Goal: Task Accomplishment & Management: Manage account settings

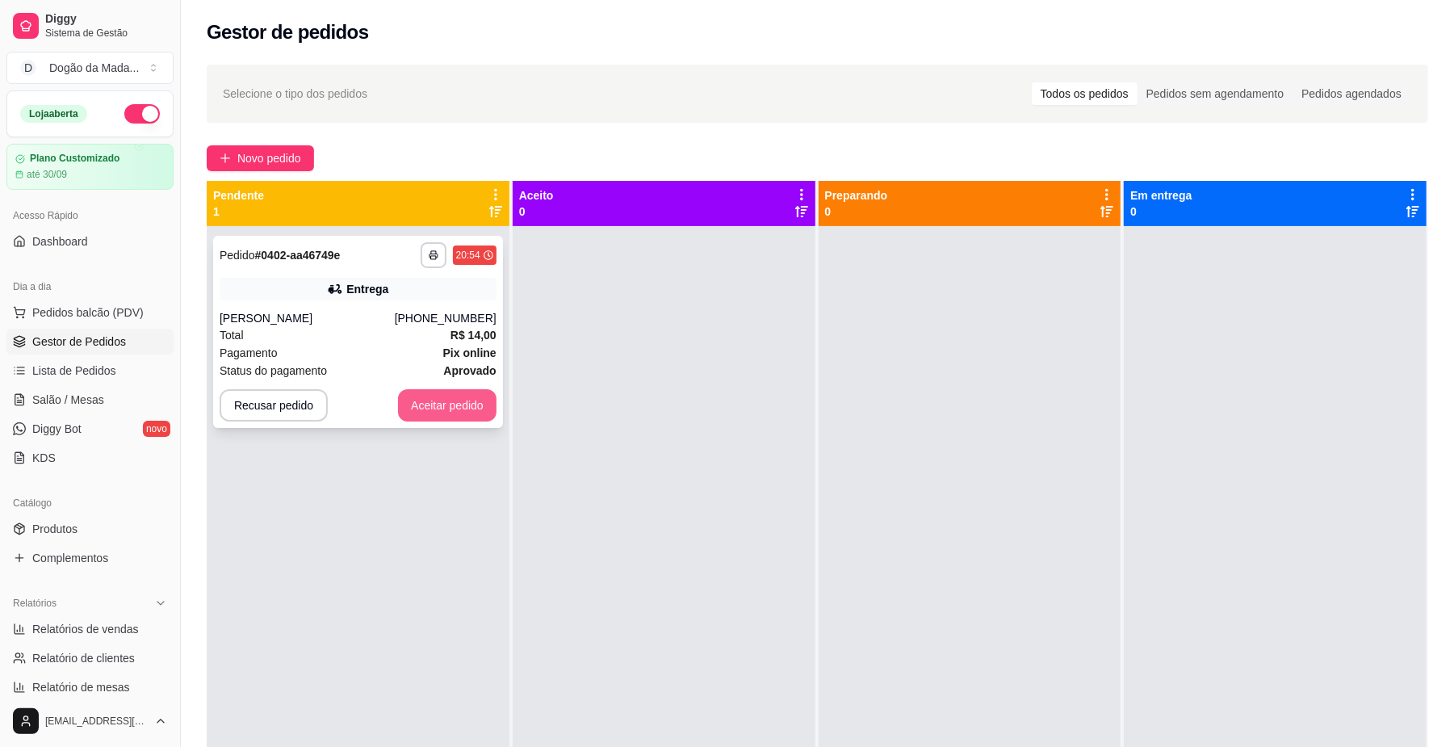
click at [468, 408] on button "Aceitar pedido" at bounding box center [447, 405] width 98 height 32
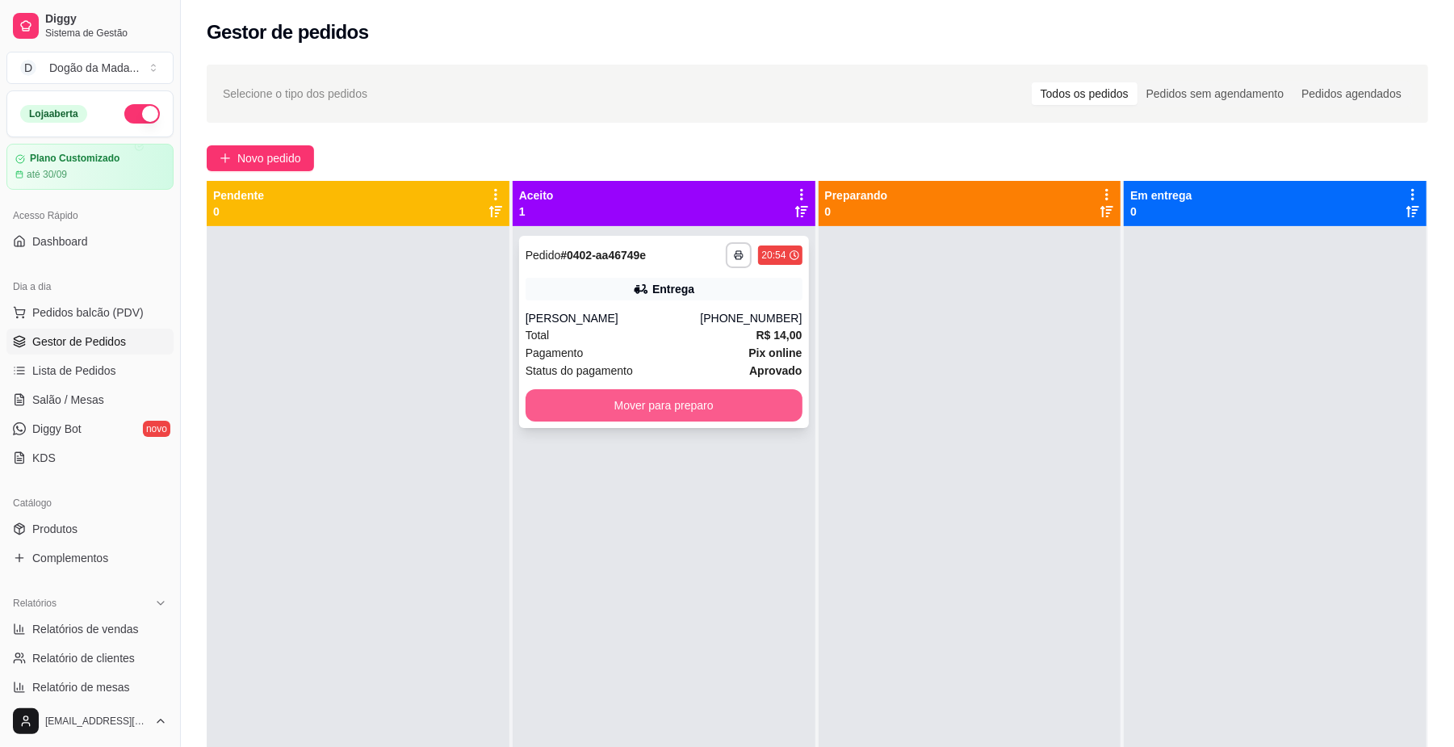
click at [667, 396] on button "Mover para preparo" at bounding box center [663, 405] width 277 height 32
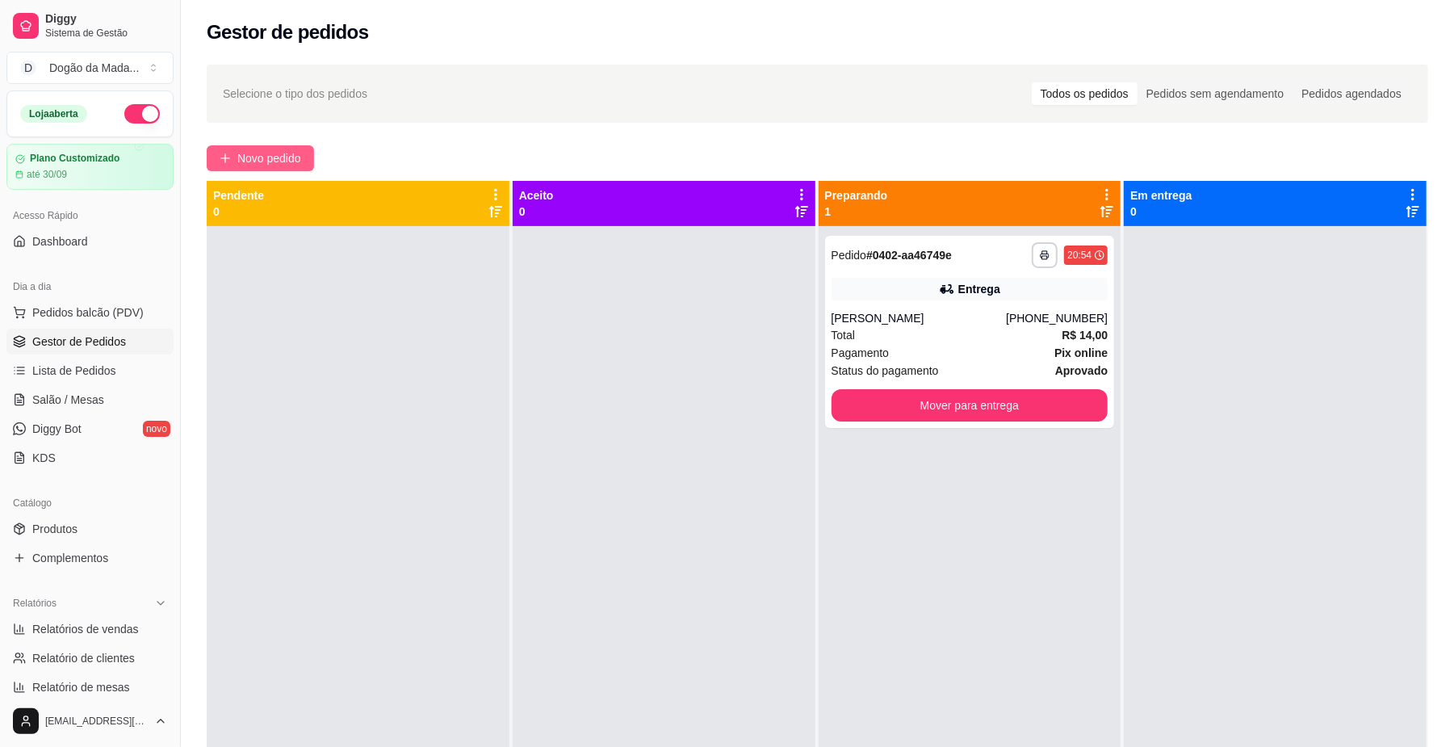
click at [263, 157] on span "Novo pedido" at bounding box center [269, 158] width 64 height 18
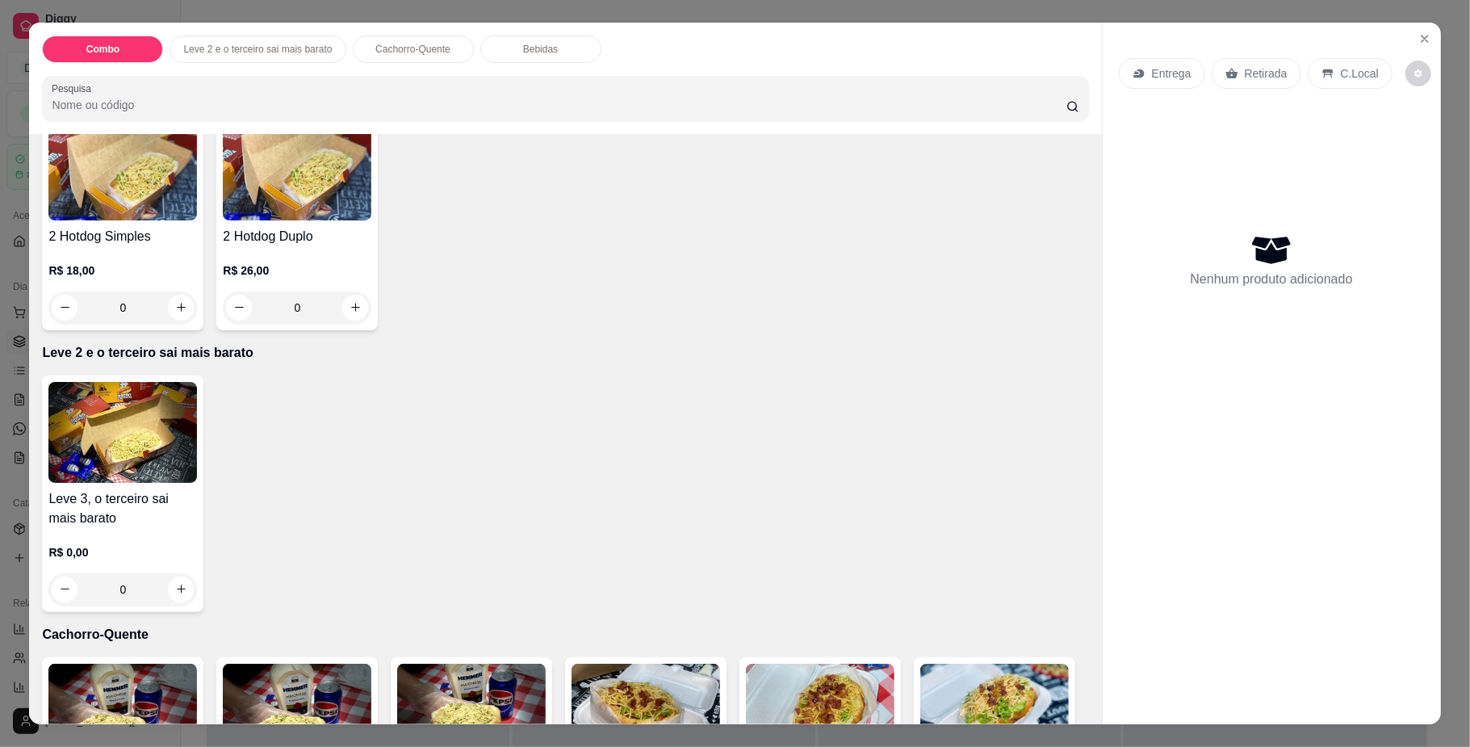
scroll to position [538, 0]
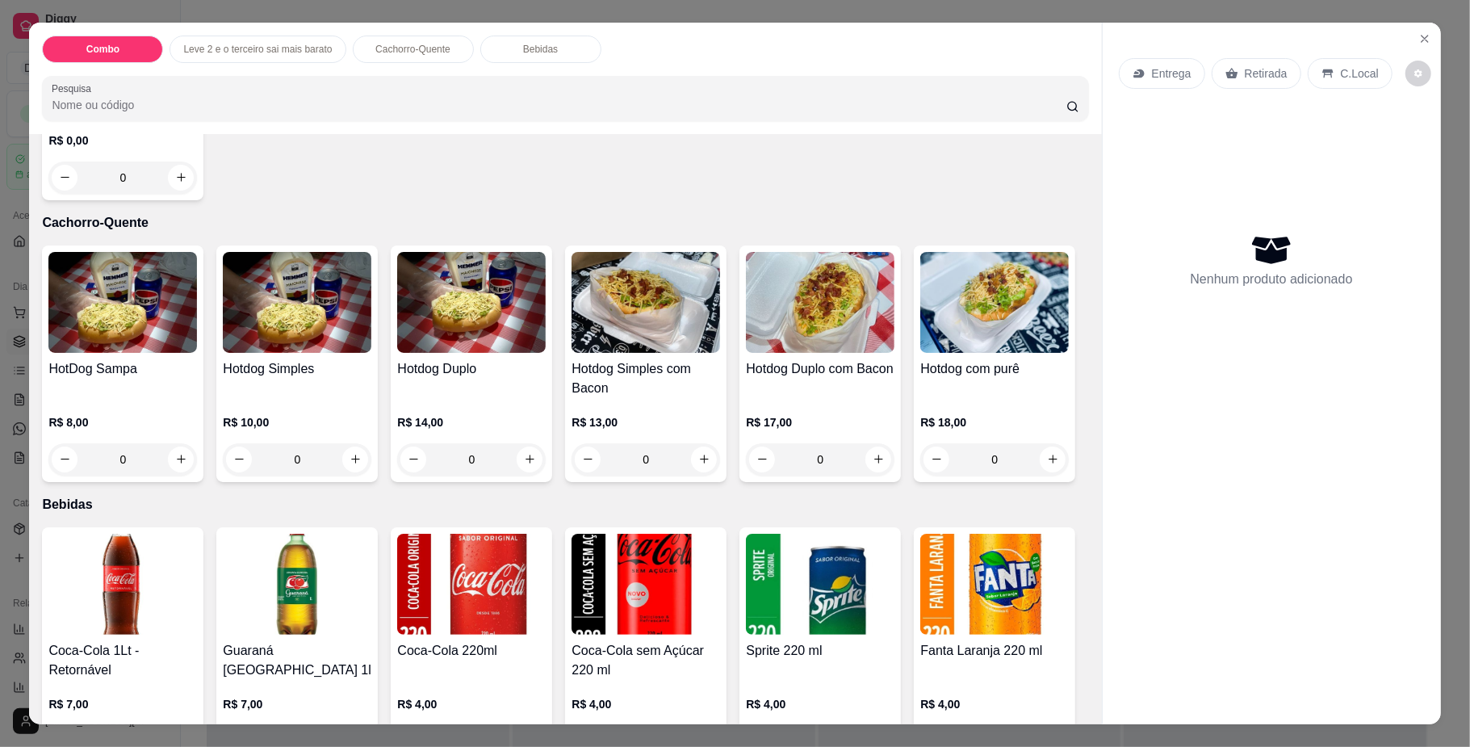
click at [920, 475] on div "0" at bounding box center [994, 459] width 149 height 32
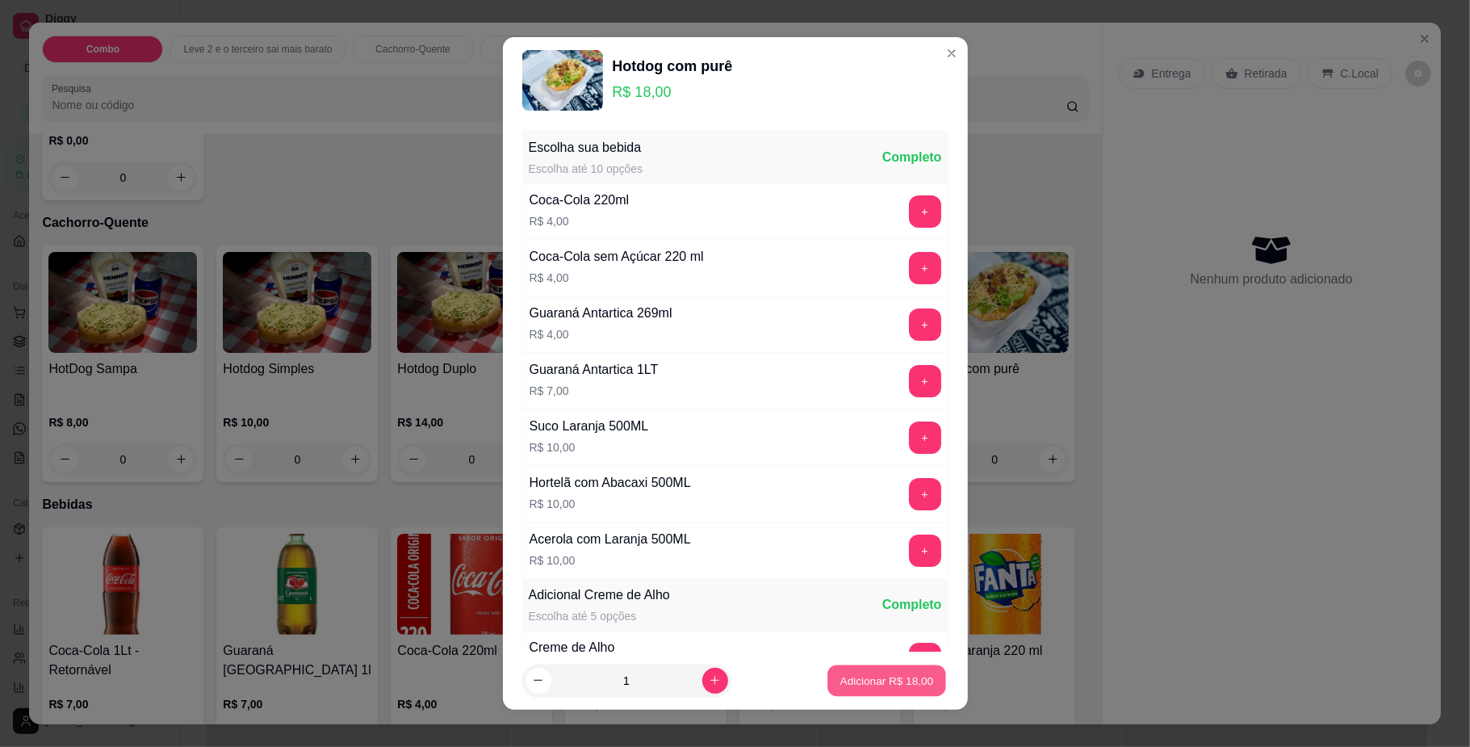
click at [873, 673] on p "Adicionar R$ 18,00" at bounding box center [887, 679] width 94 height 15
type input "1"
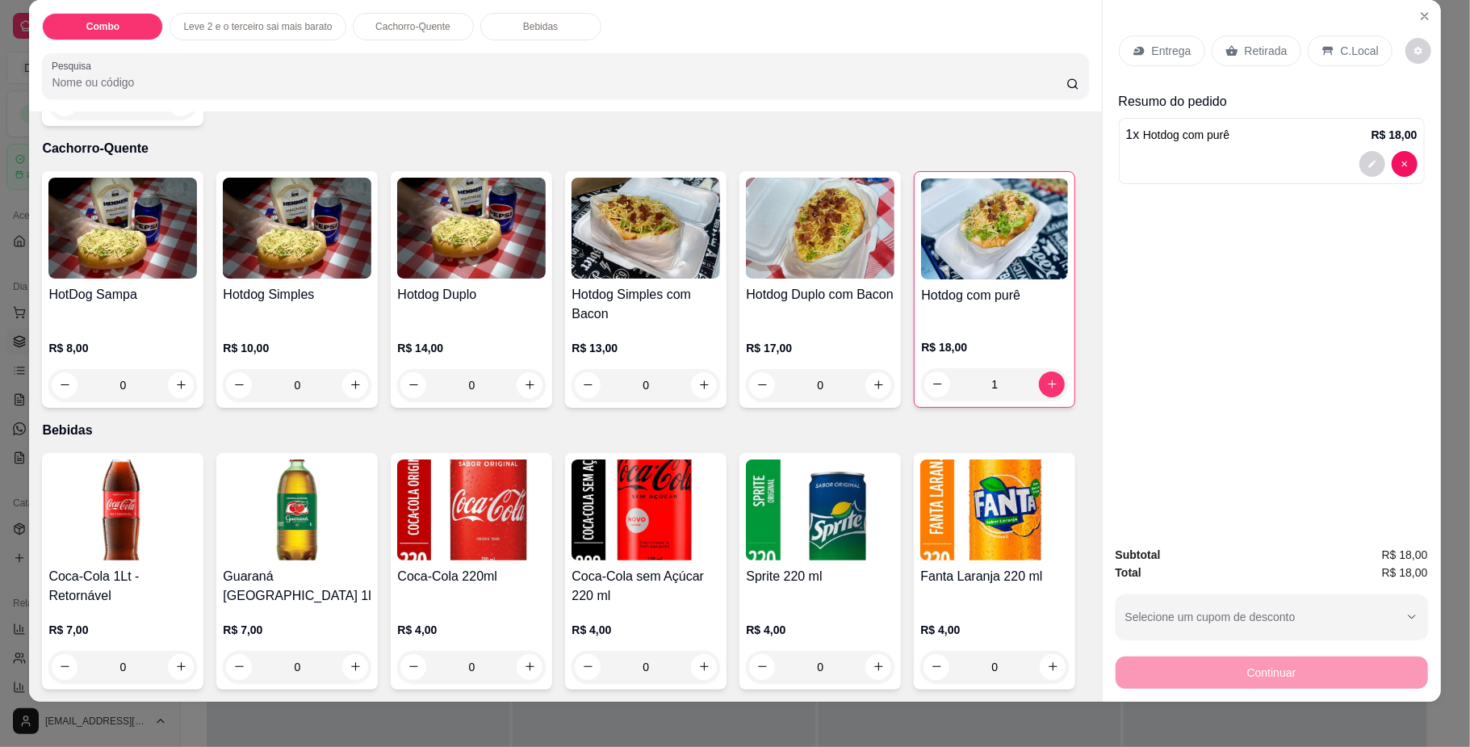
scroll to position [29, 0]
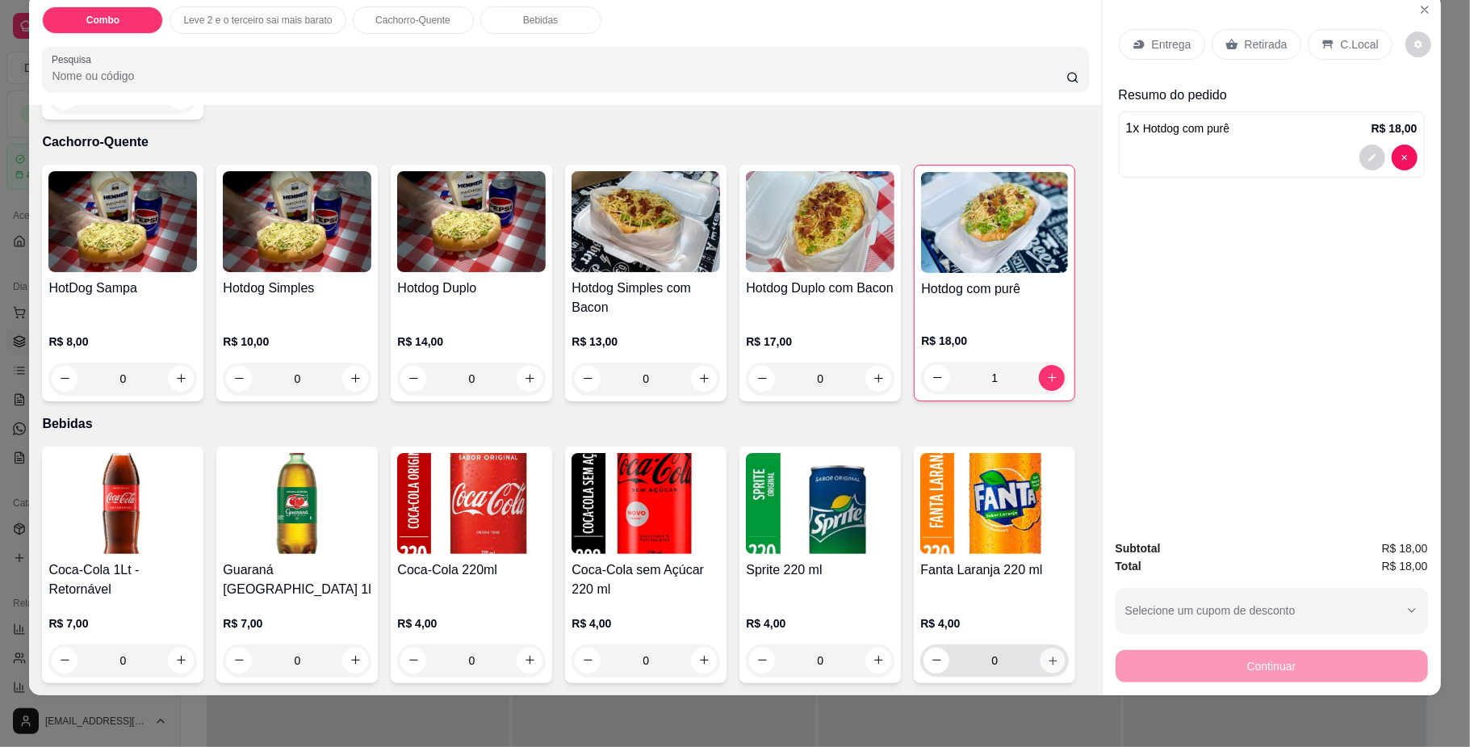
click at [1047, 665] on icon "increase-product-quantity" at bounding box center [1053, 660] width 12 height 12
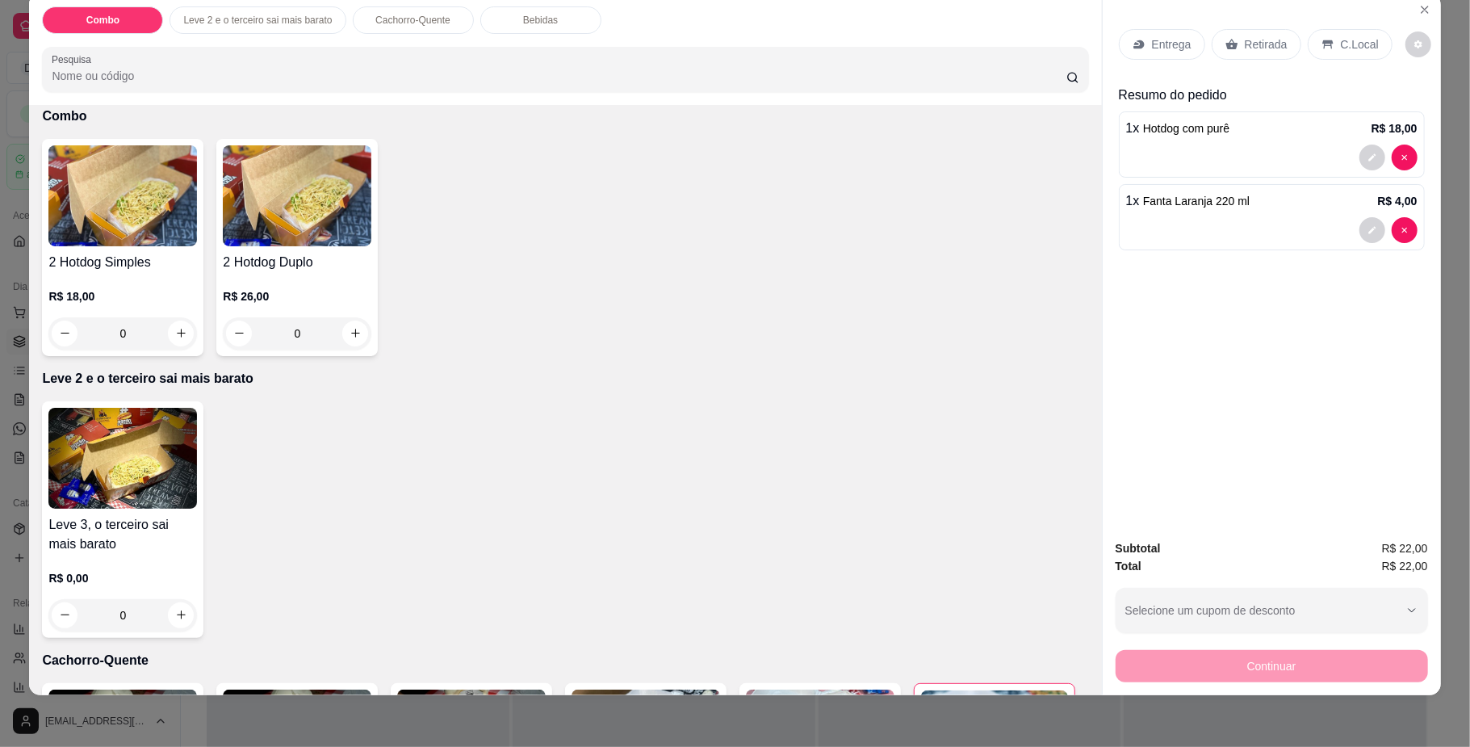
scroll to position [0, 0]
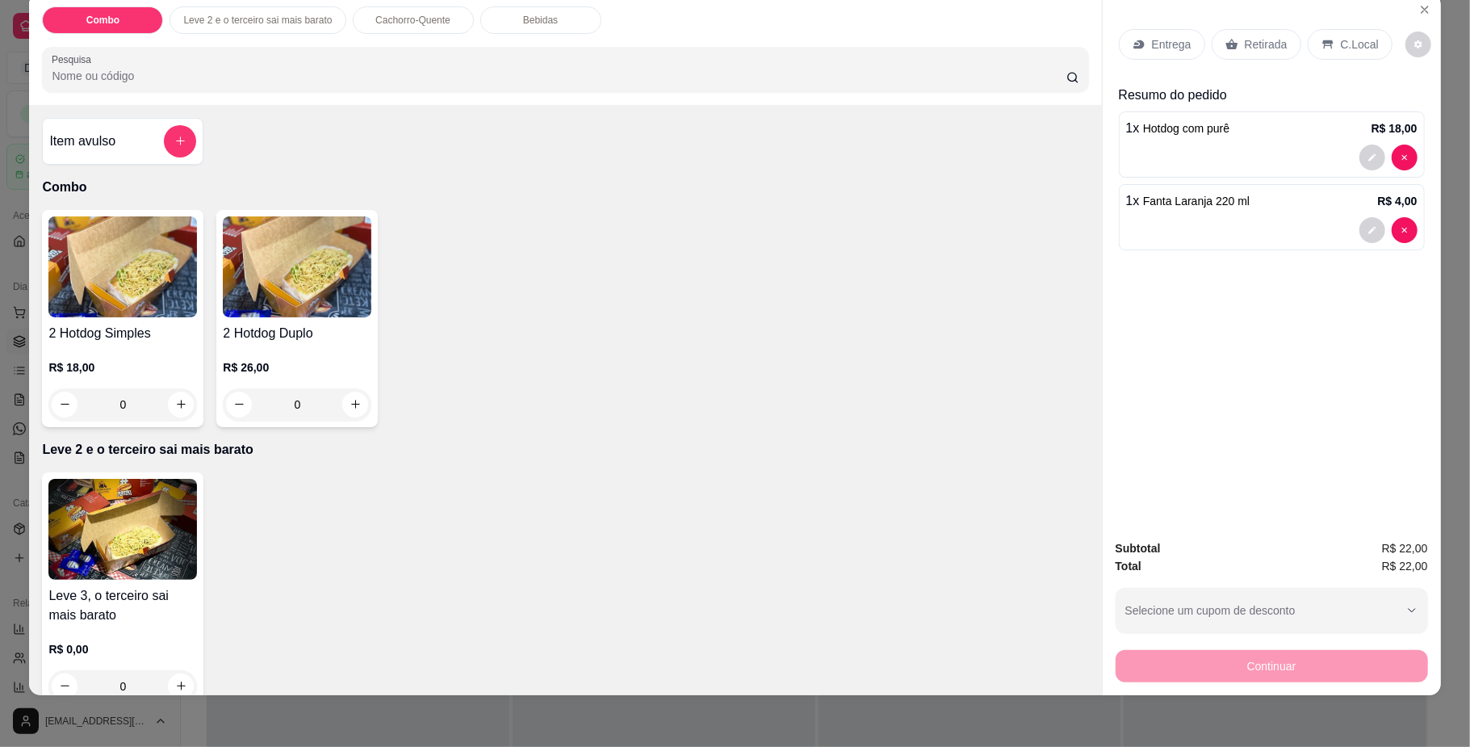
click at [1128, 52] on div "Entrega" at bounding box center [1162, 44] width 86 height 31
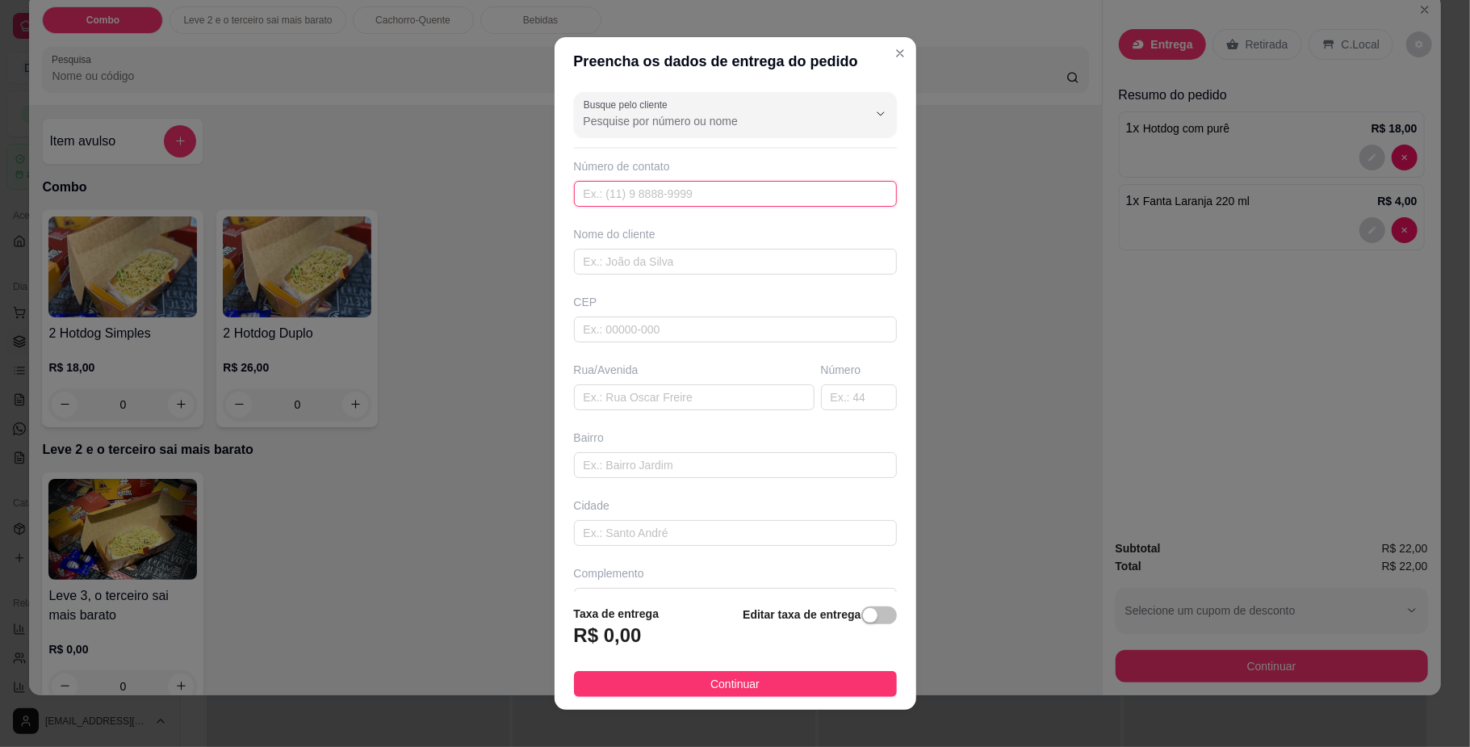
click at [631, 187] on input "text" at bounding box center [735, 194] width 323 height 26
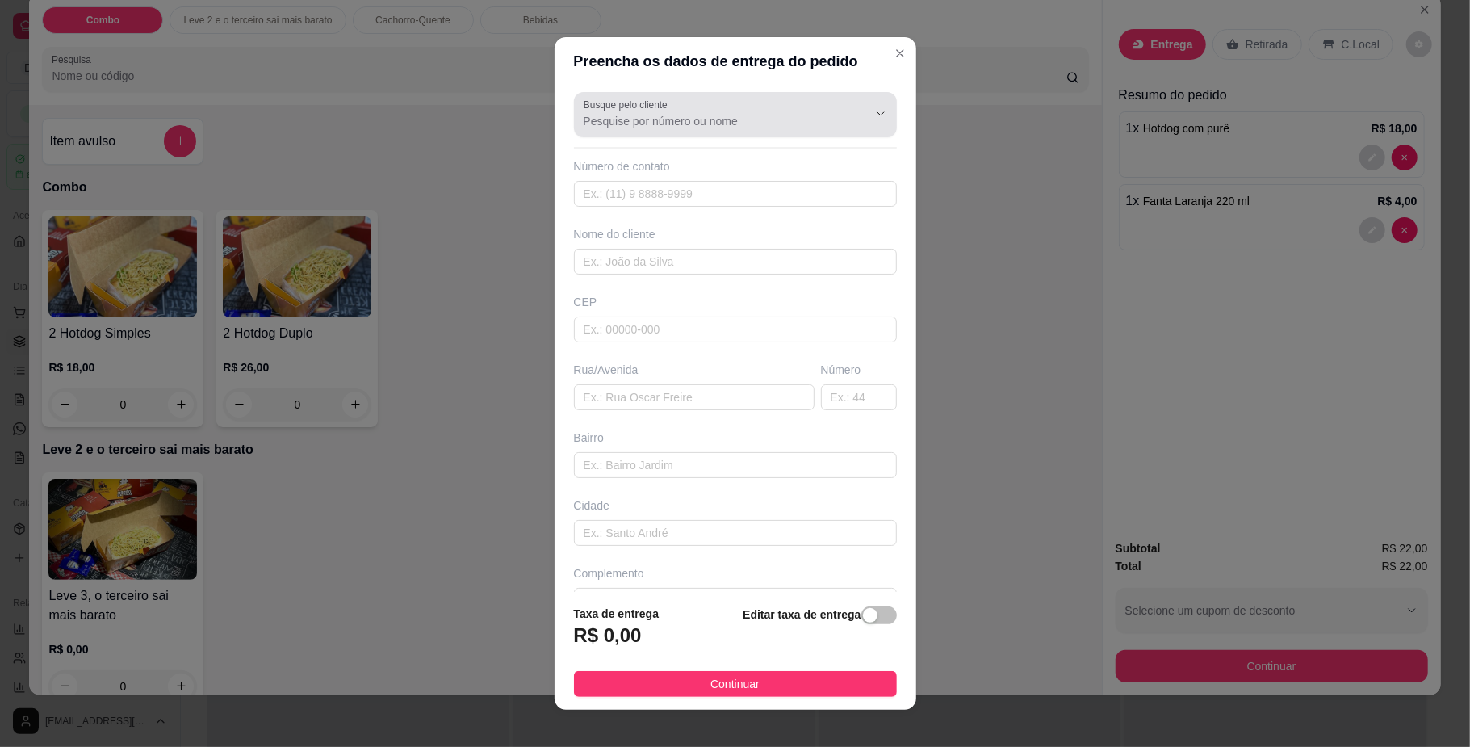
click at [614, 110] on label "Busque pelo cliente" at bounding box center [629, 105] width 90 height 14
click at [614, 113] on input "Busque pelo cliente" at bounding box center [713, 121] width 258 height 16
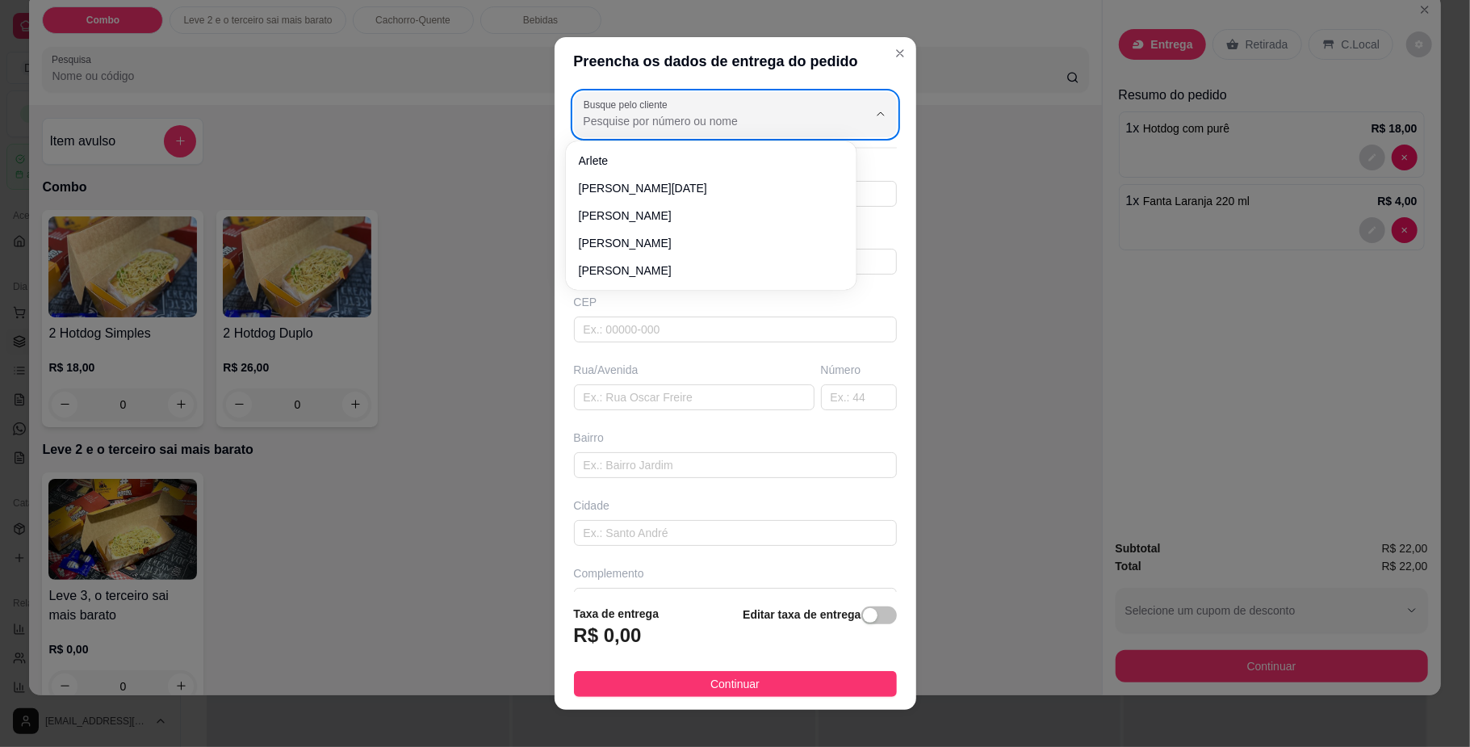
click at [614, 110] on label "Busque pelo cliente" at bounding box center [629, 105] width 90 height 14
click at [614, 113] on input "Busque pelo cliente" at bounding box center [713, 121] width 258 height 16
click at [602, 539] on input "text" at bounding box center [735, 533] width 323 height 26
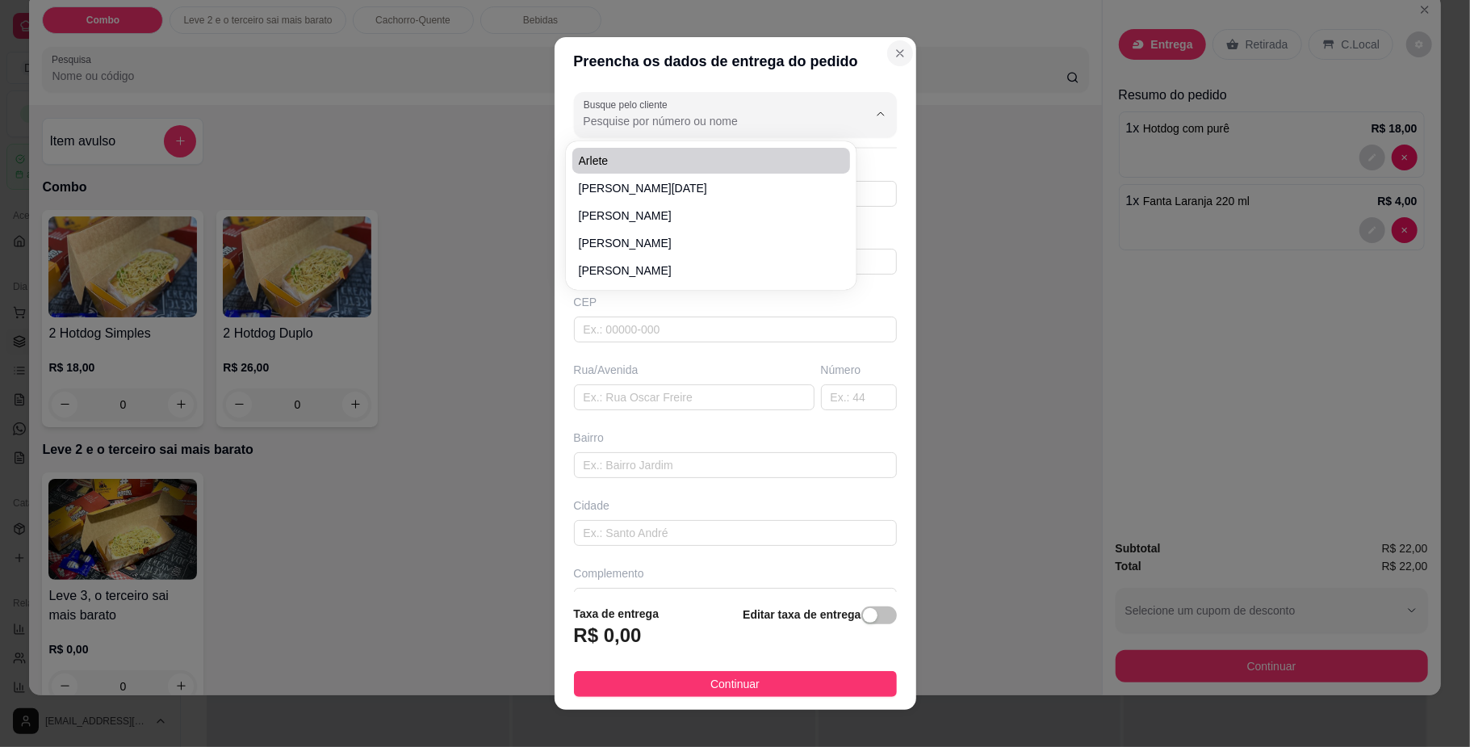
click at [897, 52] on icon "Close" at bounding box center [900, 53] width 6 height 6
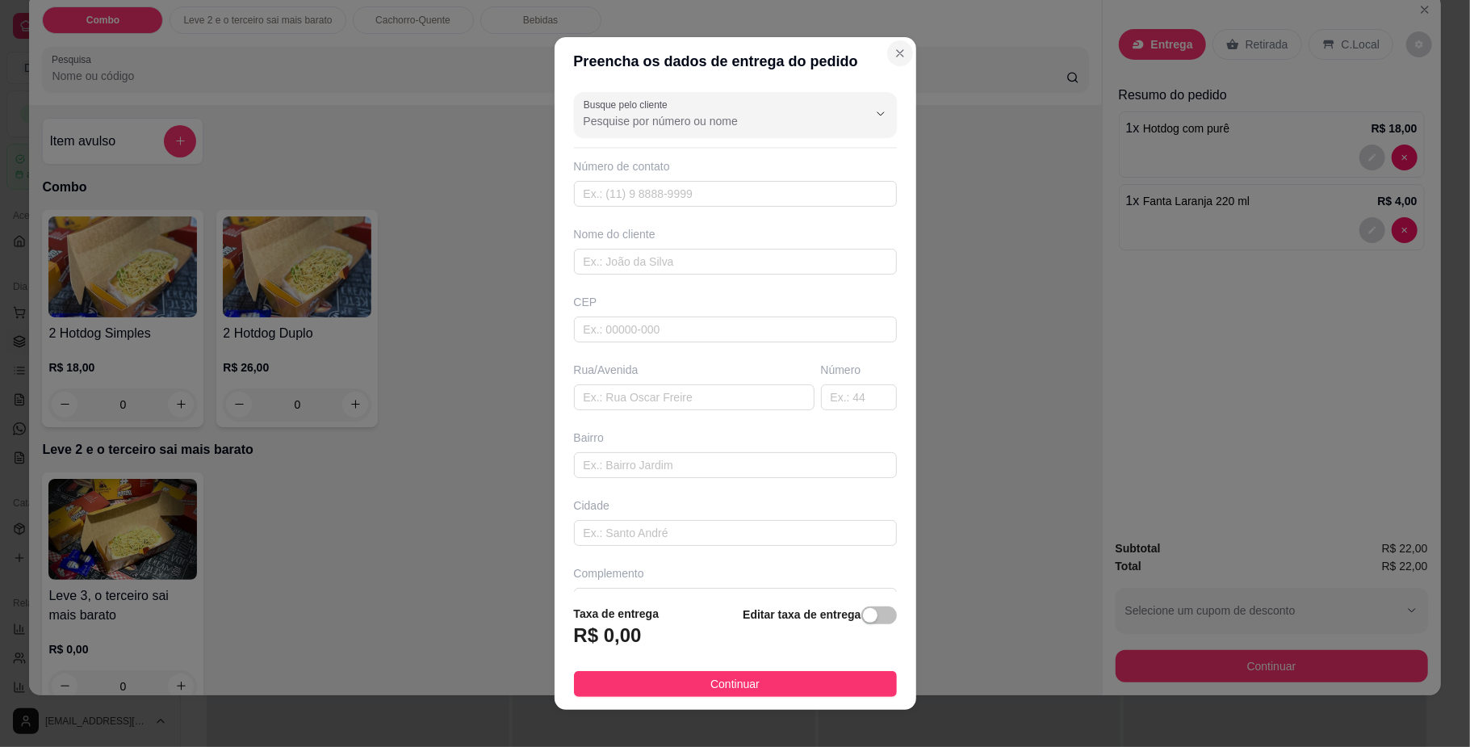
click at [887, 40] on button "Close" at bounding box center [900, 53] width 26 height 26
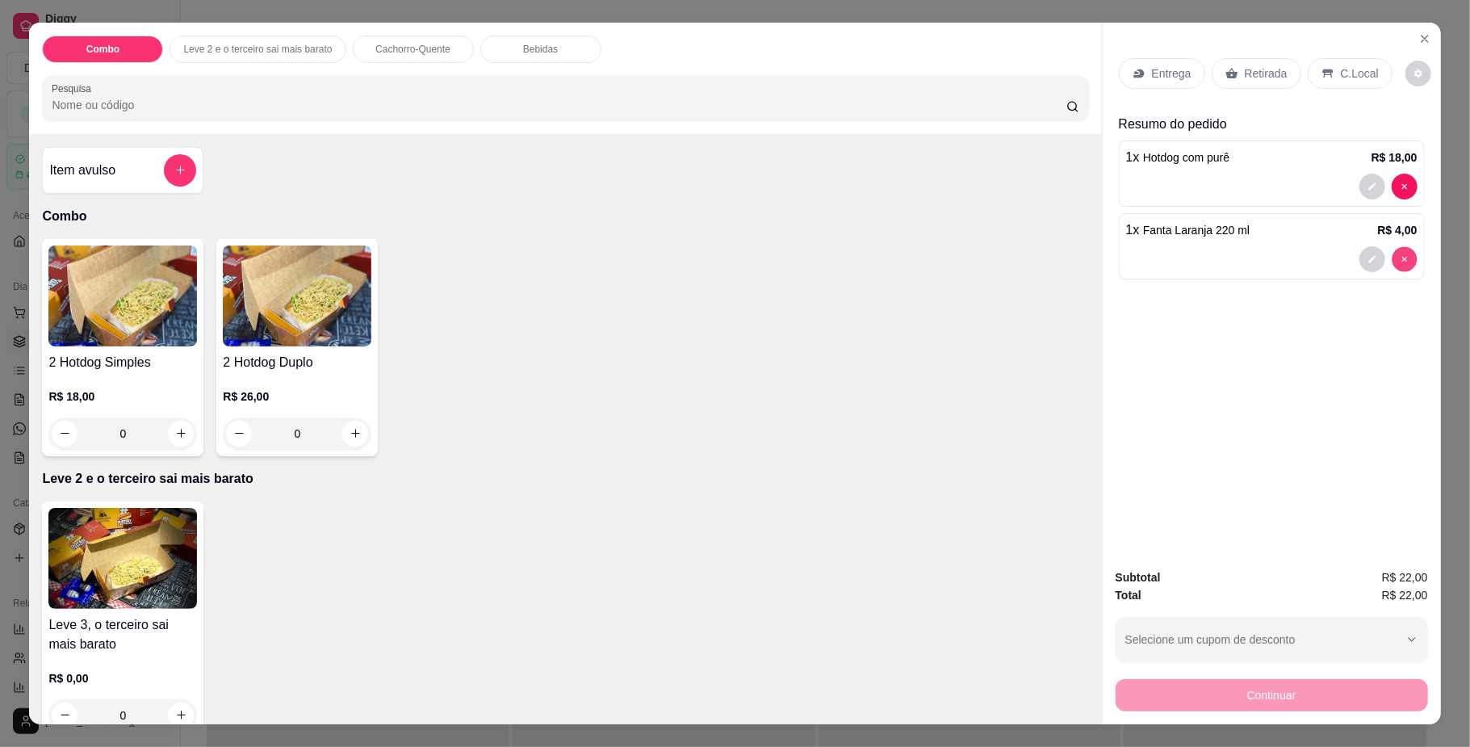
type input "0"
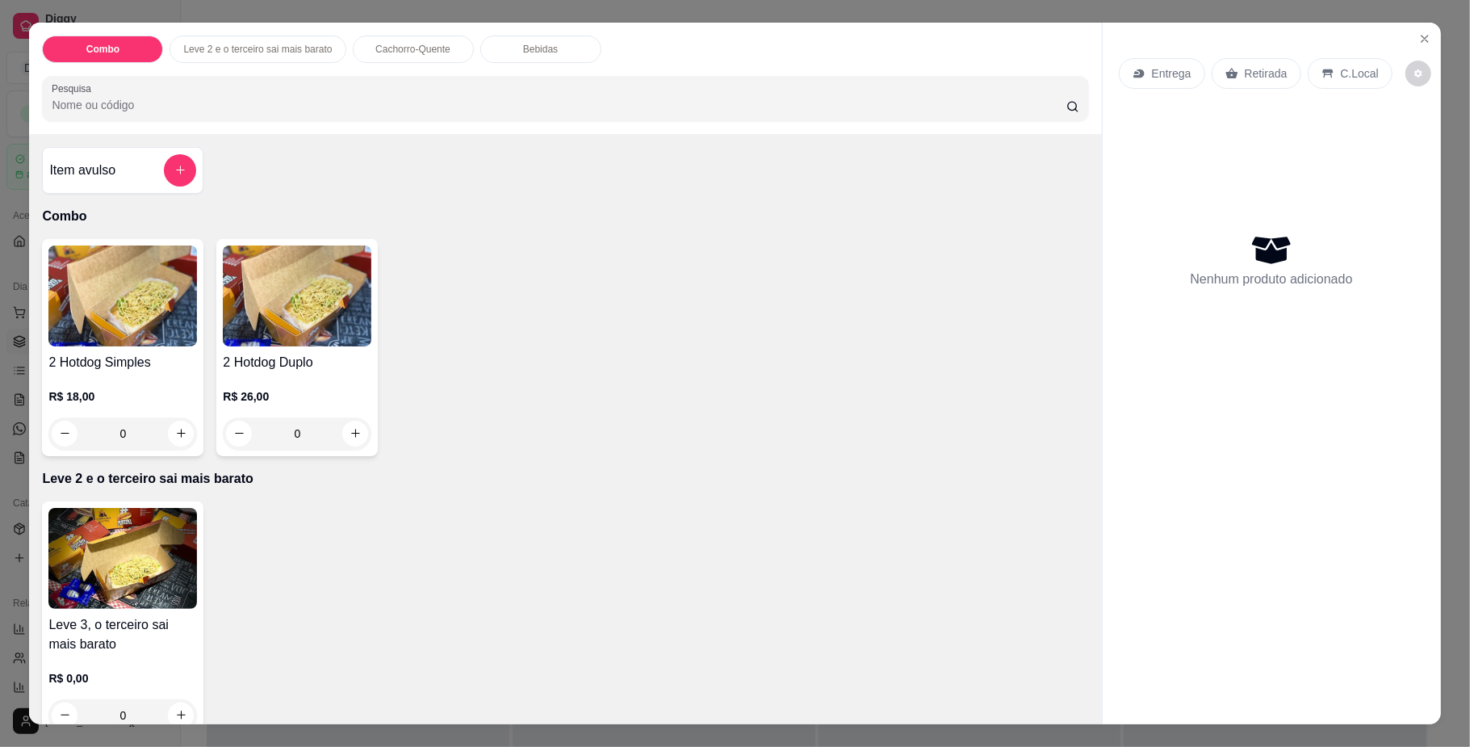
click at [1154, 68] on p "Entrega" at bounding box center [1172, 73] width 40 height 16
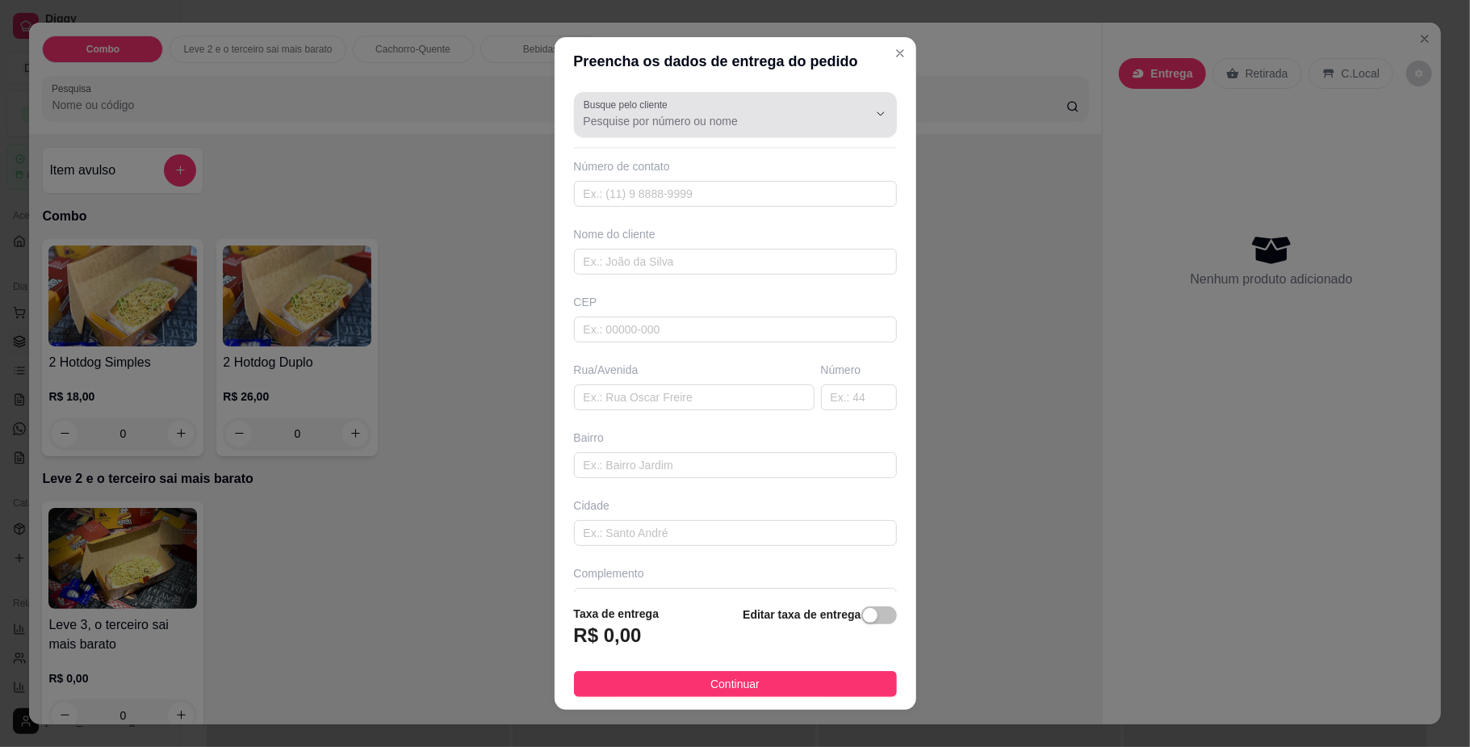
click at [647, 117] on input "Busque pelo cliente" at bounding box center [713, 121] width 258 height 16
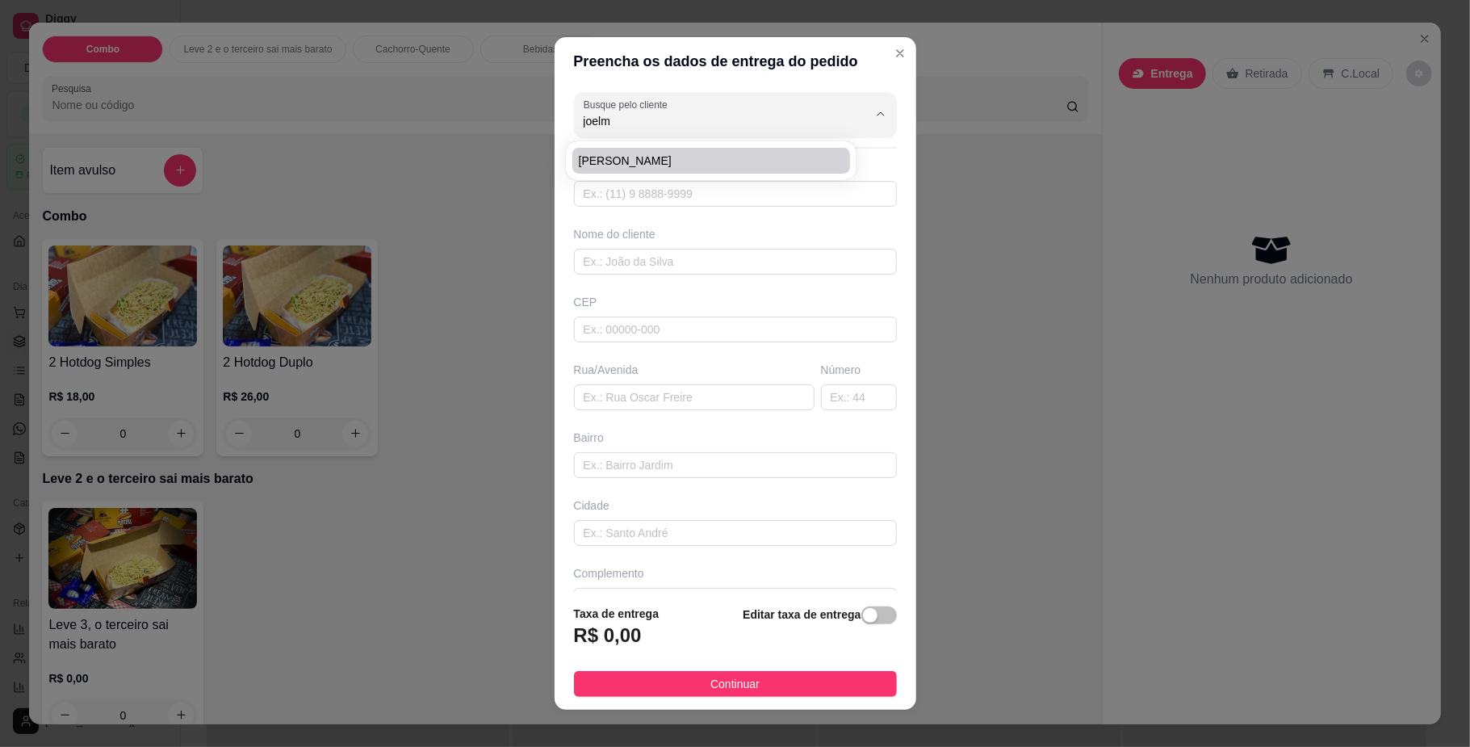
click at [638, 156] on span "[PERSON_NAME]" at bounding box center [703, 161] width 249 height 16
type input "[PERSON_NAME]"
type input "67991045153"
type input "[PERSON_NAME]"
type input "79083800"
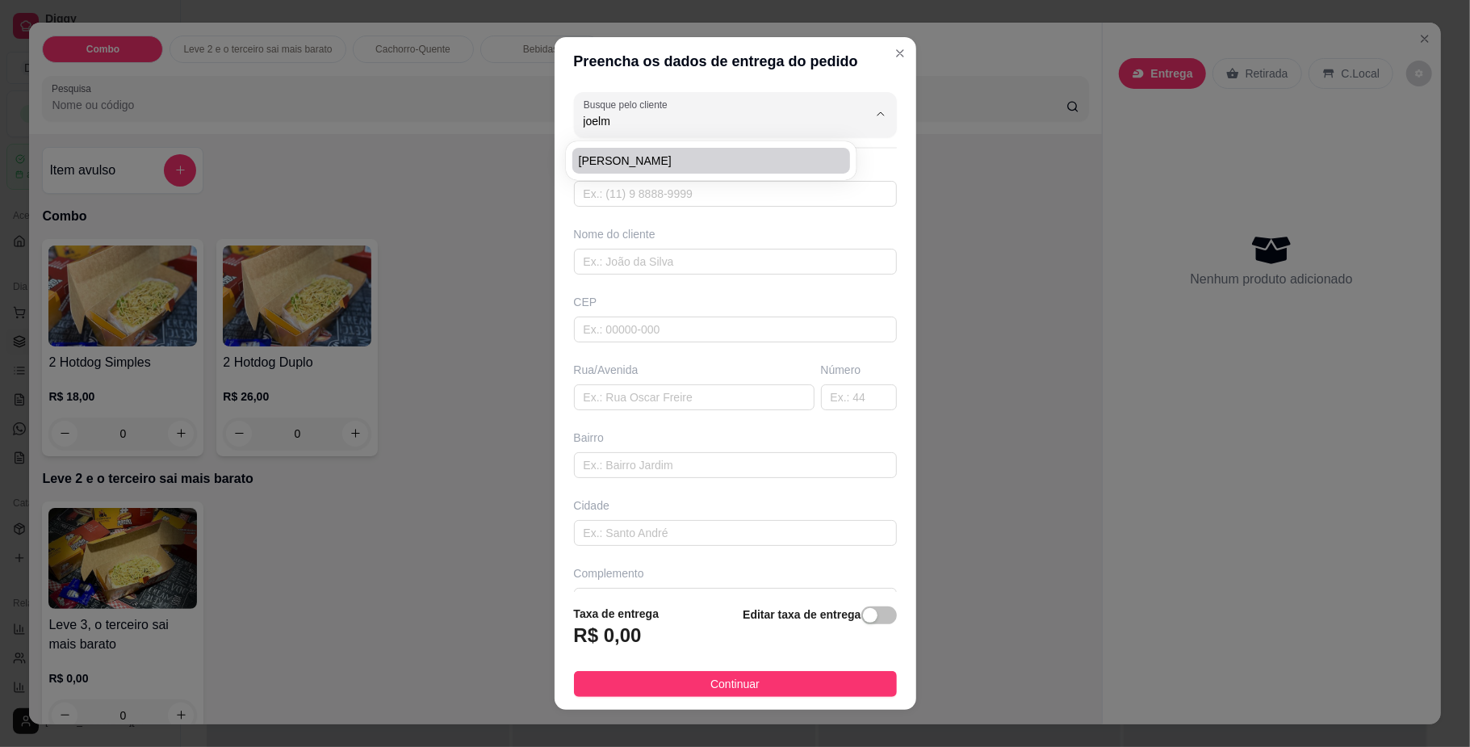
type input "[GEOGRAPHIC_DATA][PERSON_NAME]"
type input "696"
type input "Aero Rancho"
type input "[GEOGRAPHIC_DATA]"
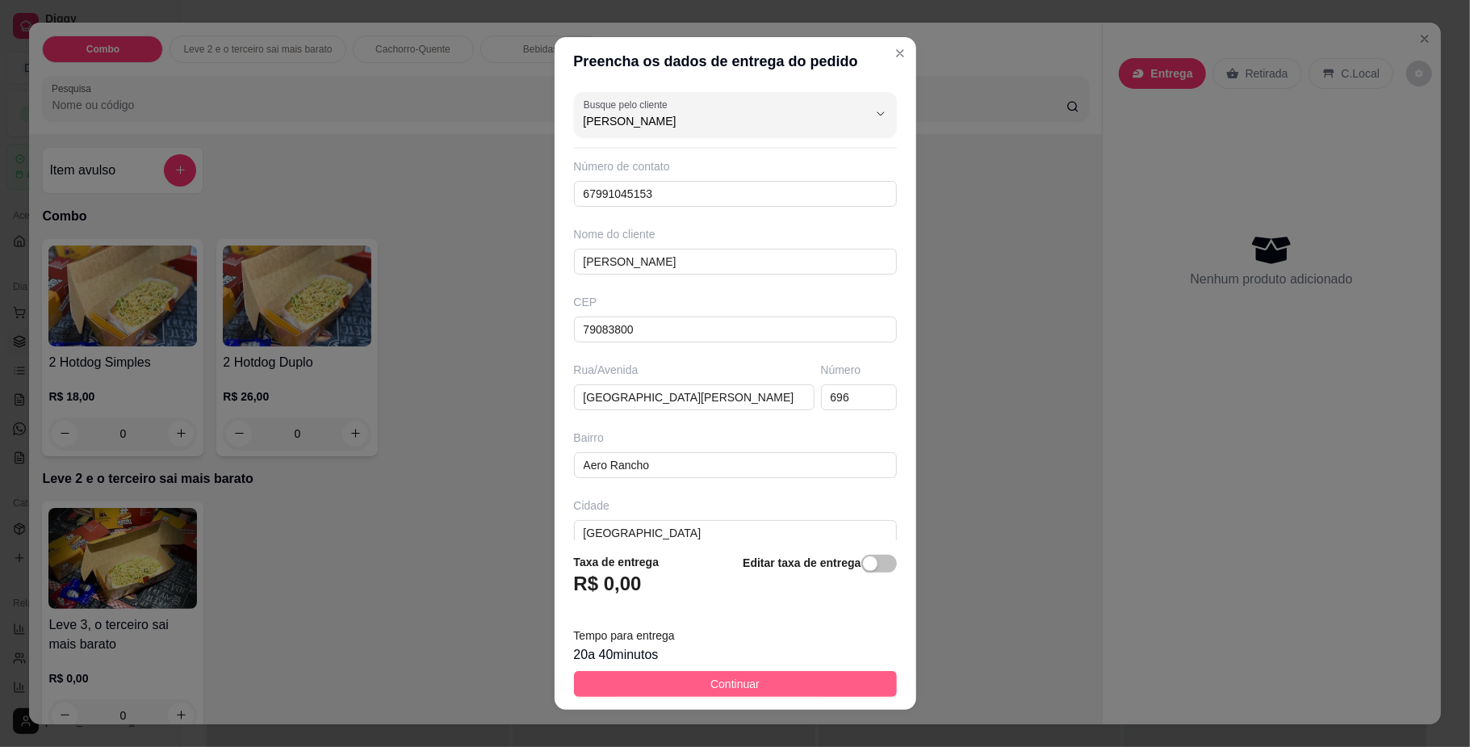
type input "[PERSON_NAME]"
click at [659, 684] on button "Continuar" at bounding box center [735, 684] width 323 height 26
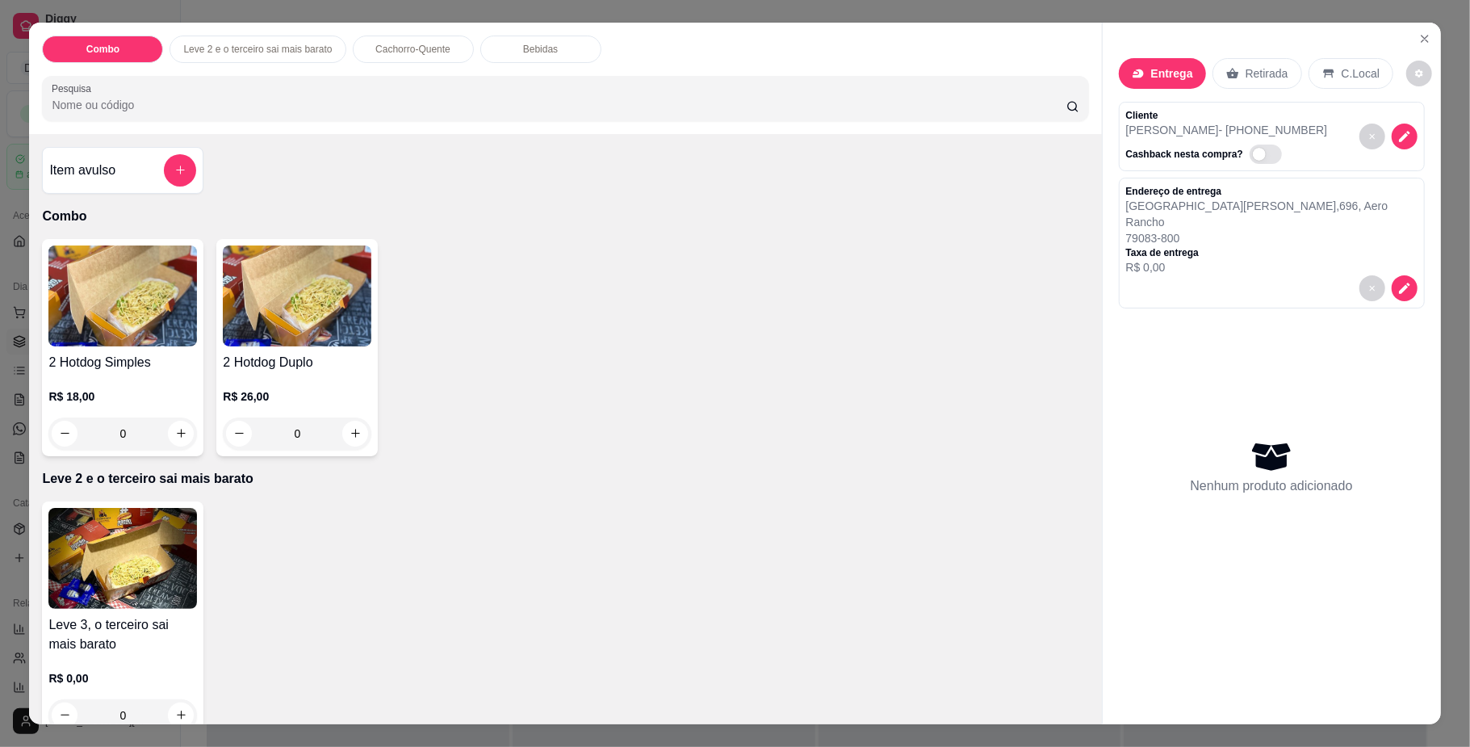
click at [165, 433] on div "0" at bounding box center [122, 433] width 149 height 32
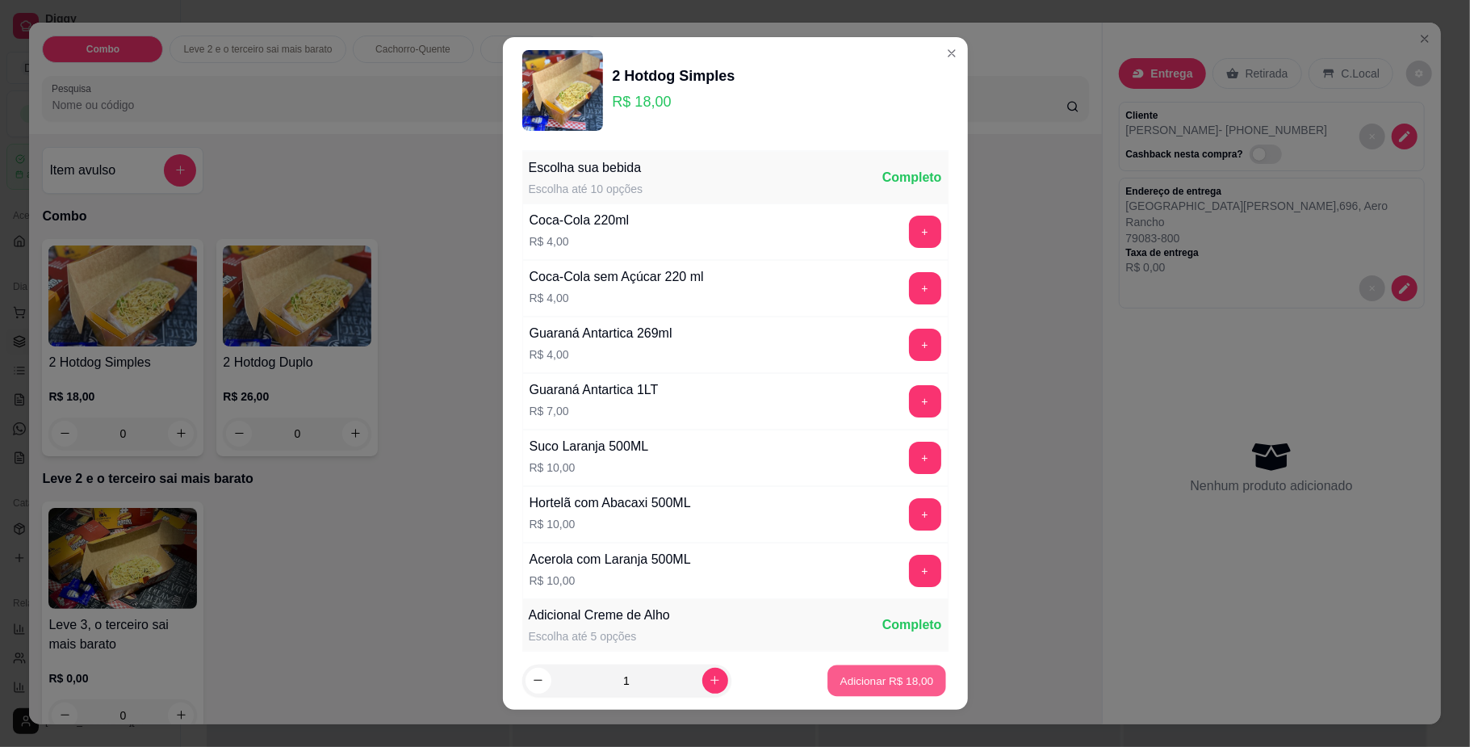
click at [869, 681] on p "Adicionar R$ 18,00" at bounding box center [887, 679] width 94 height 15
type input "1"
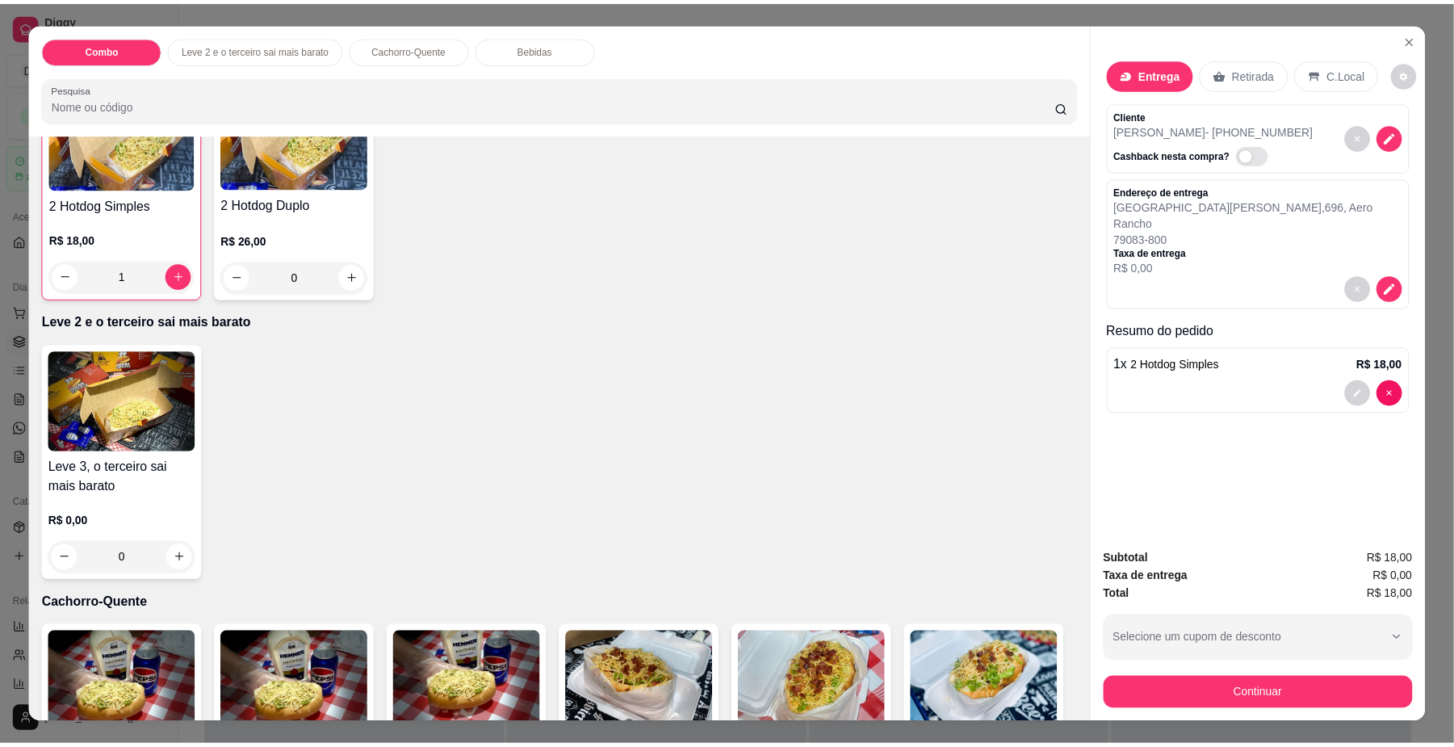
scroll to position [323, 0]
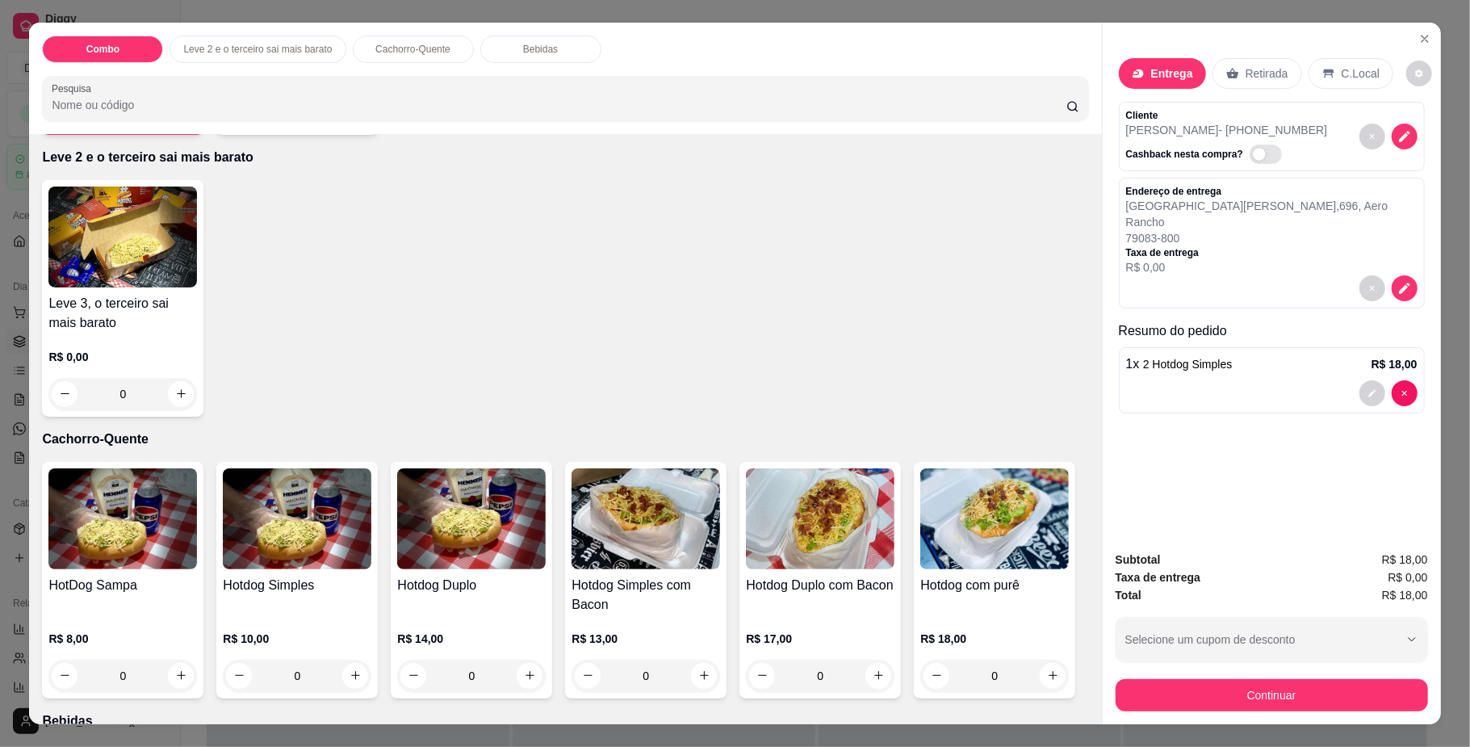
click at [356, 682] on div "0" at bounding box center [297, 675] width 149 height 32
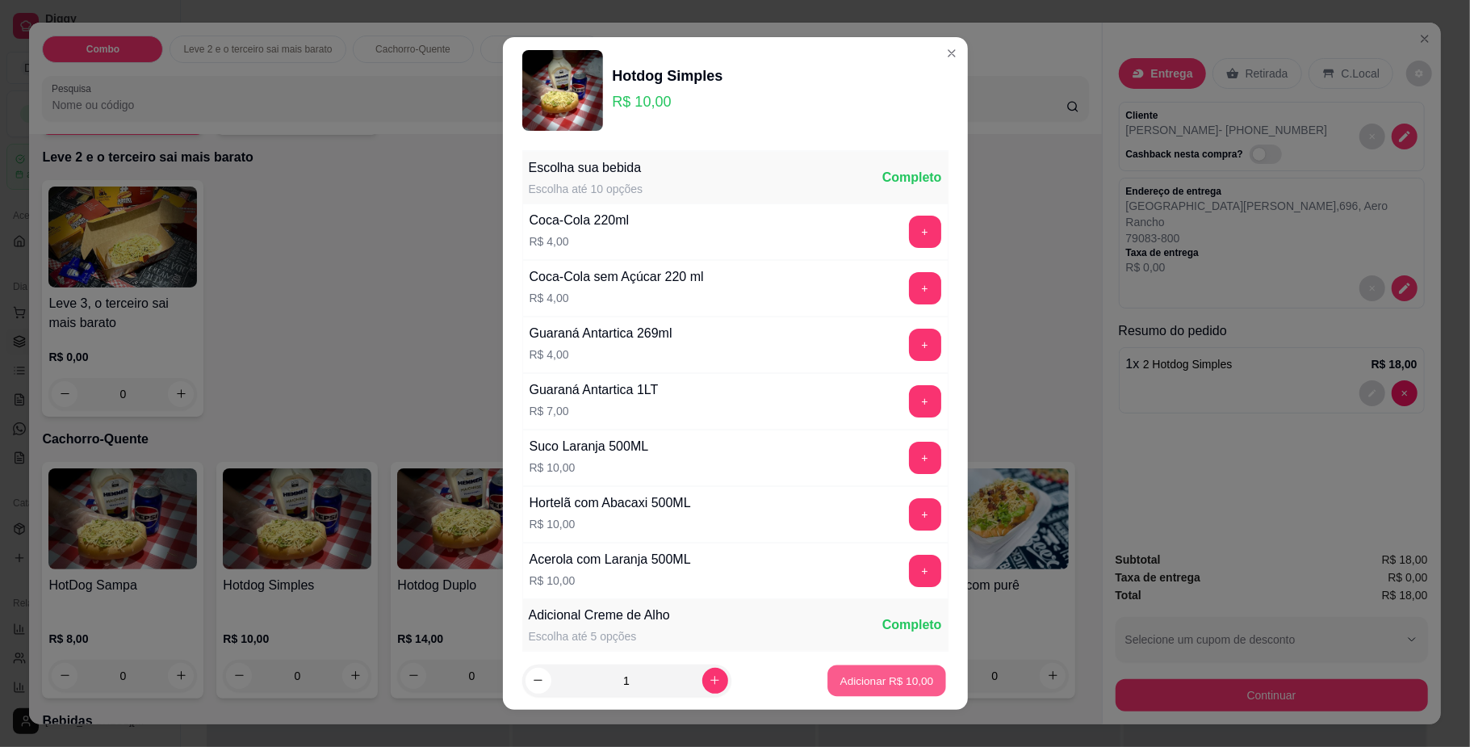
click at [844, 667] on button "Adicionar R$ 10,00" at bounding box center [887, 679] width 119 height 31
type input "1"
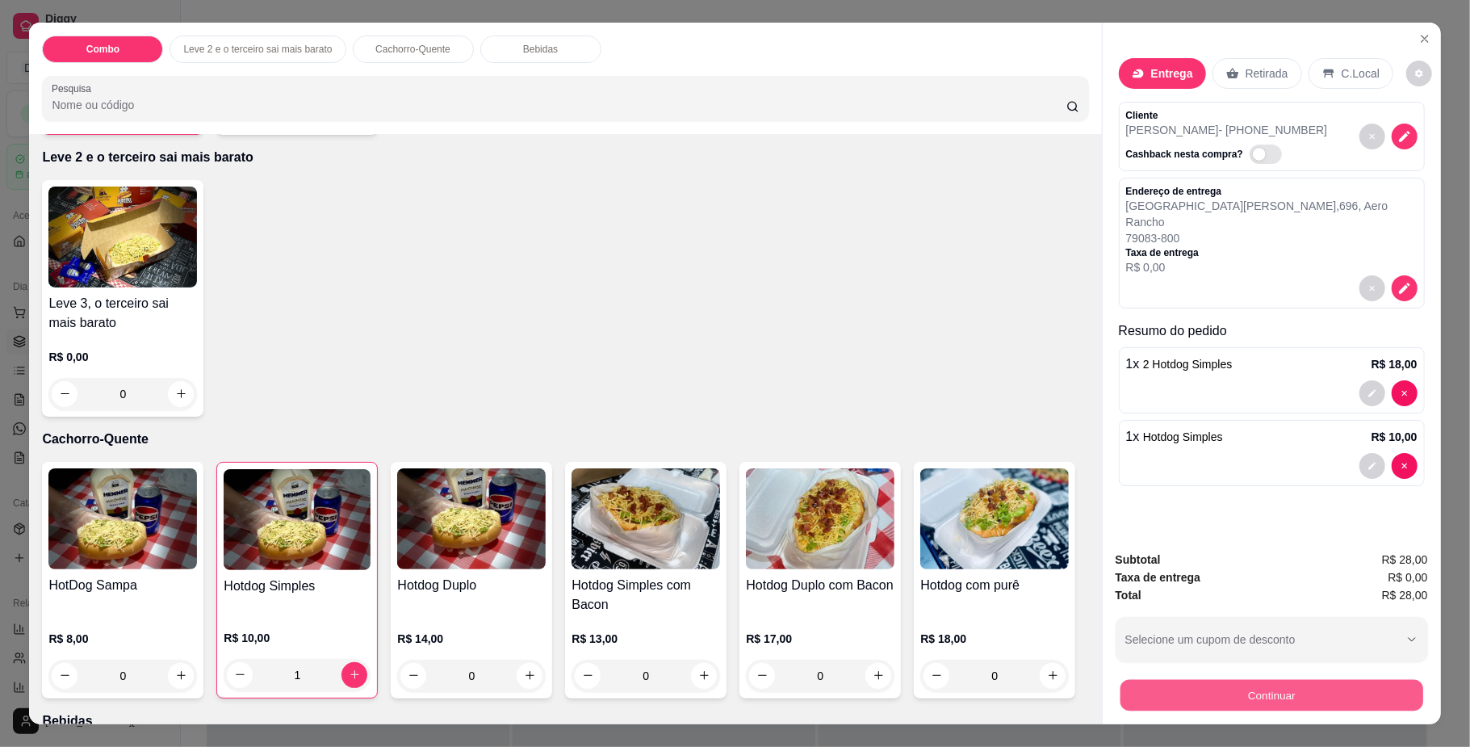
click at [1160, 704] on button "Continuar" at bounding box center [1271, 695] width 303 height 31
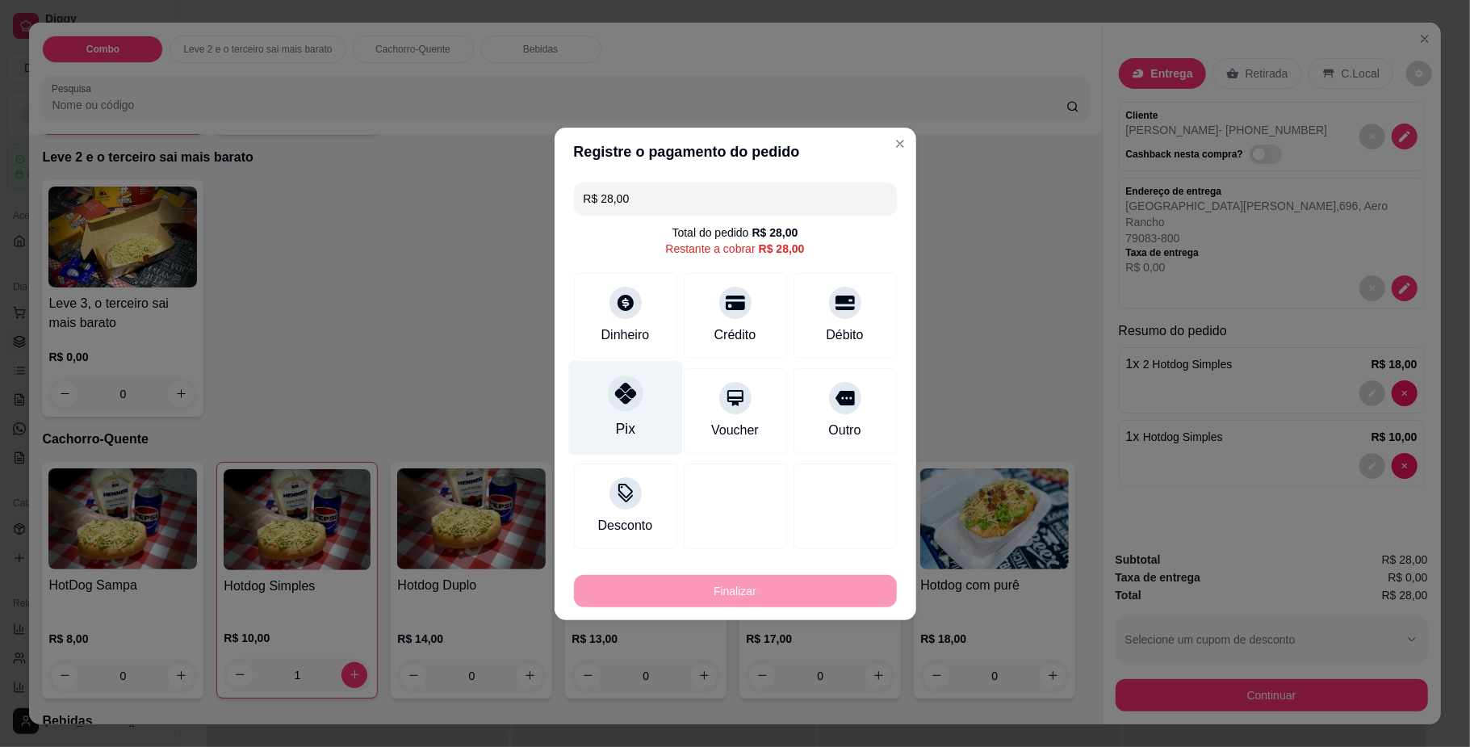
click at [615, 379] on div at bounding box center [626, 393] width 36 height 36
type input "R$ 0,00"
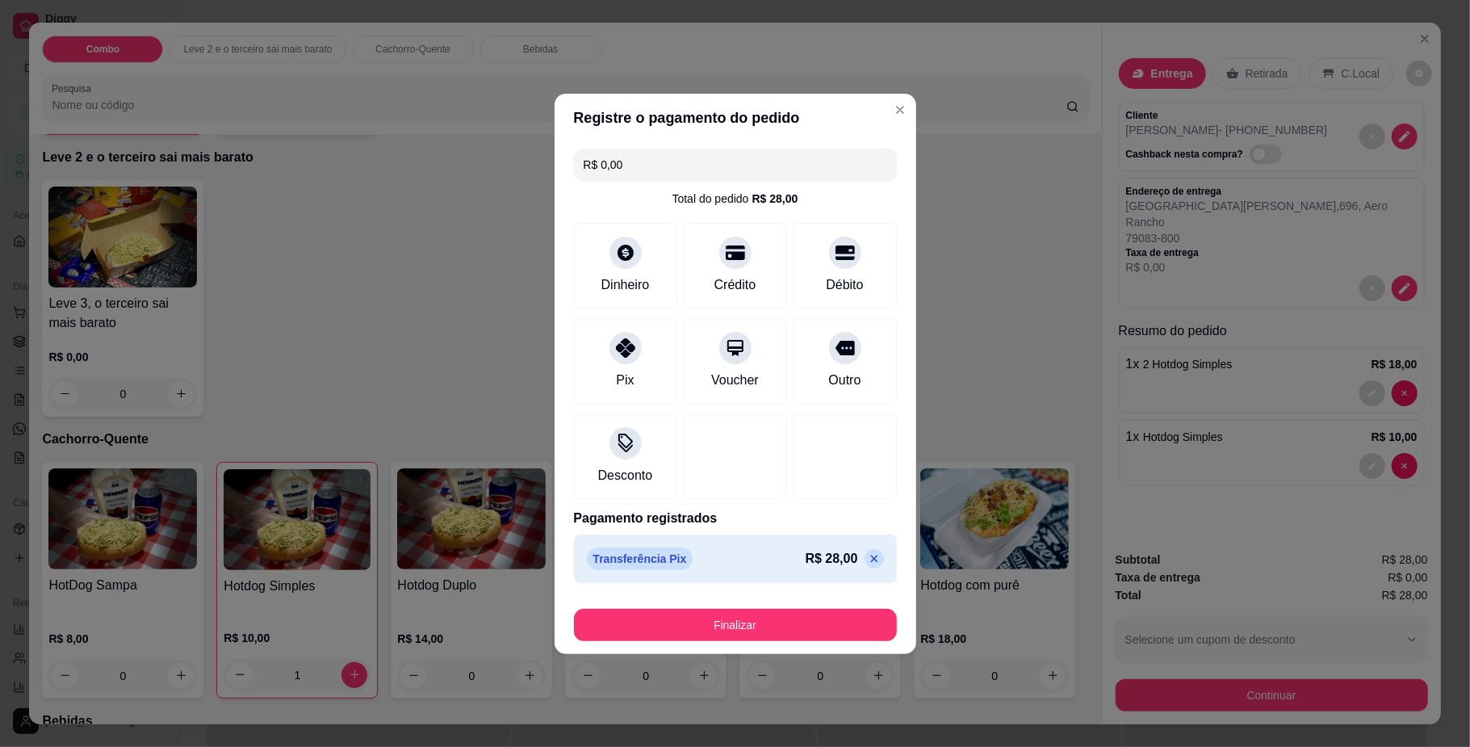
click at [662, 607] on div "Finalizar" at bounding box center [735, 621] width 323 height 39
click at [668, 614] on button "Finalizar" at bounding box center [735, 625] width 323 height 32
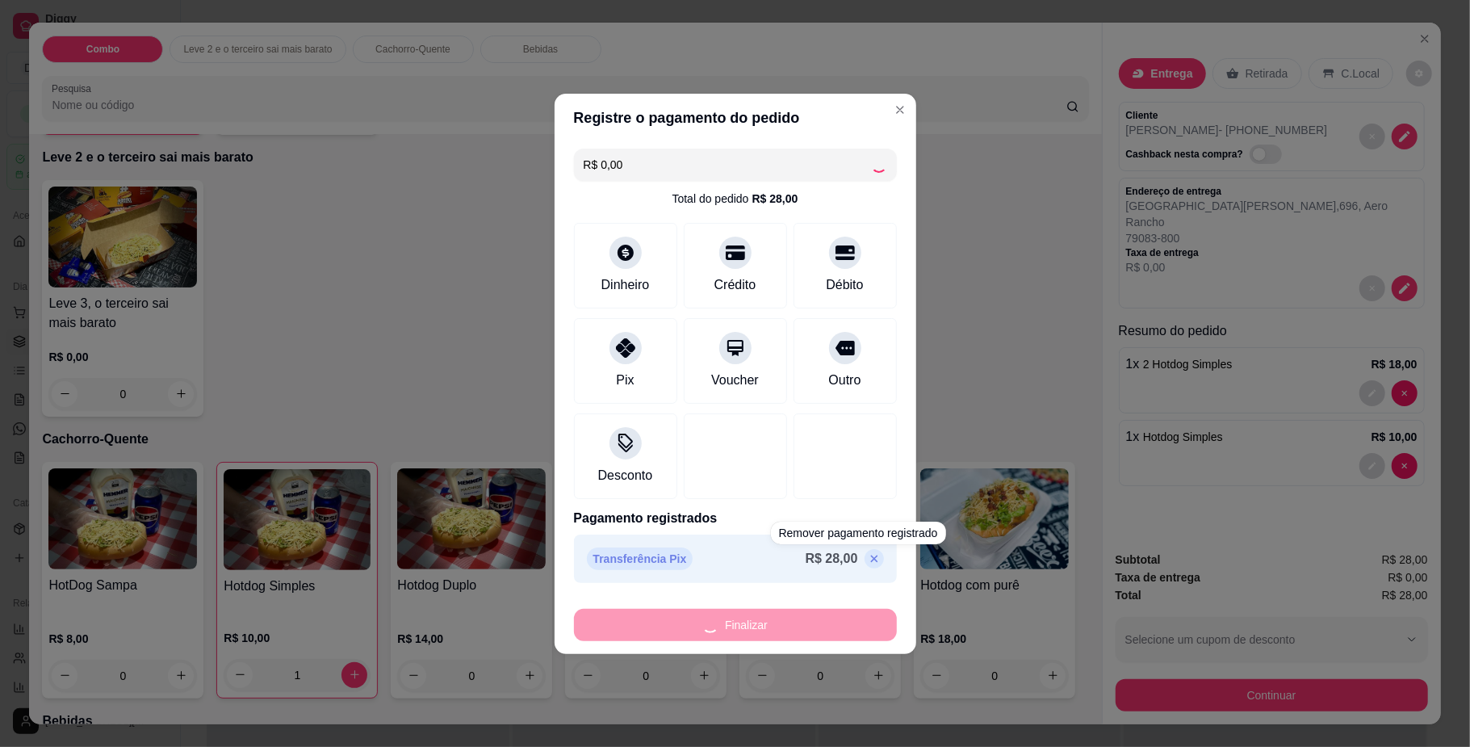
type input "0"
type input "-R$ 28,00"
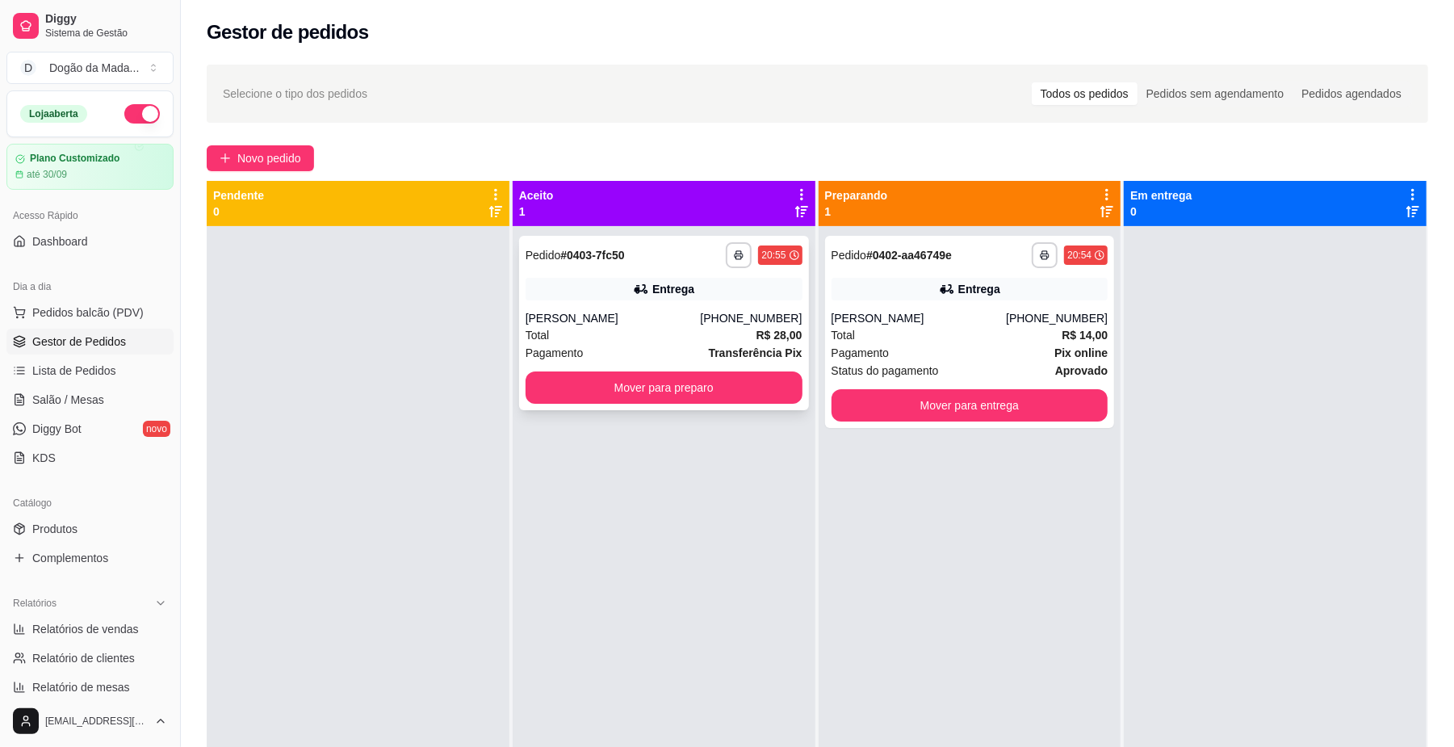
click at [718, 315] on div "[PHONE_NUMBER]" at bounding box center [751, 318] width 102 height 16
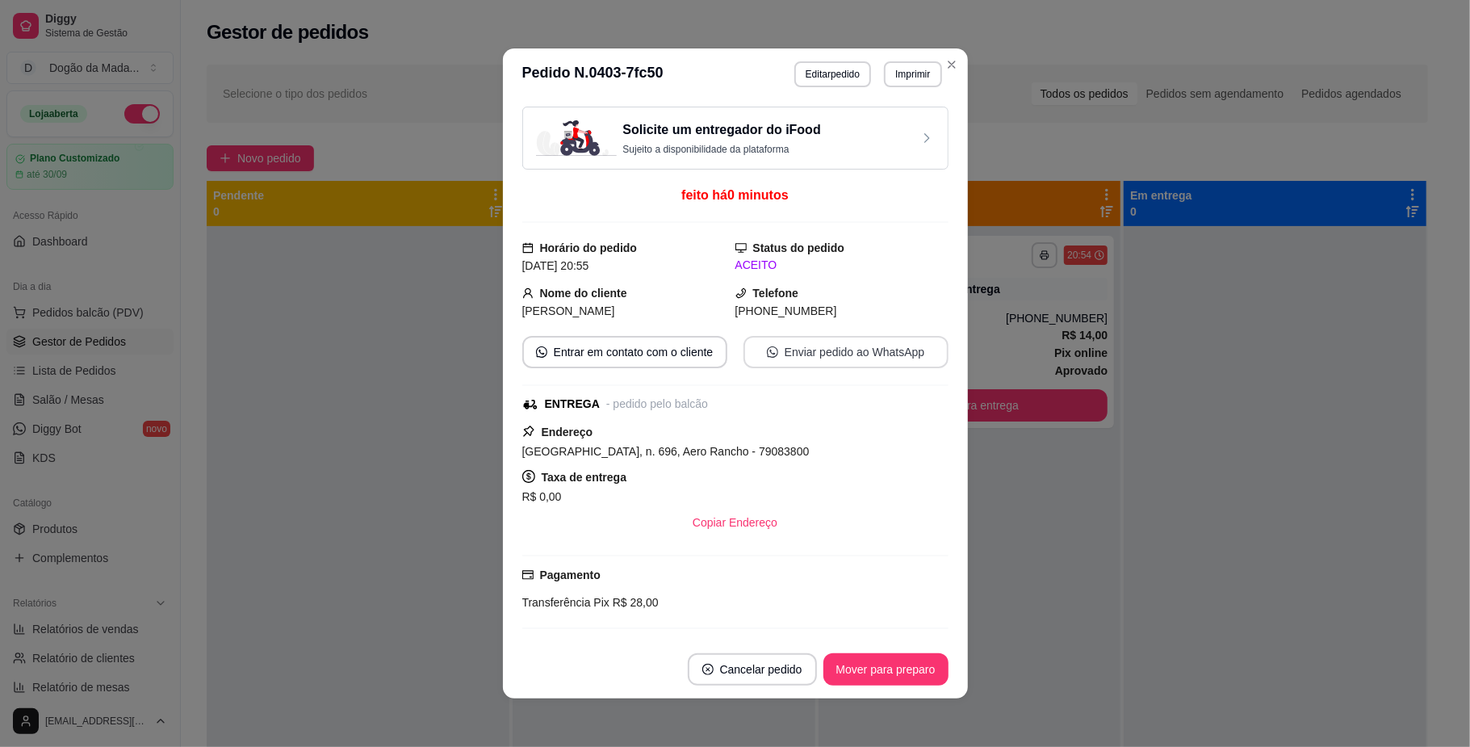
click at [811, 347] on button "Enviar pedido ao WhatsApp" at bounding box center [845, 352] width 205 height 32
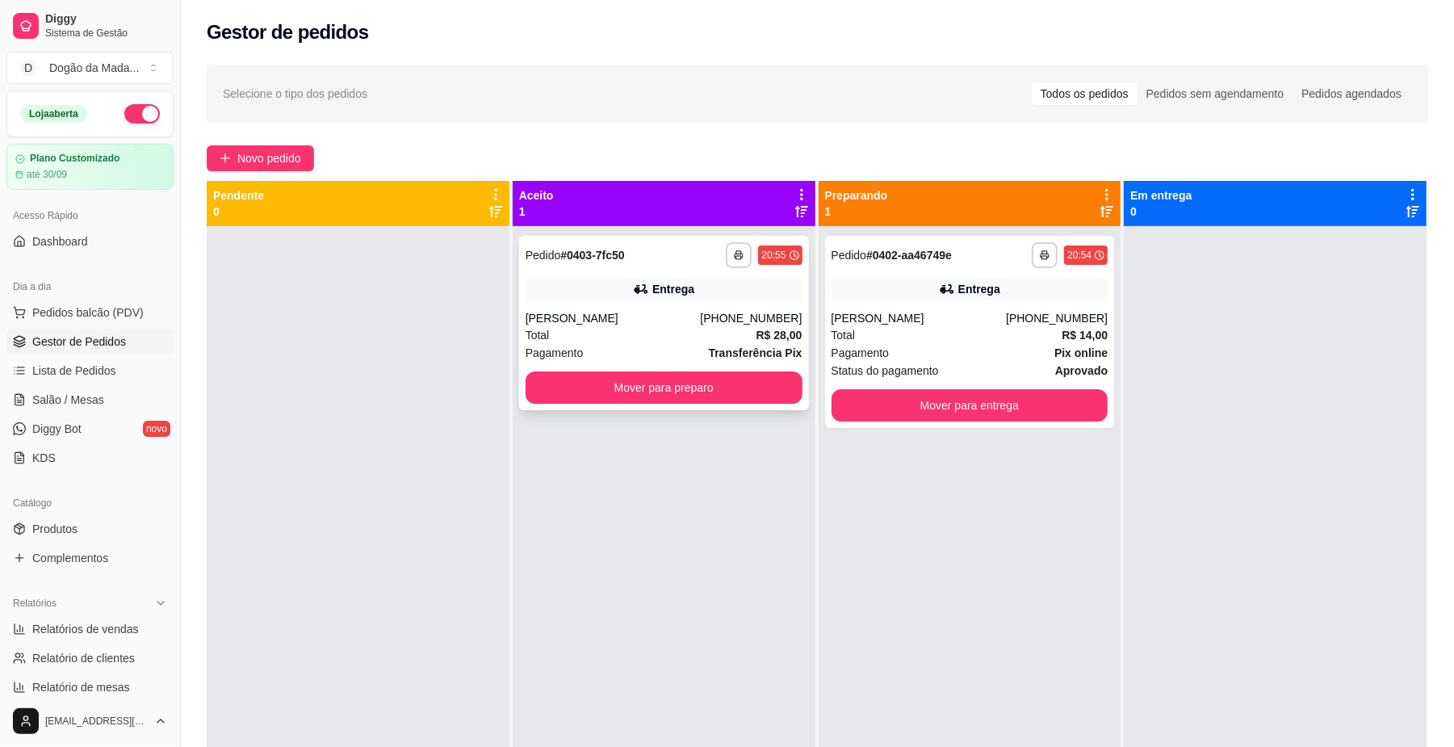
click at [701, 379] on button "Mover para preparo" at bounding box center [663, 387] width 277 height 32
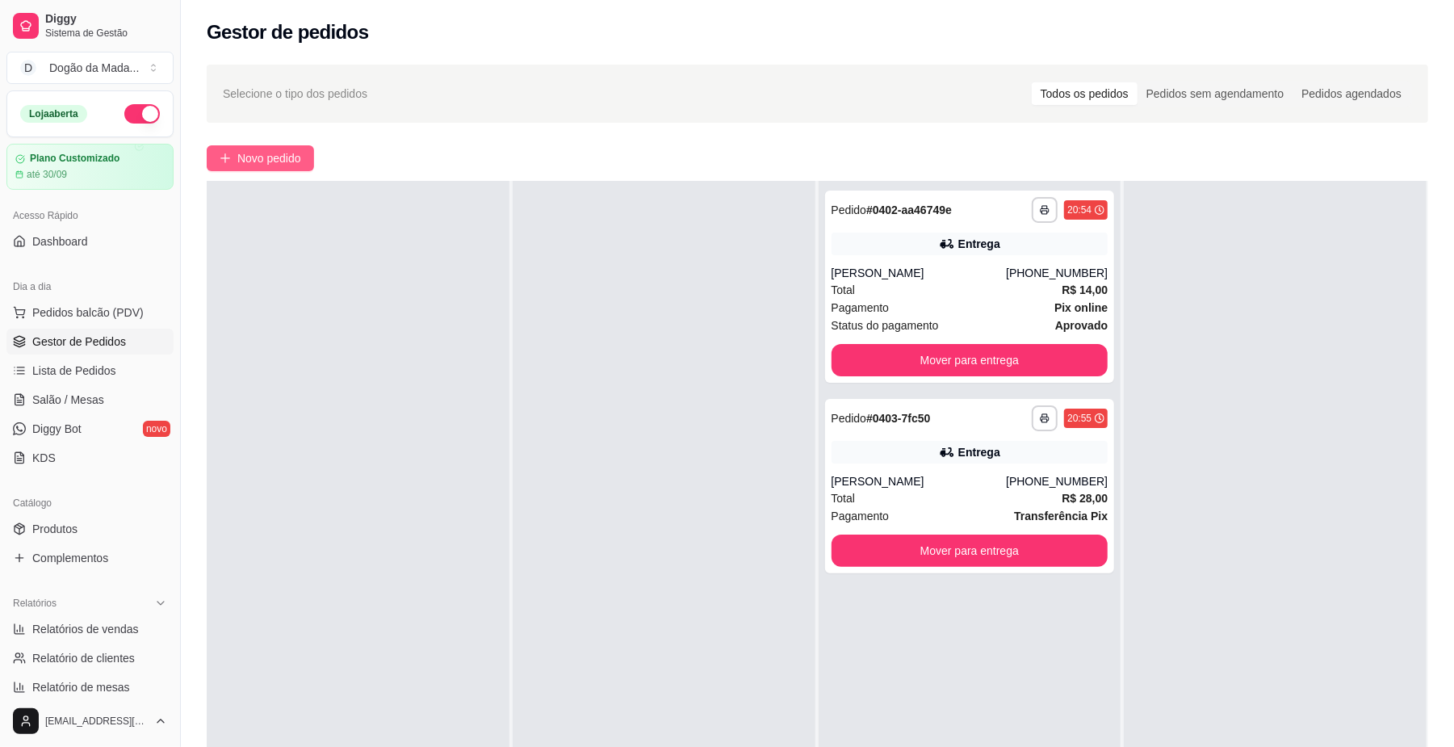
click at [285, 168] on button "Novo pedido" at bounding box center [260, 158] width 107 height 26
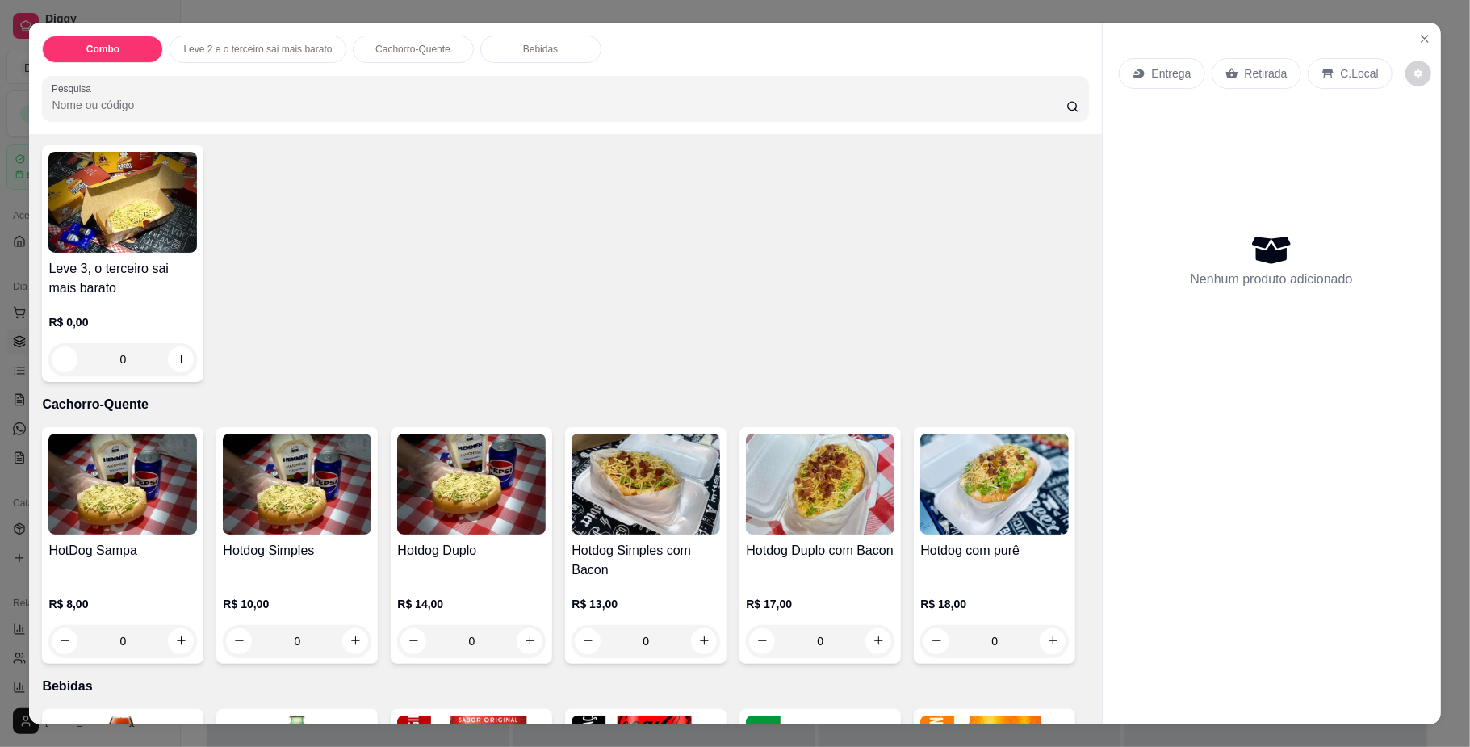
scroll to position [430, 0]
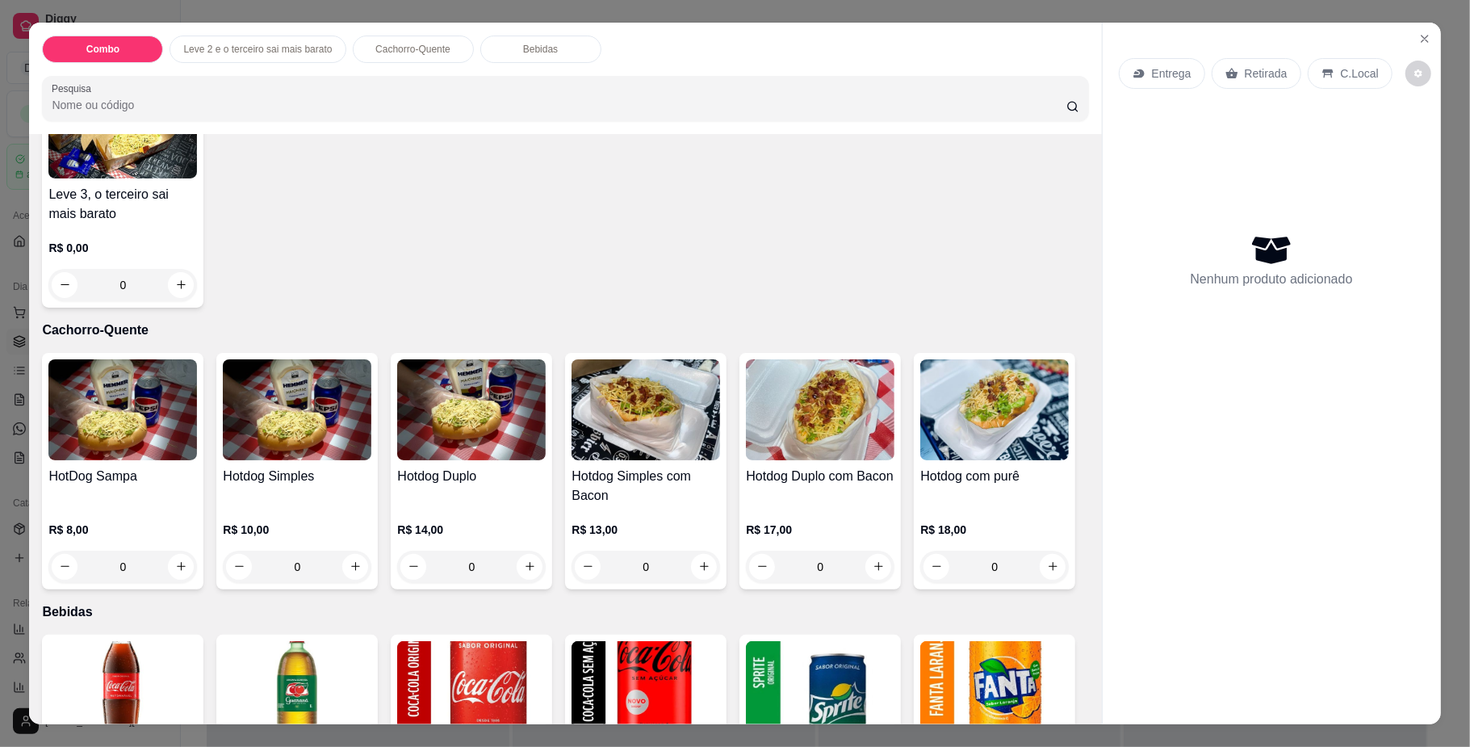
click at [518, 576] on div "0" at bounding box center [471, 566] width 149 height 32
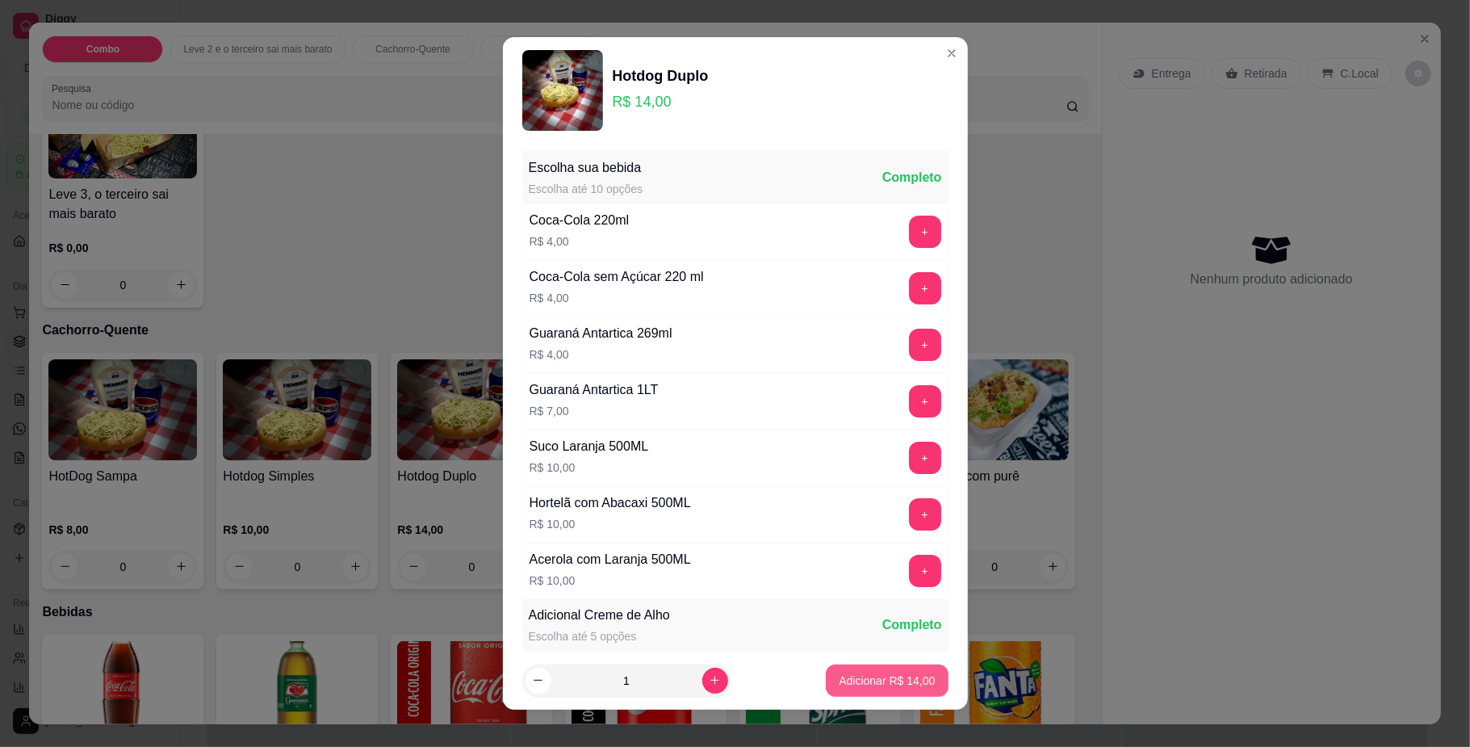
click at [839, 681] on p "Adicionar R$ 14,00" at bounding box center [887, 680] width 96 height 16
type input "1"
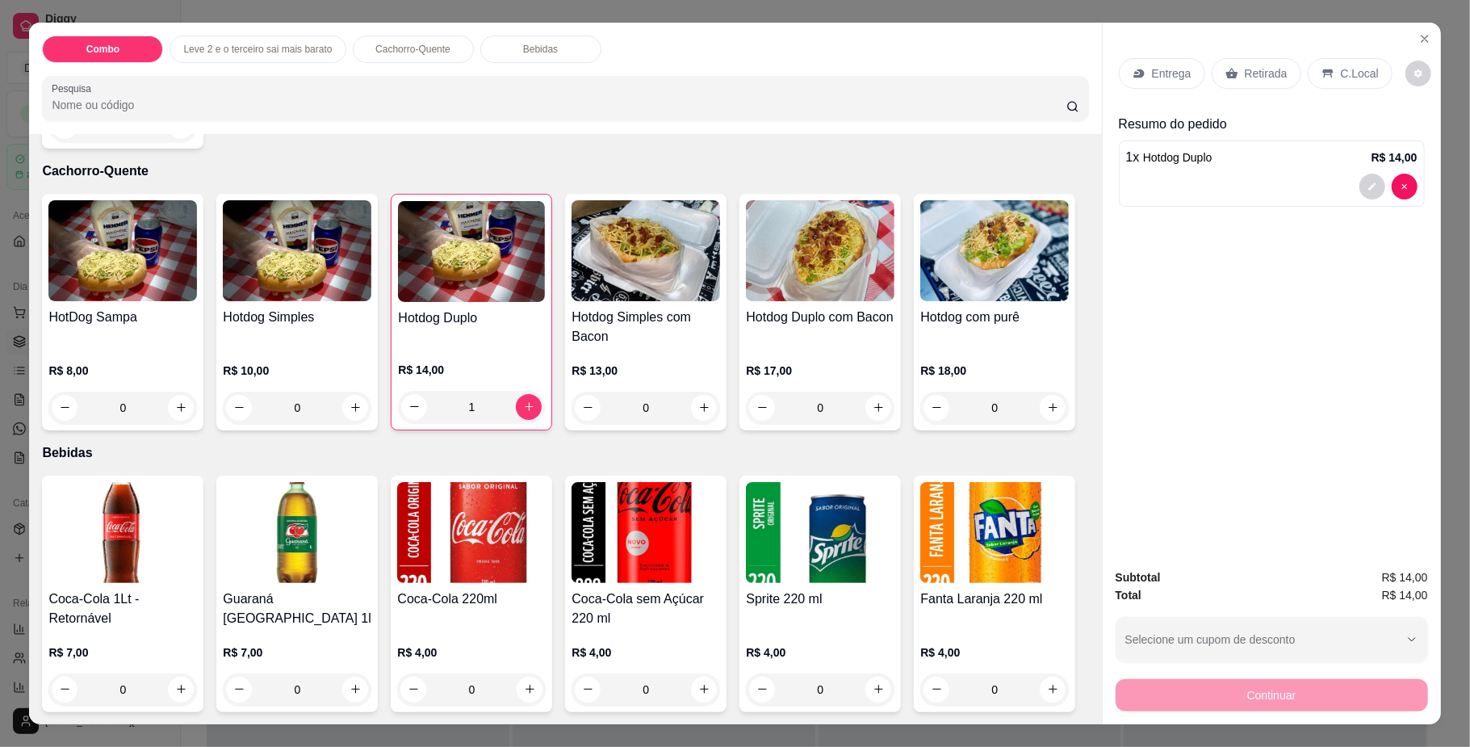
scroll to position [1050, 0]
click at [1047, 691] on icon "increase-product-quantity" at bounding box center [1053, 689] width 12 height 12
type input "1"
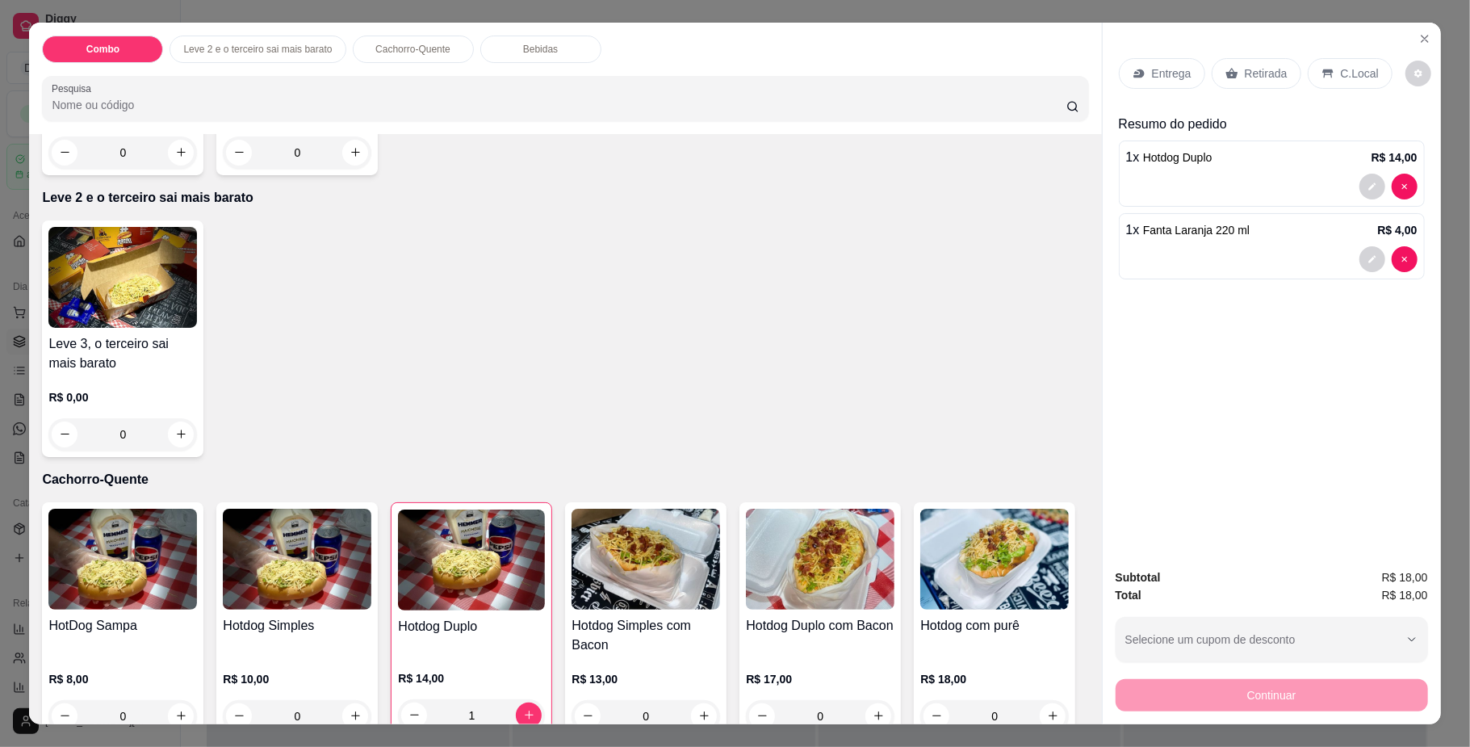
scroll to position [82, 0]
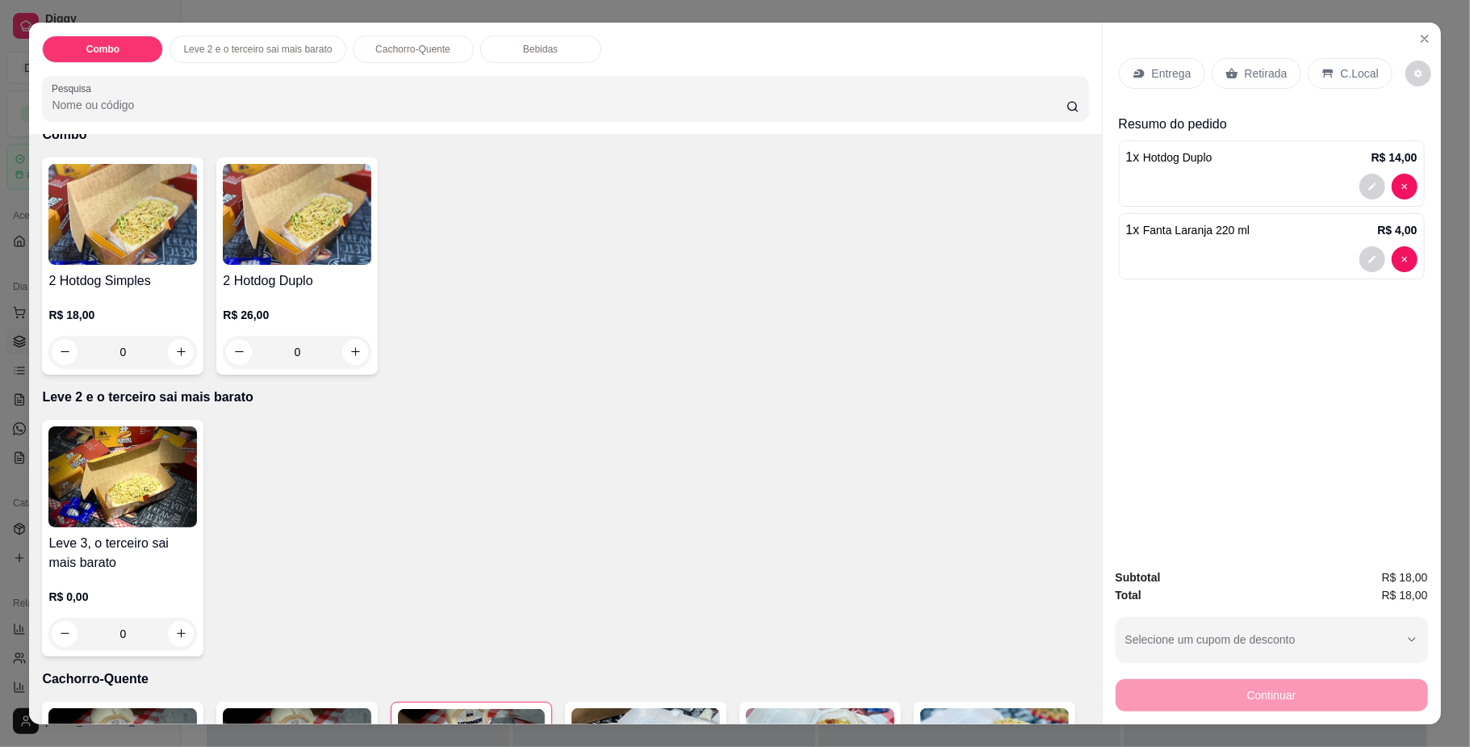
click at [1131, 65] on div "Entrega" at bounding box center [1162, 73] width 86 height 31
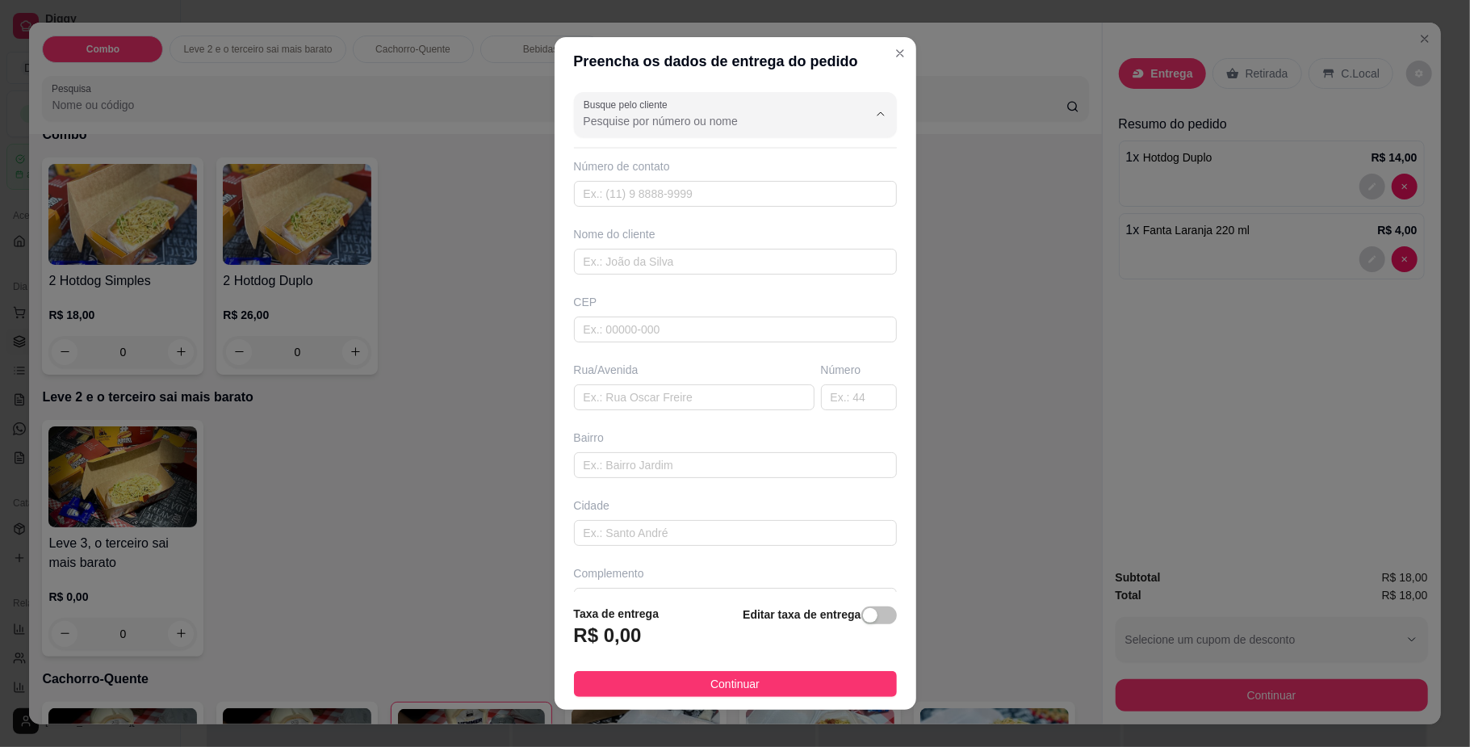
click at [617, 124] on input "Busque pelo cliente" at bounding box center [713, 121] width 258 height 16
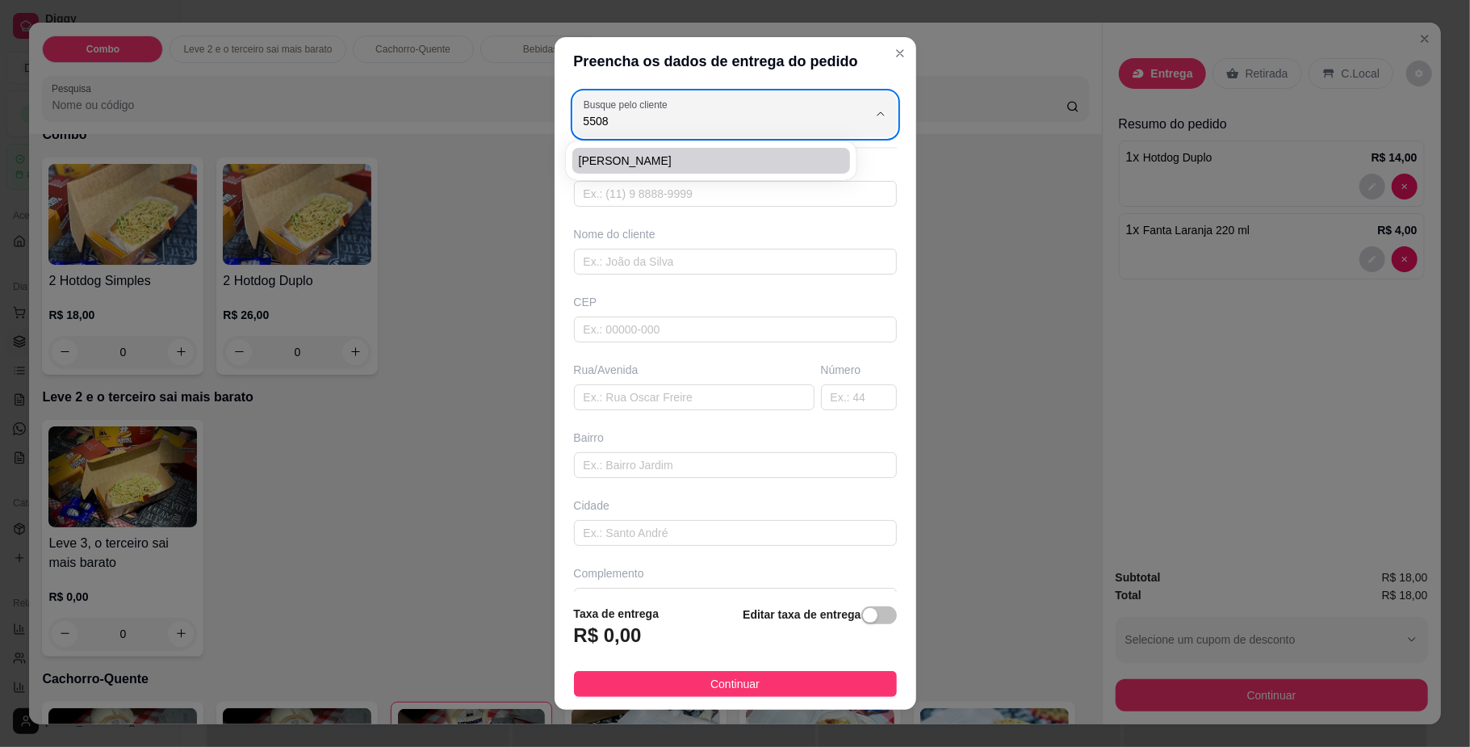
click at [623, 168] on span "[PERSON_NAME]" at bounding box center [703, 161] width 249 height 16
type input "[PERSON_NAME]"
type input "67991475508"
type input "[PERSON_NAME]"
type input "79084200"
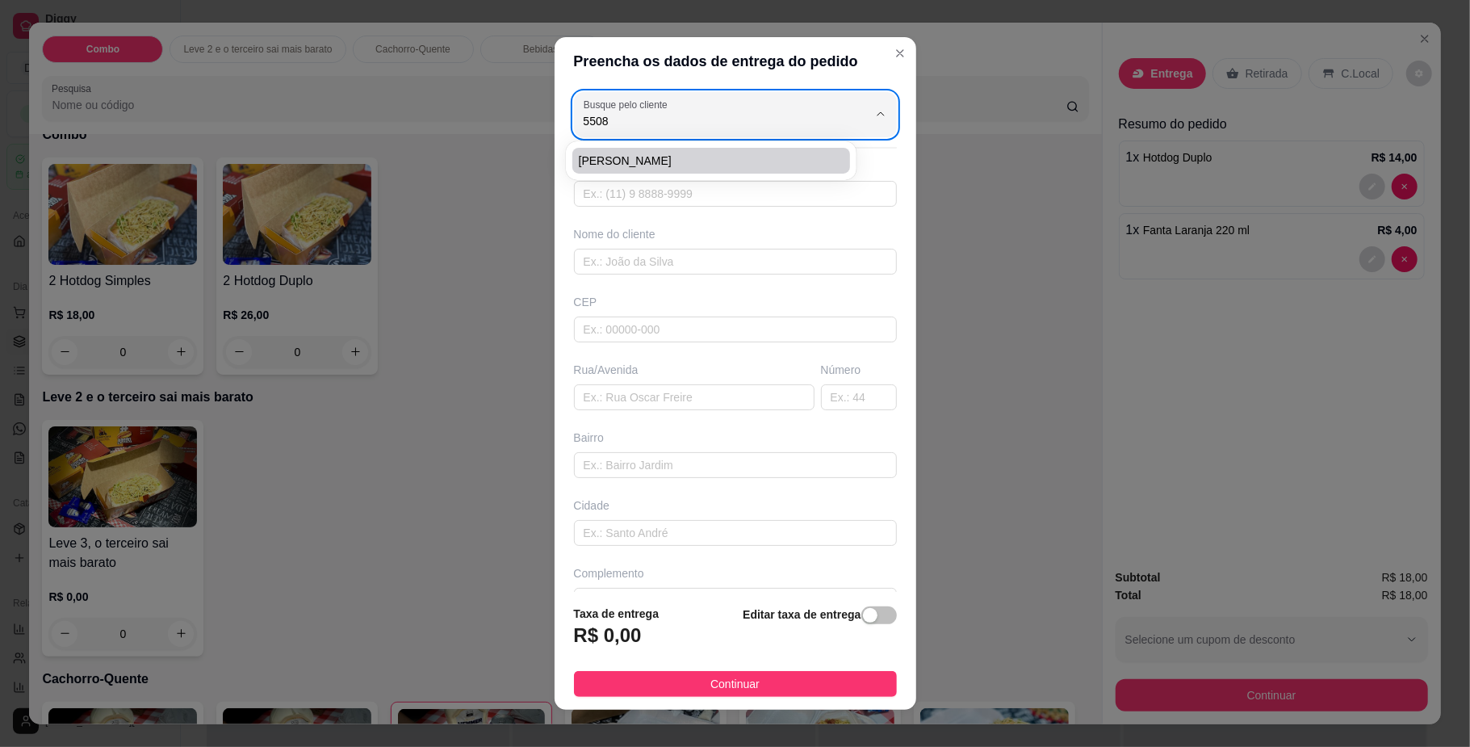
type input "[GEOGRAPHIC_DATA]"
type input "328"
type input "Aero Rancho"
type input "[GEOGRAPHIC_DATA]"
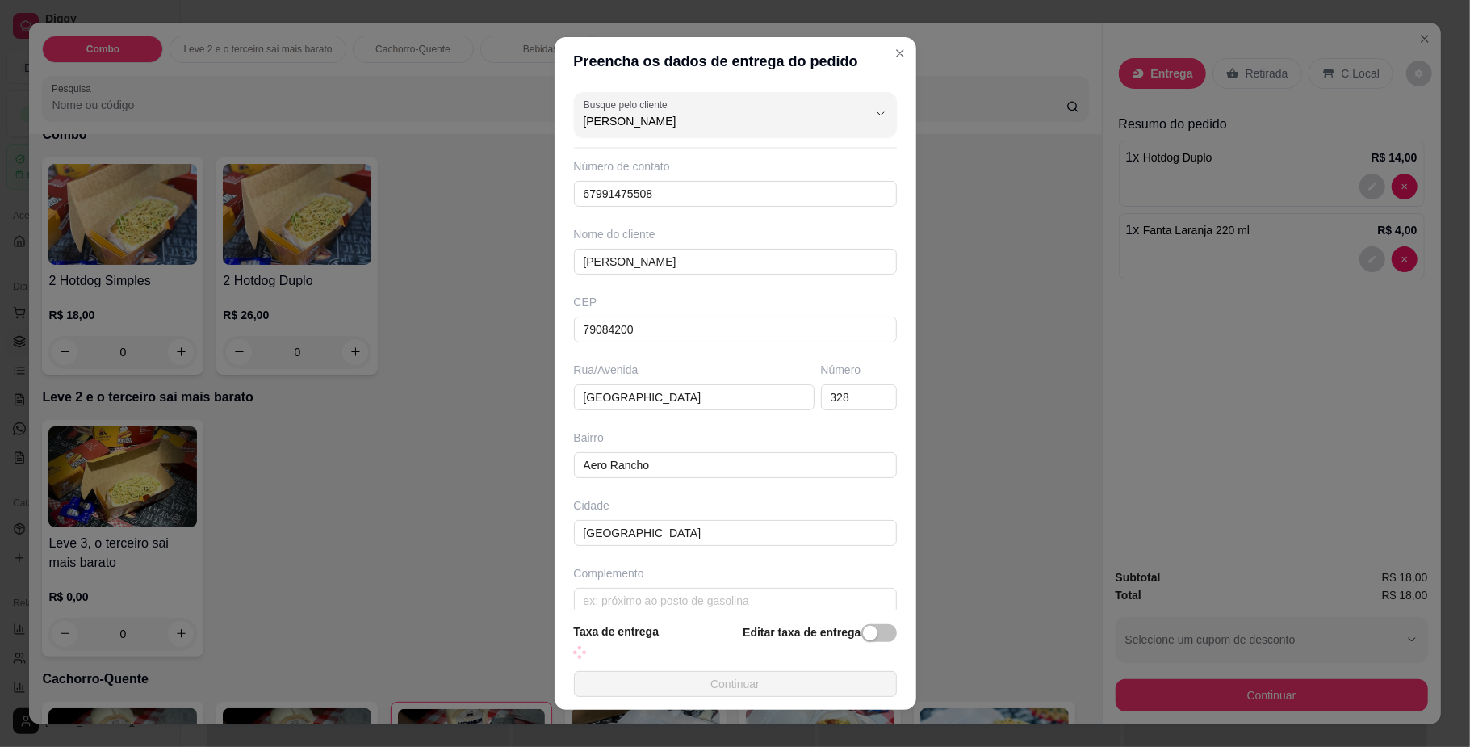
type input "328"
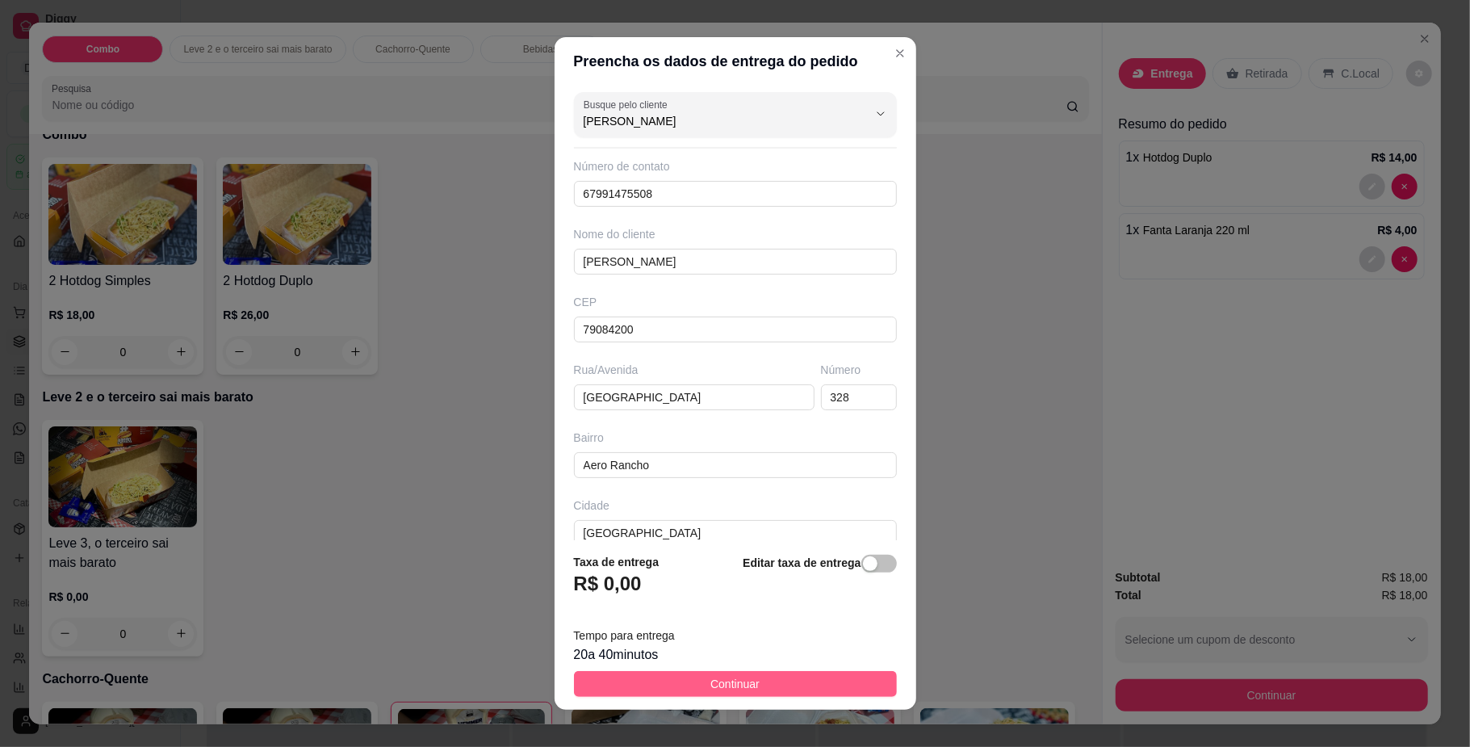
type input "[PERSON_NAME]"
click at [747, 678] on button "Continuar" at bounding box center [735, 684] width 323 height 26
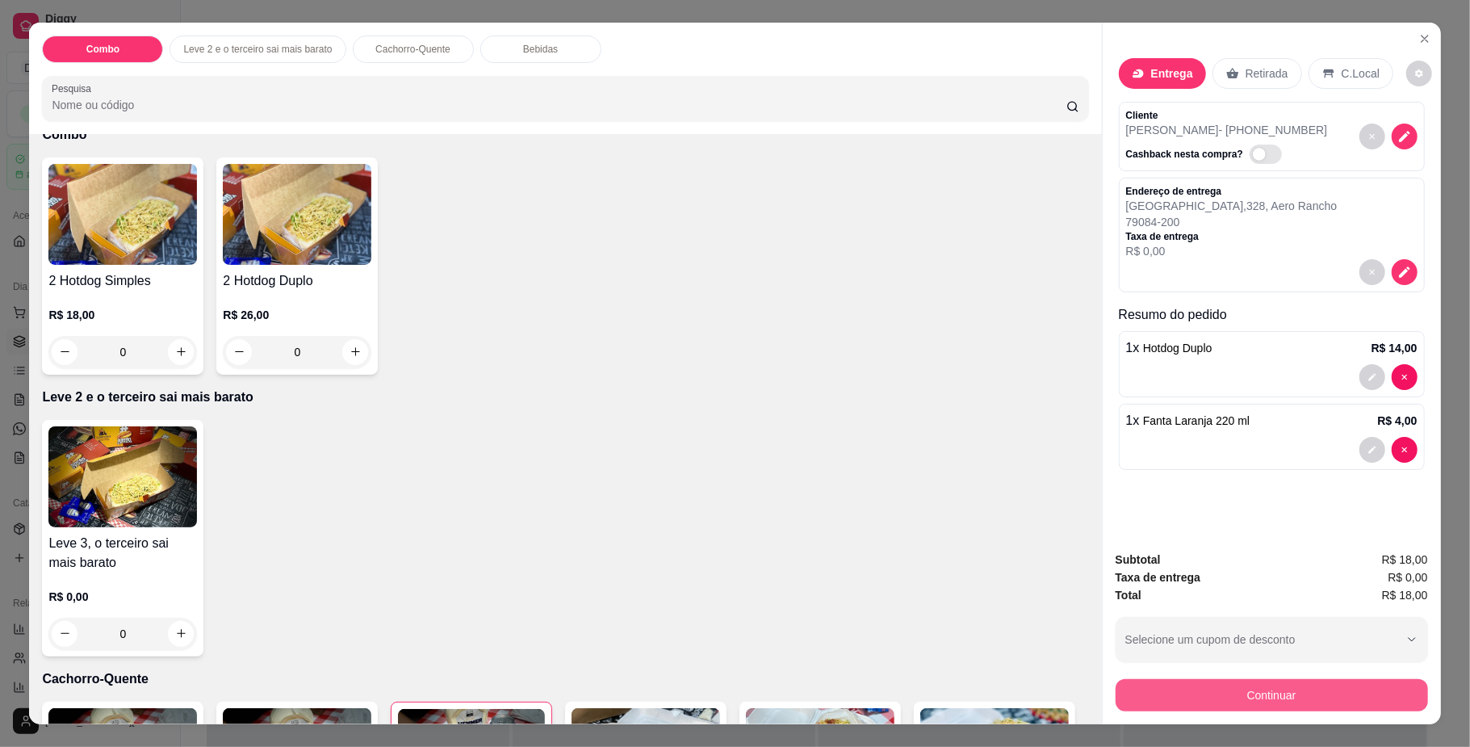
click at [1295, 693] on button "Continuar" at bounding box center [1271, 695] width 312 height 32
type input "0"
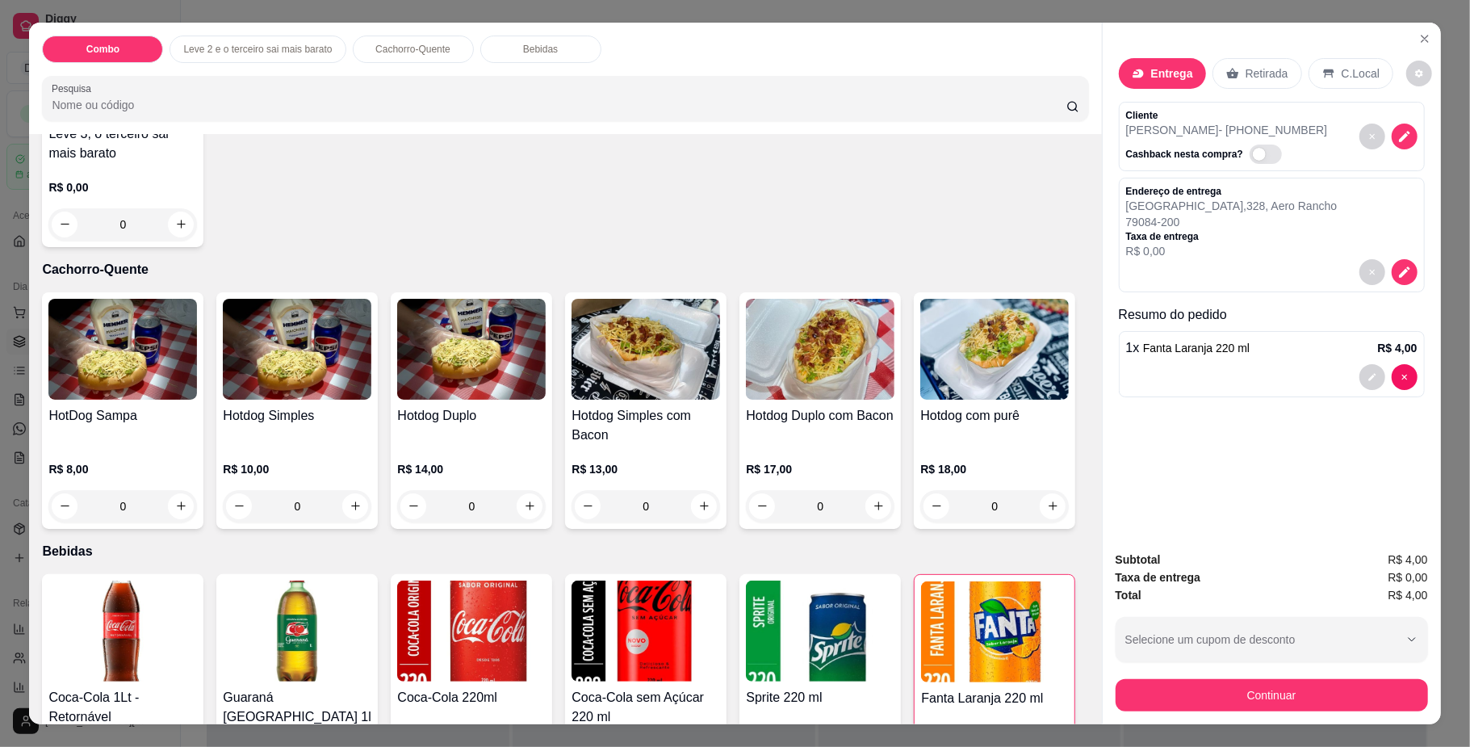
scroll to position [538, 0]
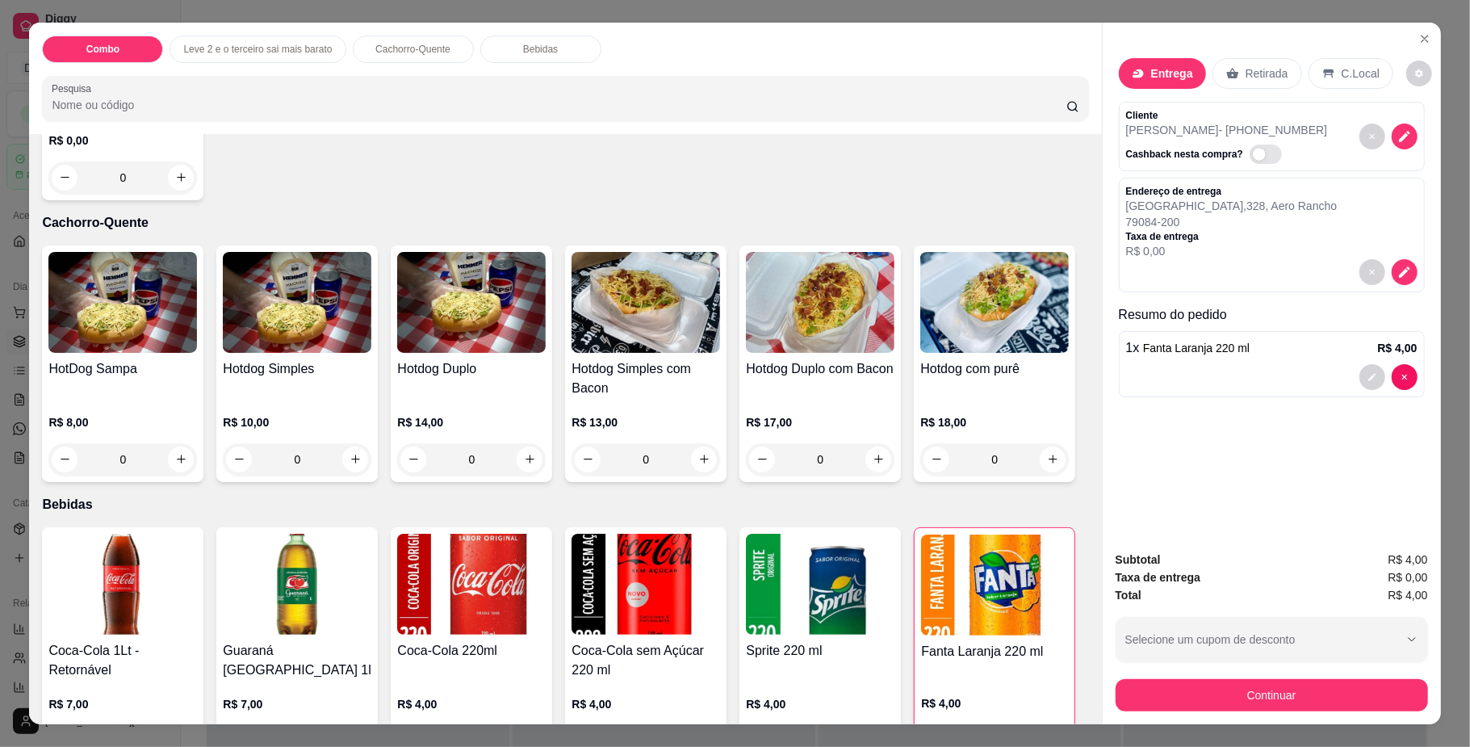
click at [920, 475] on div "0" at bounding box center [994, 459] width 149 height 32
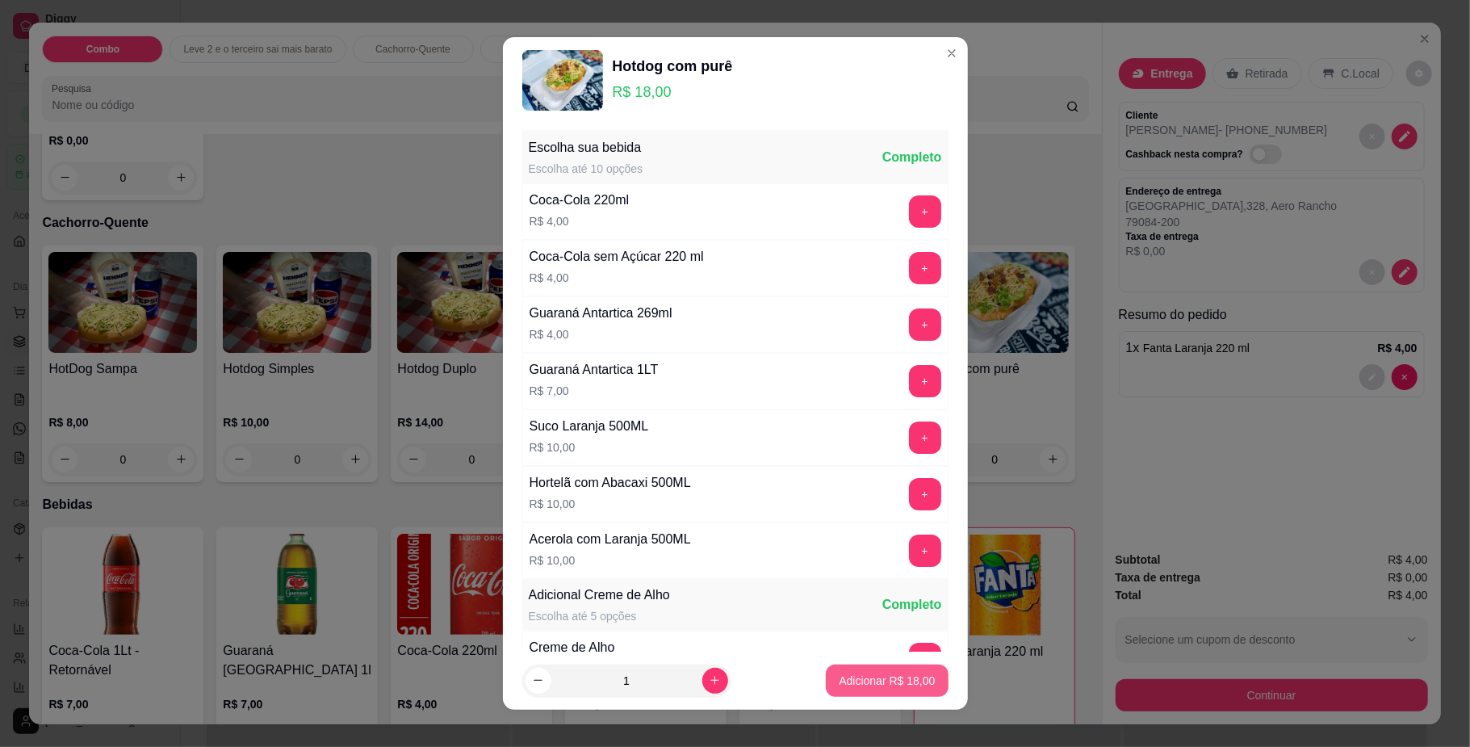
click at [847, 676] on p "Adicionar R$ 18,00" at bounding box center [887, 680] width 96 height 16
type input "1"
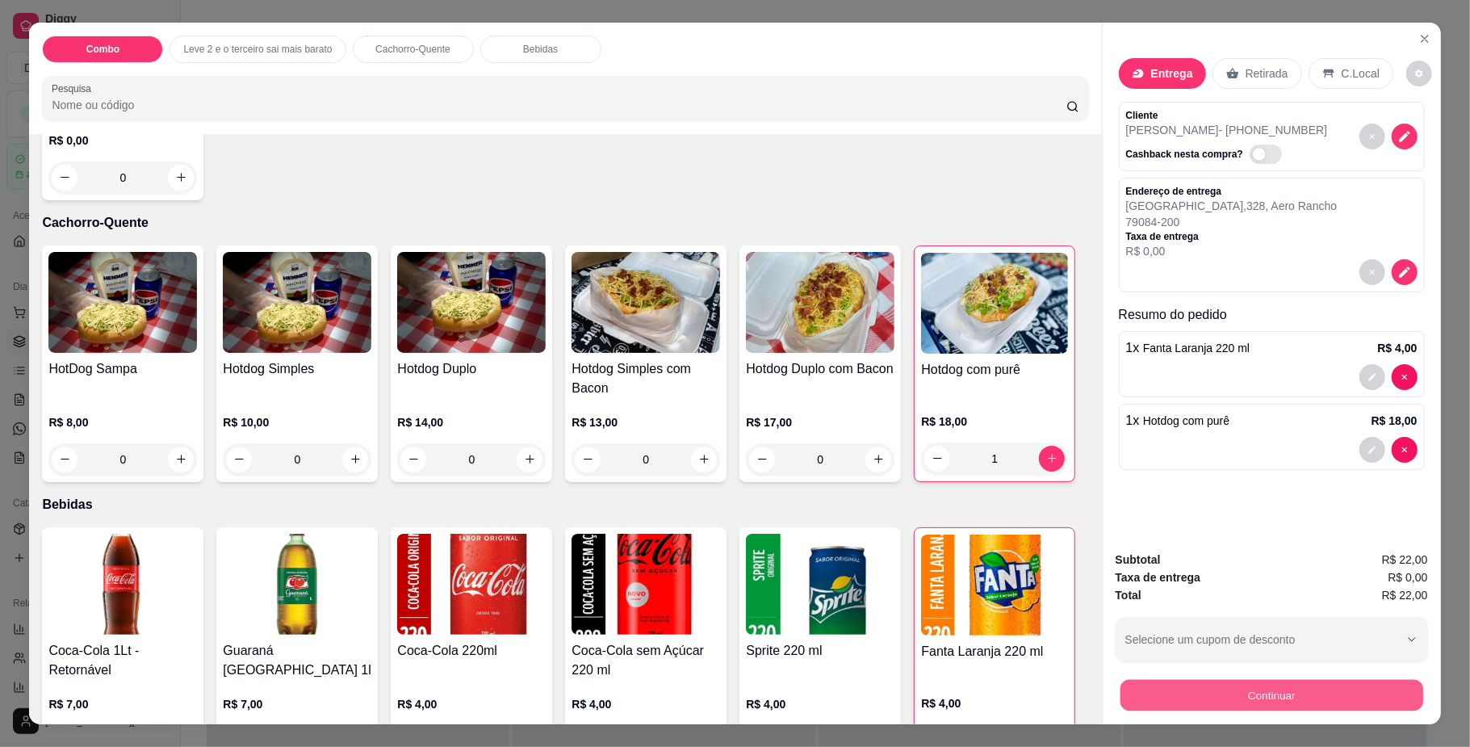
click at [1338, 694] on button "Continuar" at bounding box center [1271, 695] width 303 height 31
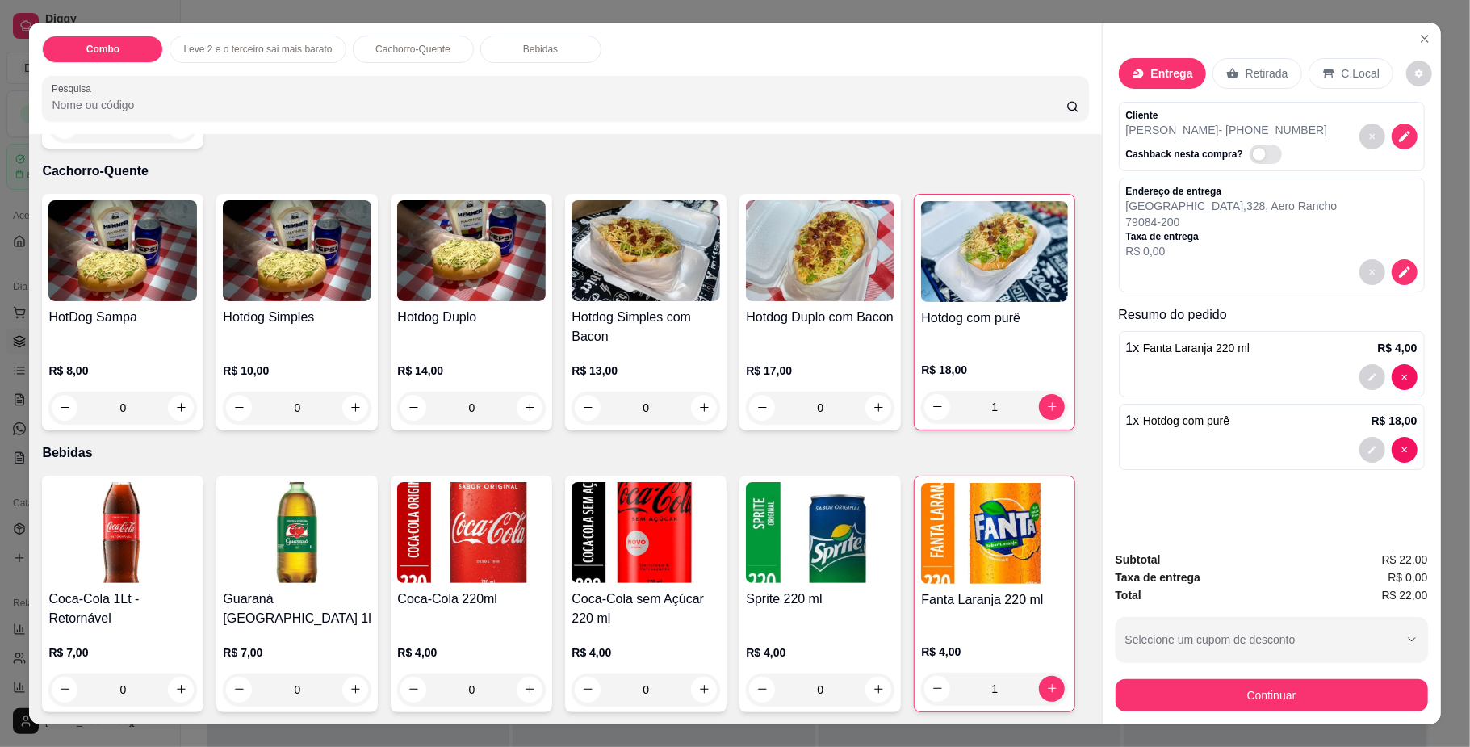
scroll to position [860, 0]
click at [921, 391] on div "1" at bounding box center [994, 407] width 147 height 32
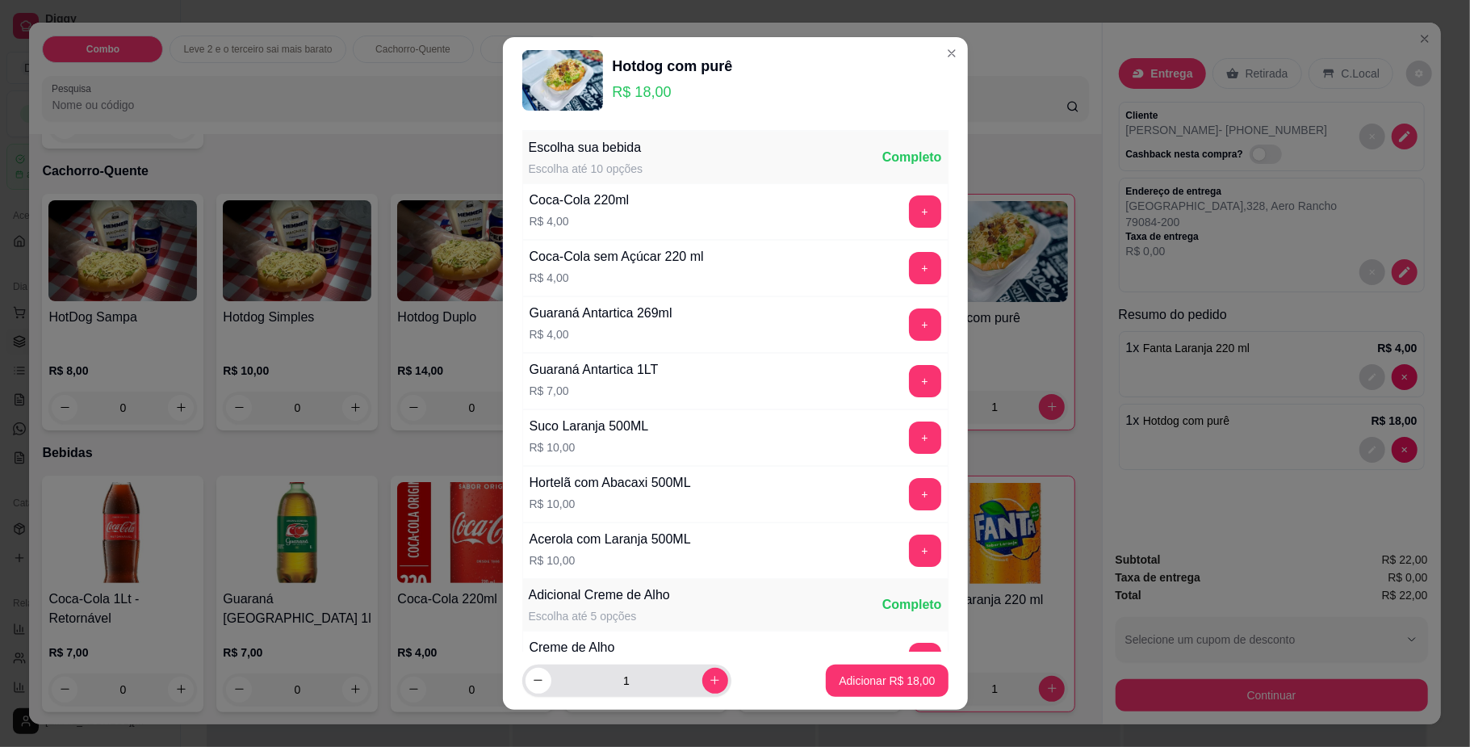
click at [551, 685] on input "1" at bounding box center [626, 680] width 151 height 32
click at [539, 684] on button "decrease-product-quantity" at bounding box center [538, 681] width 26 height 26
type input "0"
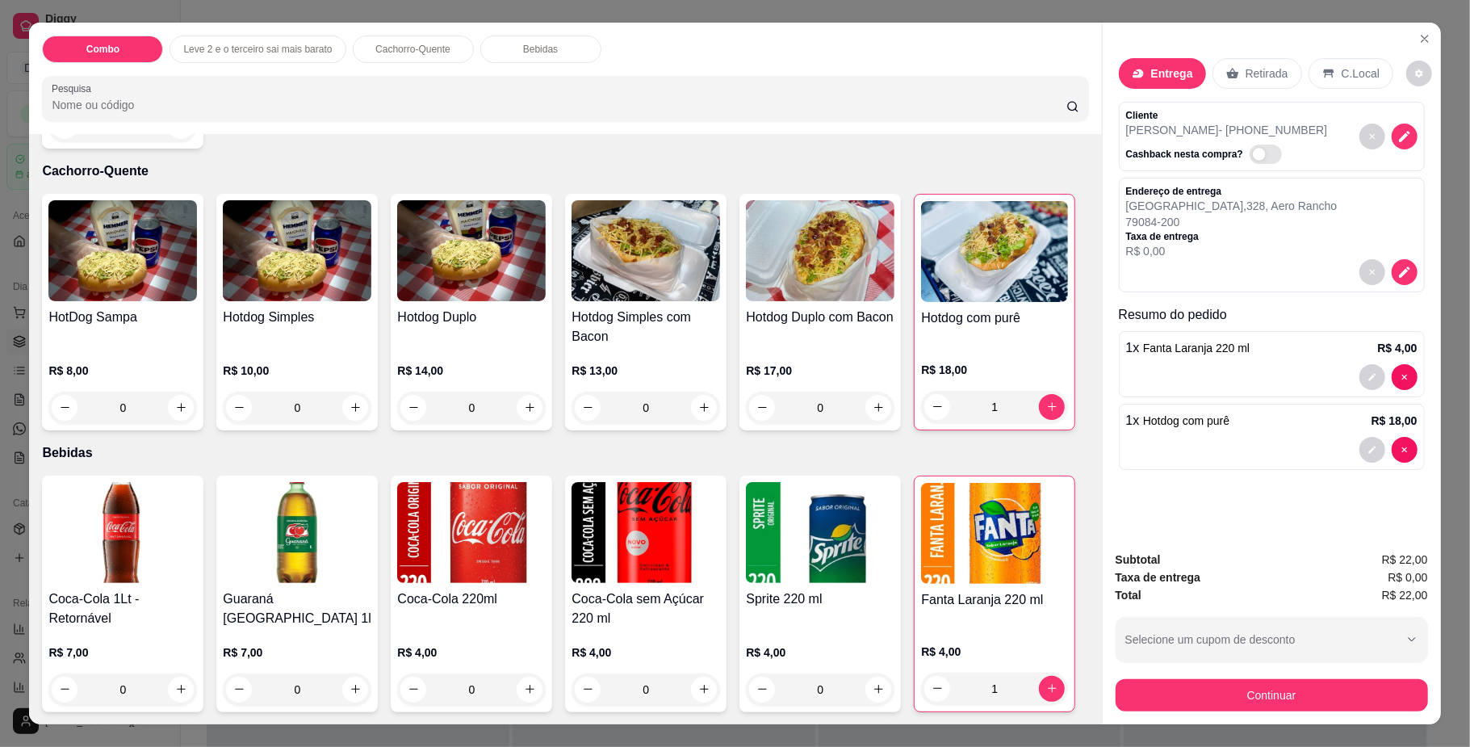
scroll to position [753, 0]
click at [921, 423] on div "1" at bounding box center [994, 407] width 147 height 32
type input "0"
click at [1409, 376] on div "1 x Fanta Laranja 220 ml R$ 4,00" at bounding box center [1272, 364] width 306 height 66
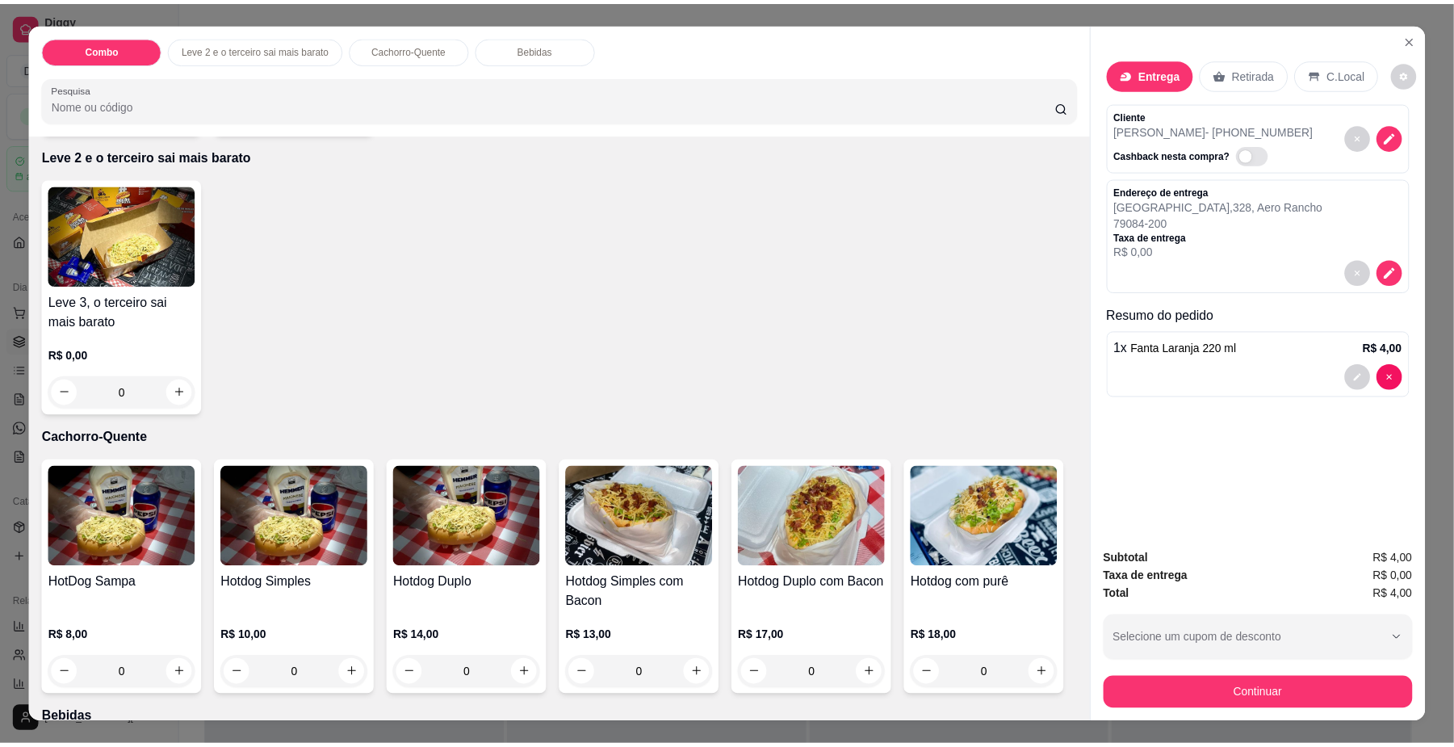
scroll to position [430, 0]
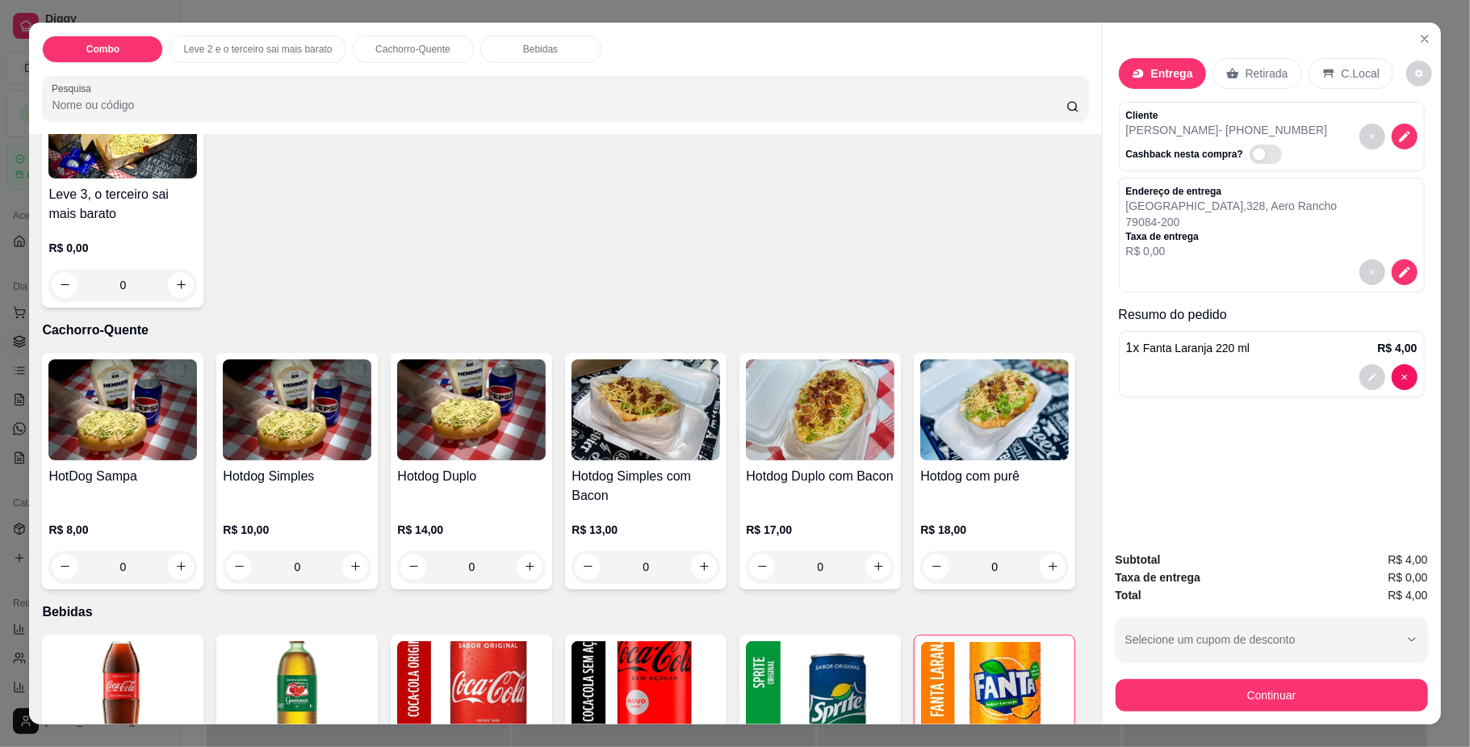
click at [517, 575] on div "0" at bounding box center [471, 566] width 149 height 32
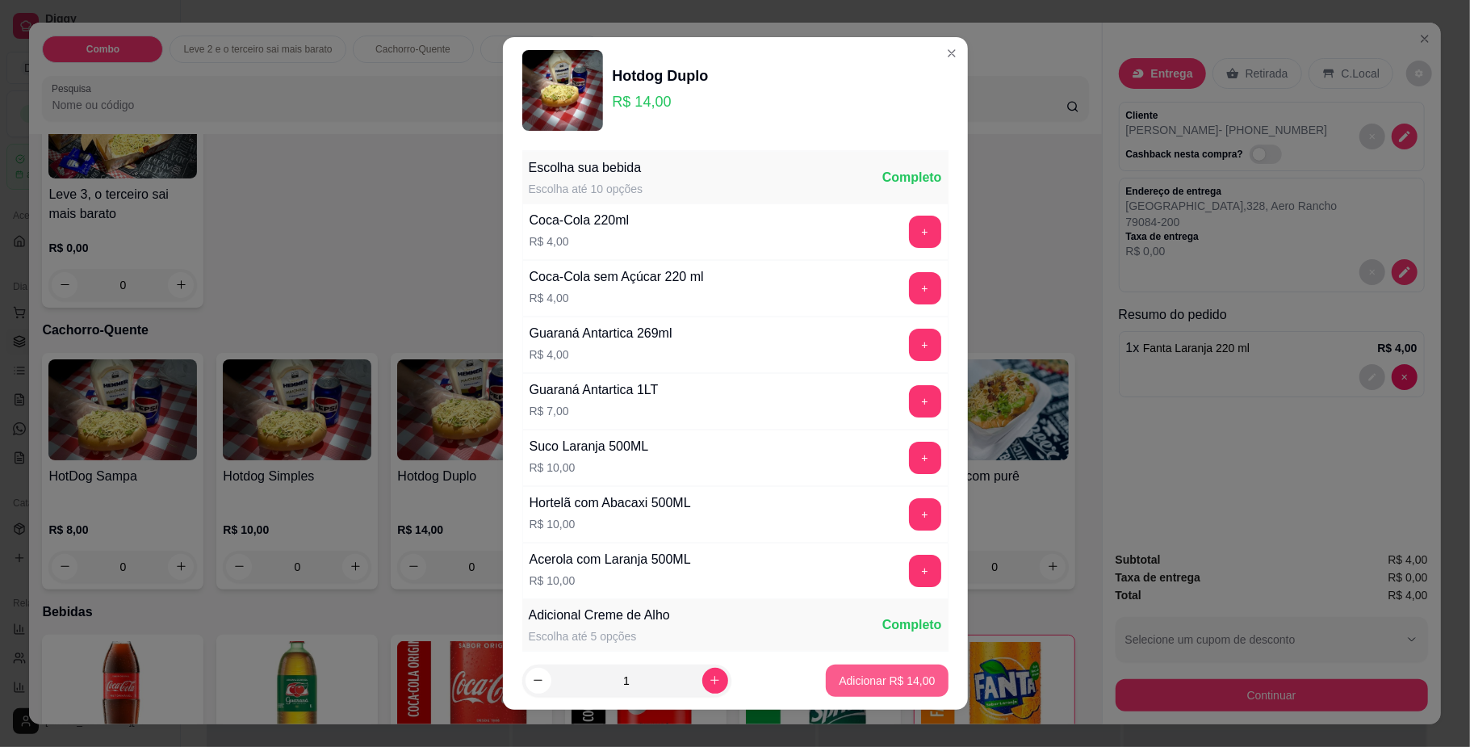
click at [870, 695] on button "Adicionar R$ 14,00" at bounding box center [887, 680] width 122 height 32
type input "1"
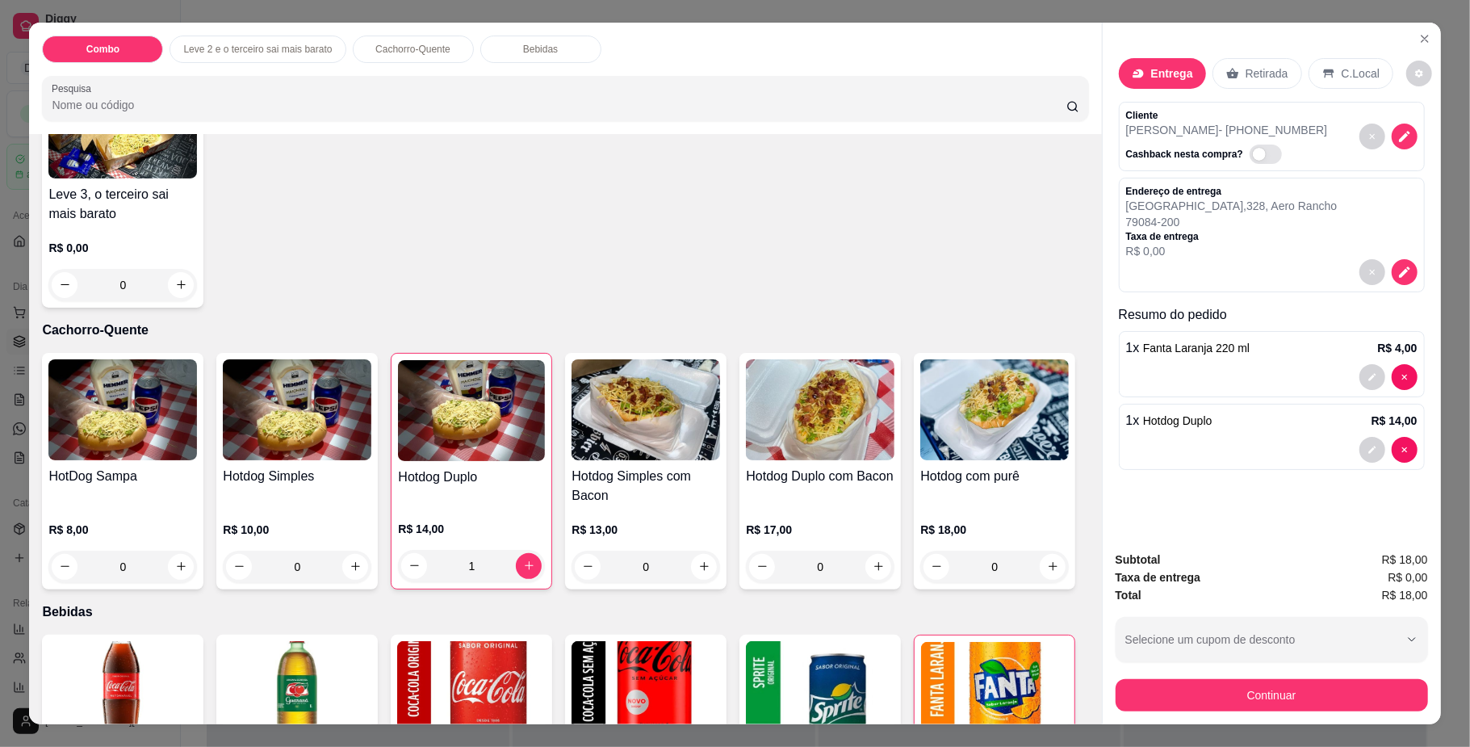
click at [1151, 722] on div "Subtotal R$ 18,00 Taxa de entrega R$ 0,00 Total R$ 18,00 Selecione um cupom de …" at bounding box center [1272, 631] width 338 height 186
click at [1151, 708] on button "Continuar" at bounding box center [1271, 695] width 303 height 31
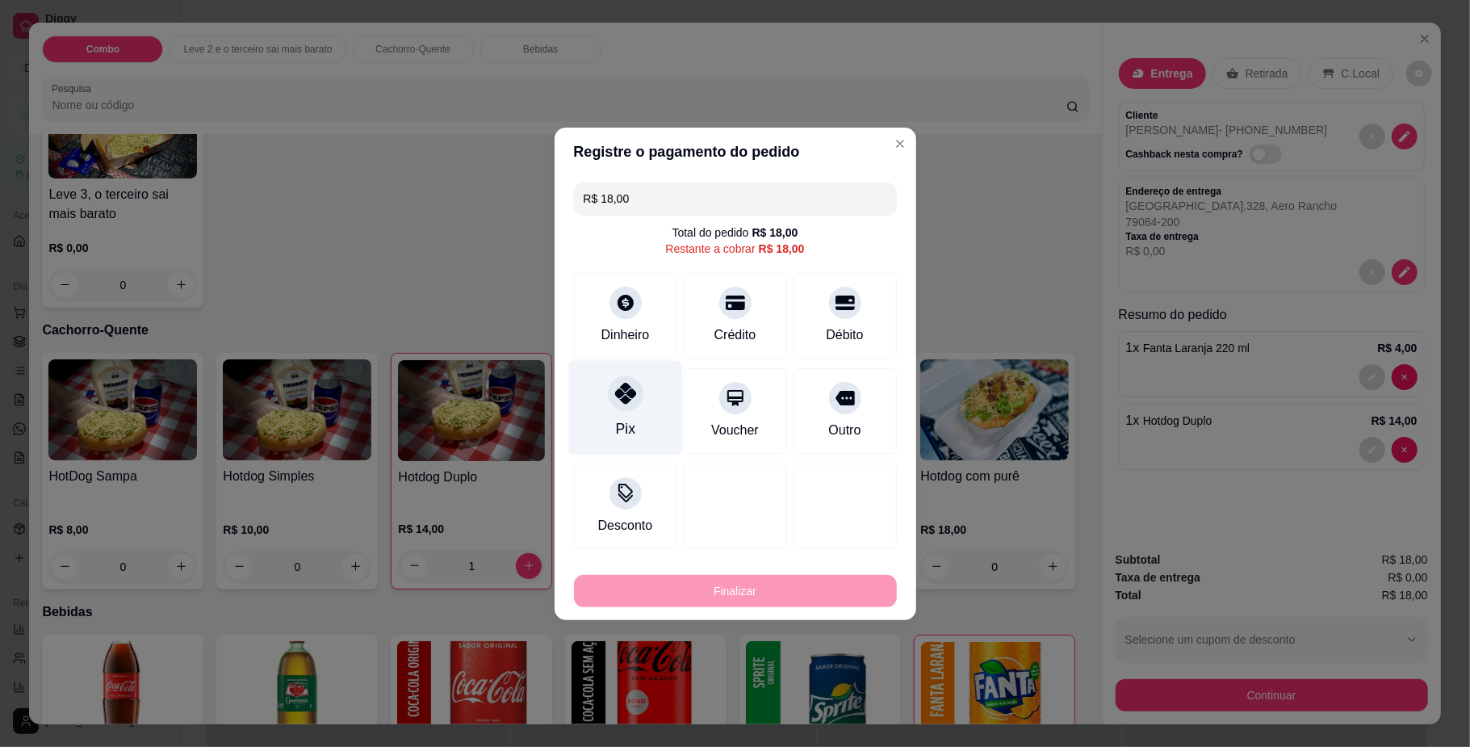
click at [630, 404] on icon at bounding box center [624, 393] width 21 height 21
type input "R$ 0,00"
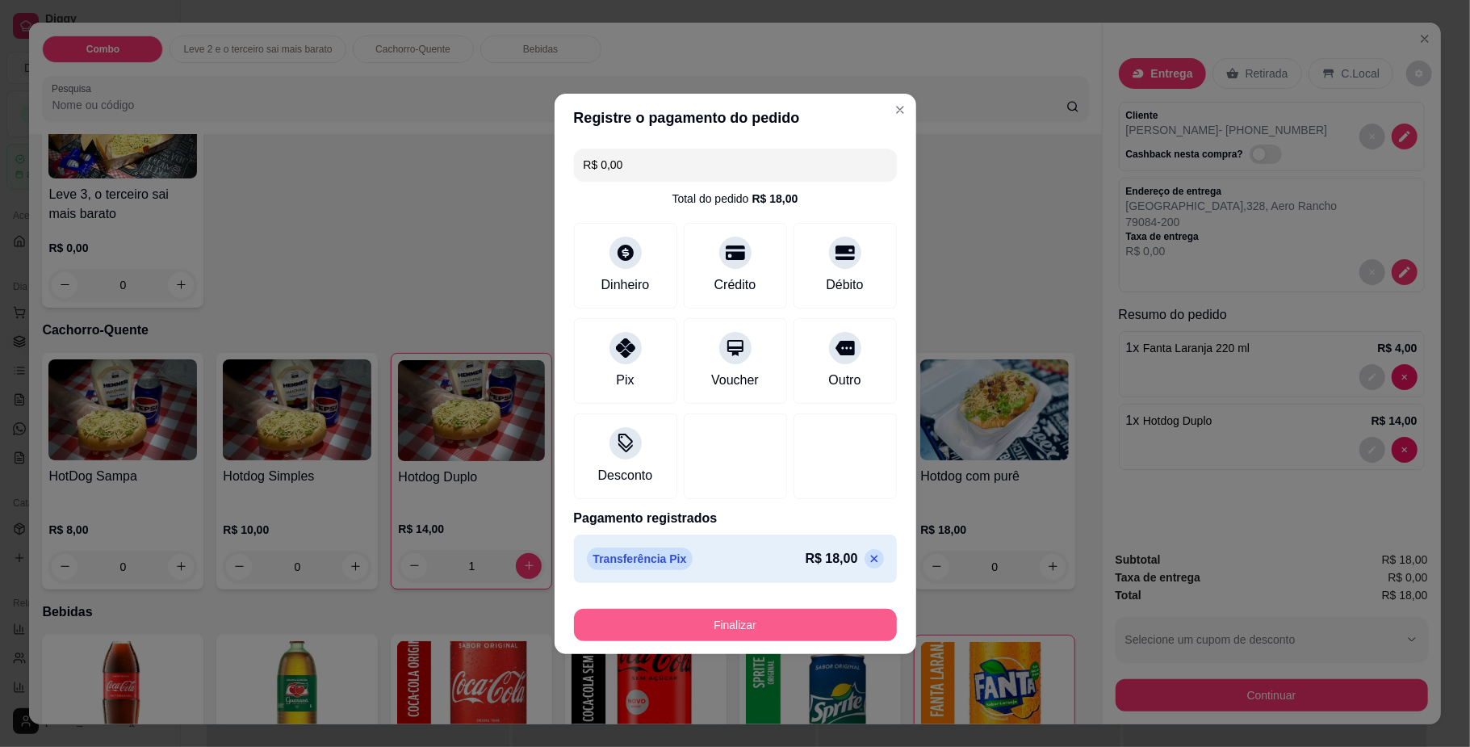
click at [698, 633] on button "Finalizar" at bounding box center [735, 625] width 323 height 32
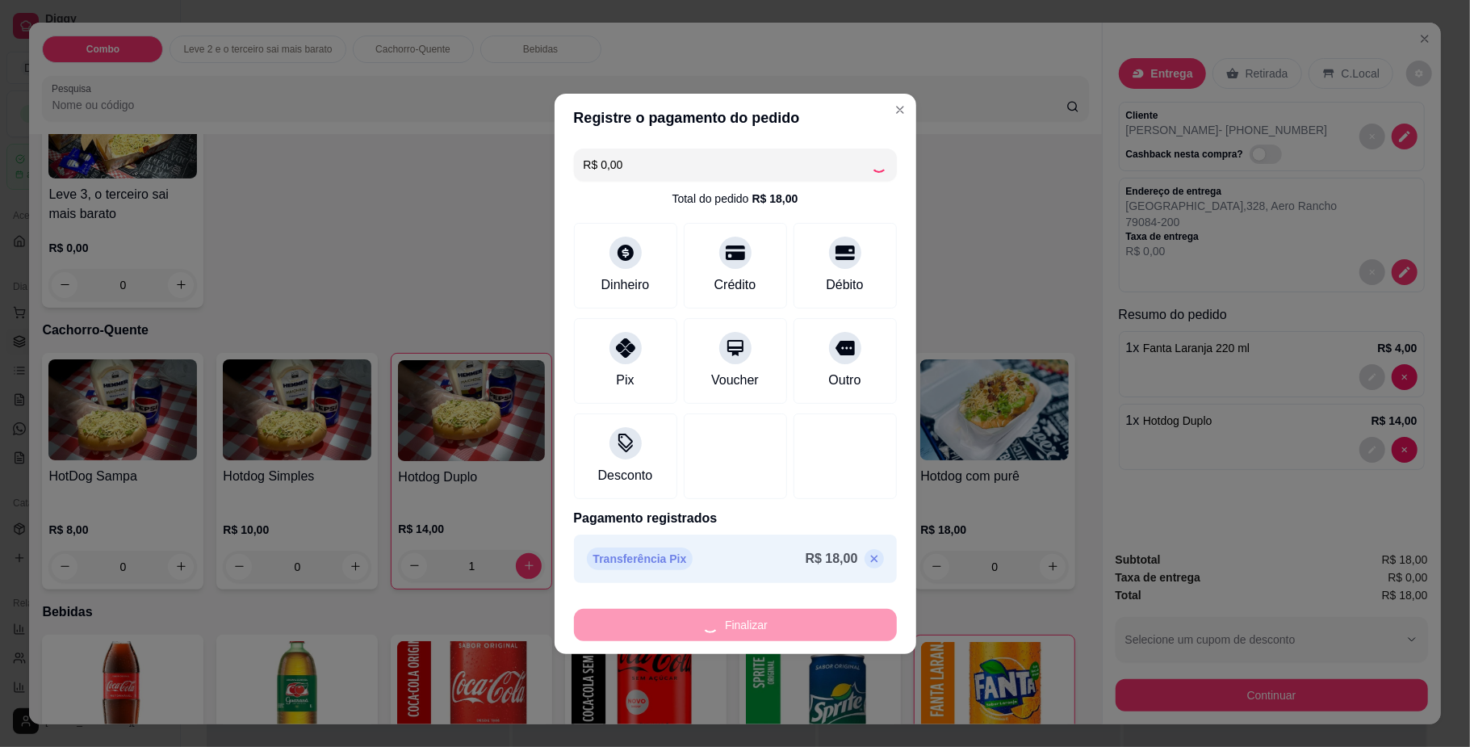
type input "0"
type input "-R$ 18,00"
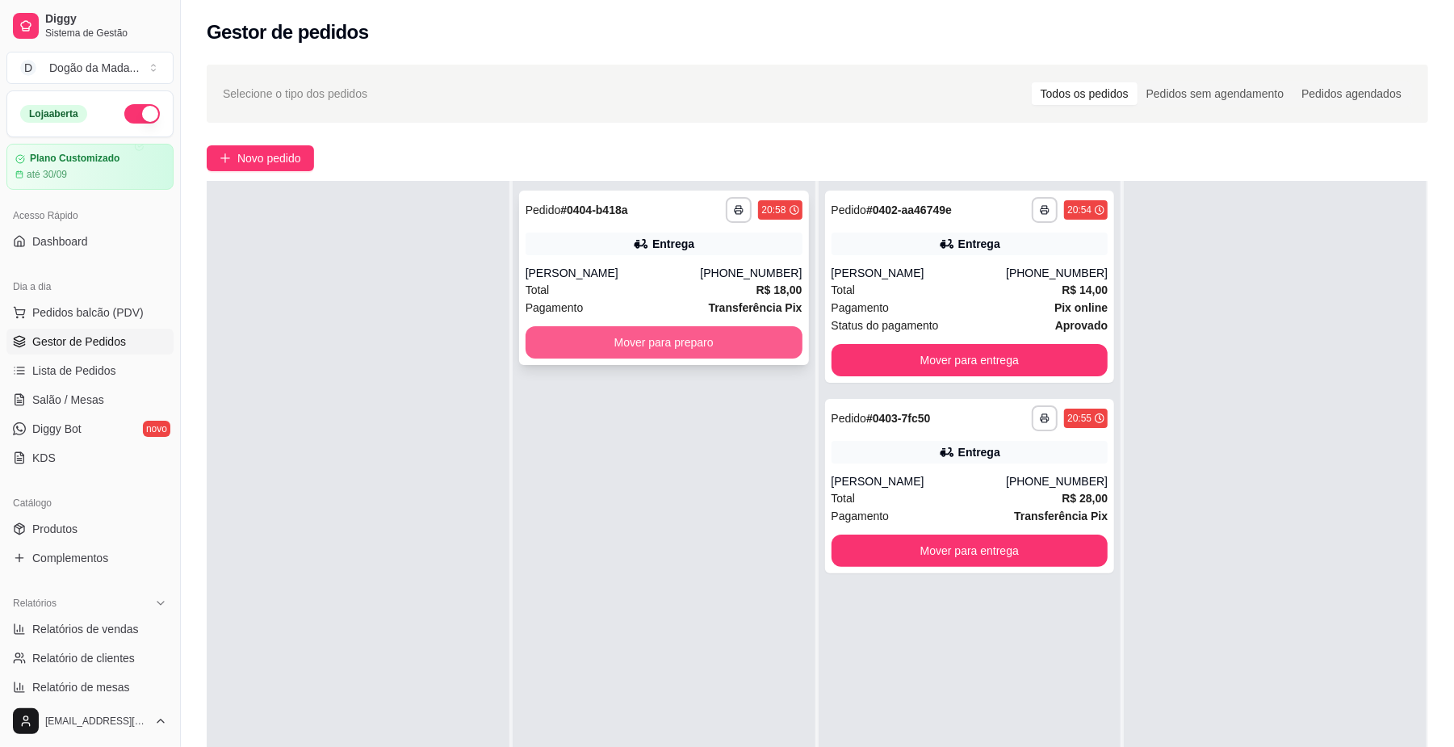
click at [567, 347] on button "Mover para preparo" at bounding box center [663, 342] width 277 height 32
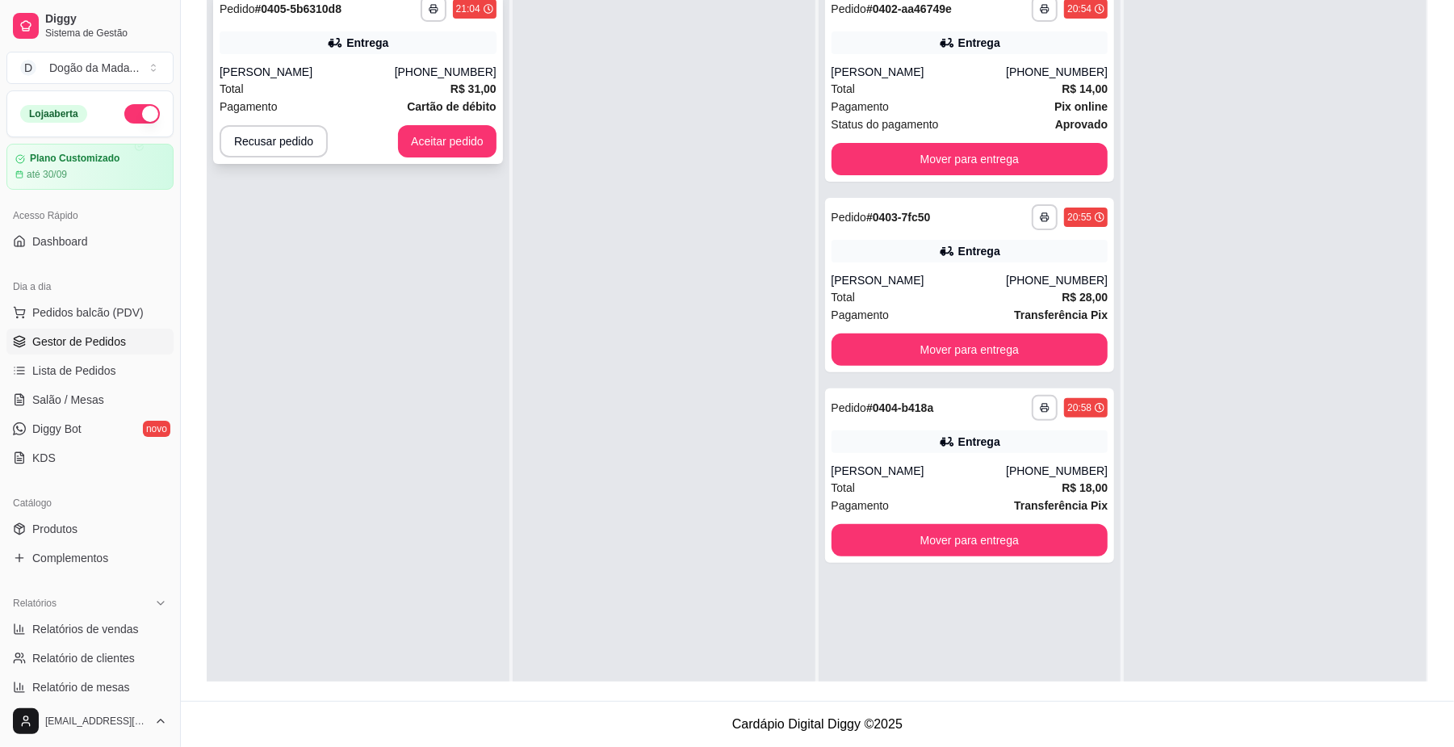
click at [450, 125] on button "Aceitar pedido" at bounding box center [447, 141] width 98 height 32
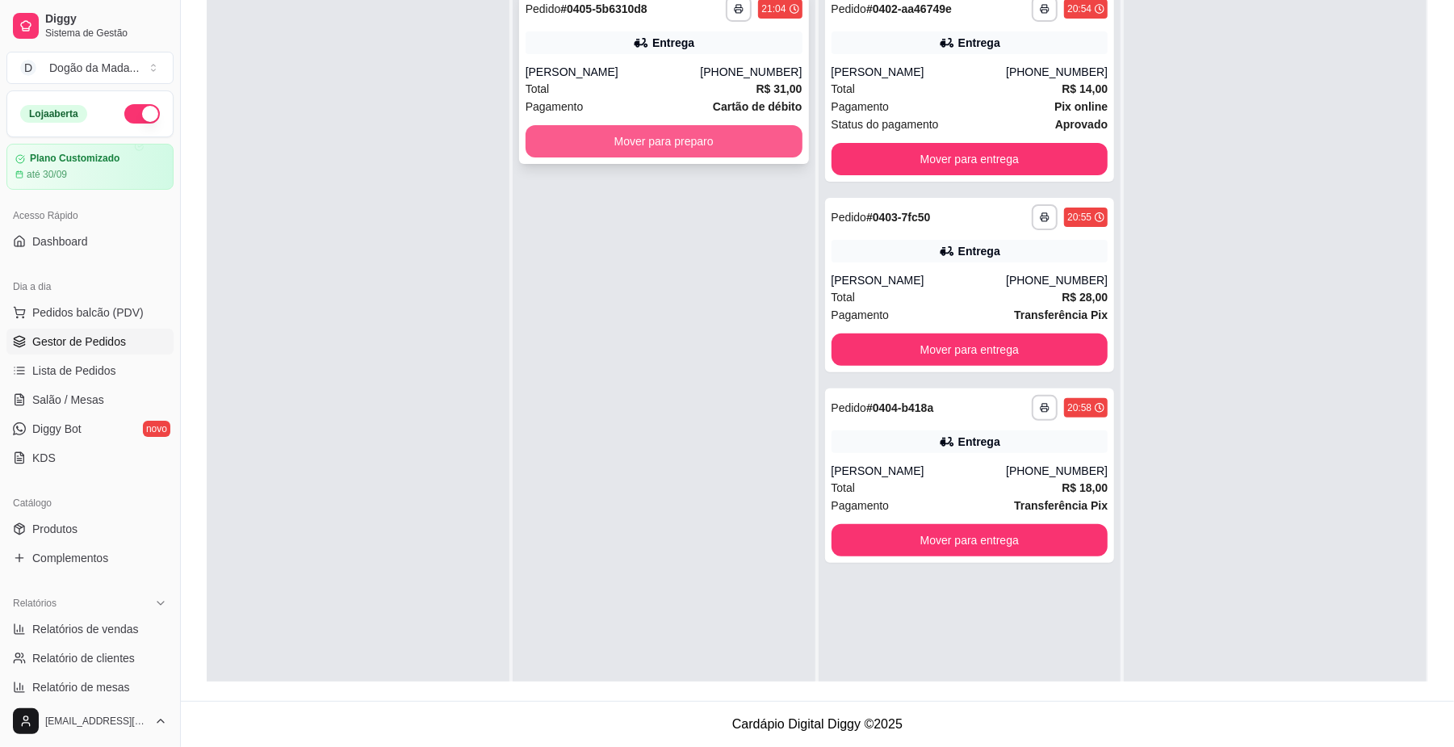
click at [650, 147] on button "Mover para preparo" at bounding box center [663, 141] width 277 height 32
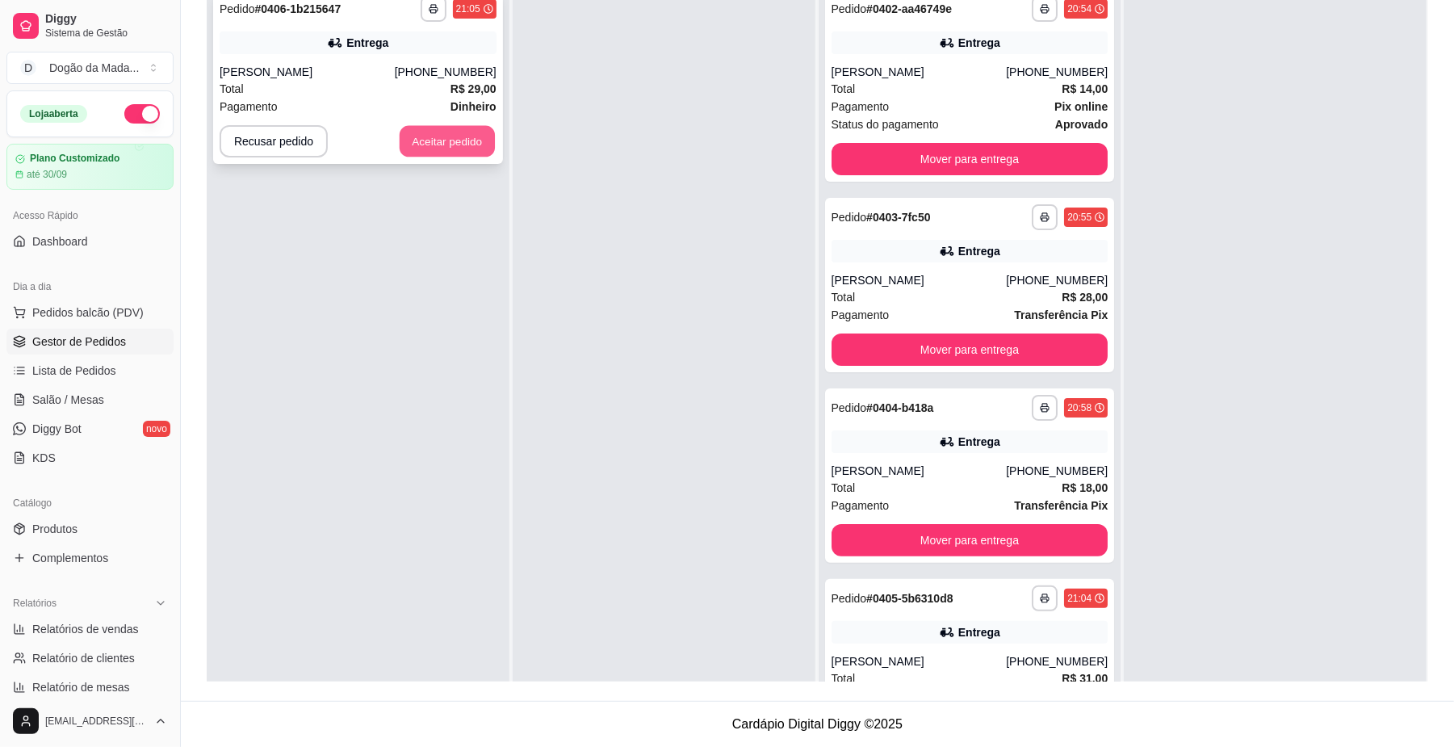
click at [430, 147] on button "Aceitar pedido" at bounding box center [447, 141] width 95 height 31
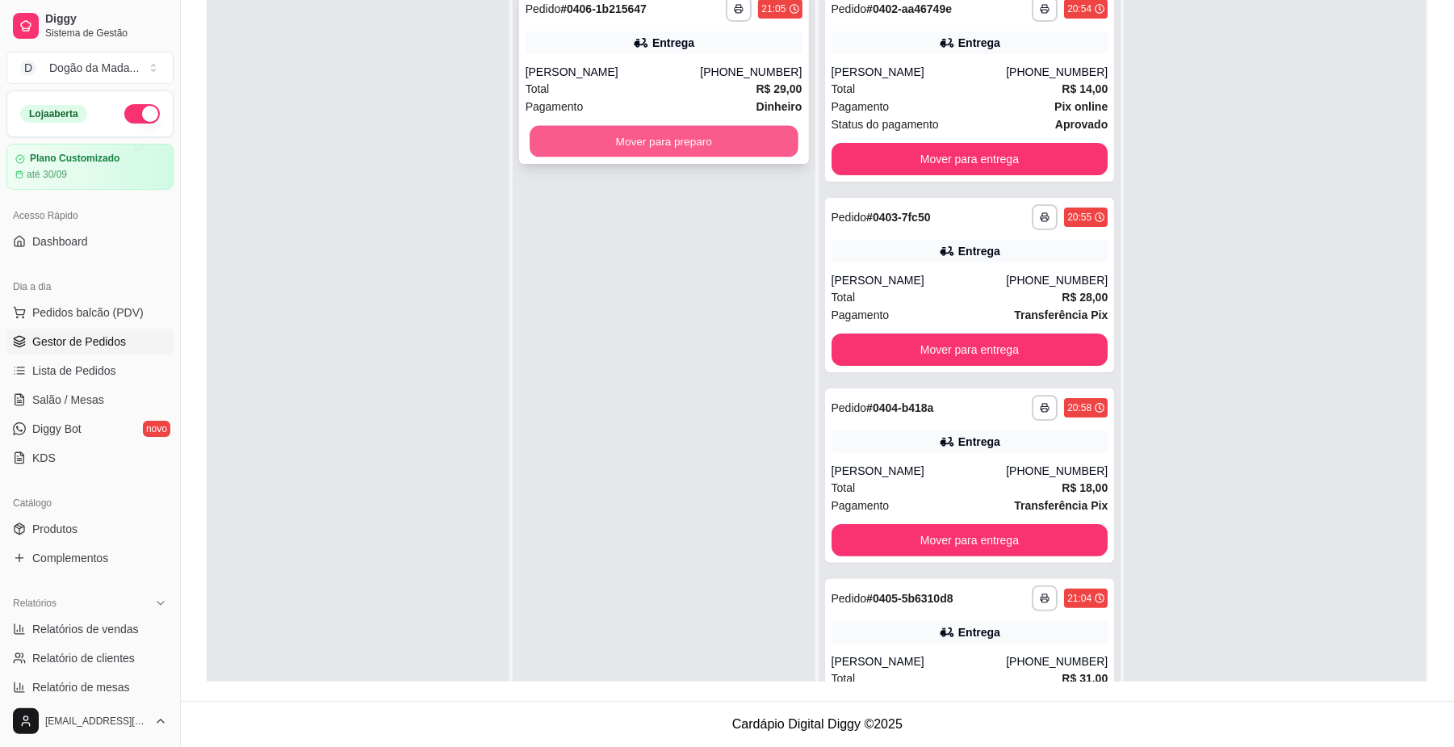
click at [601, 140] on button "Mover para preparo" at bounding box center [663, 141] width 268 height 31
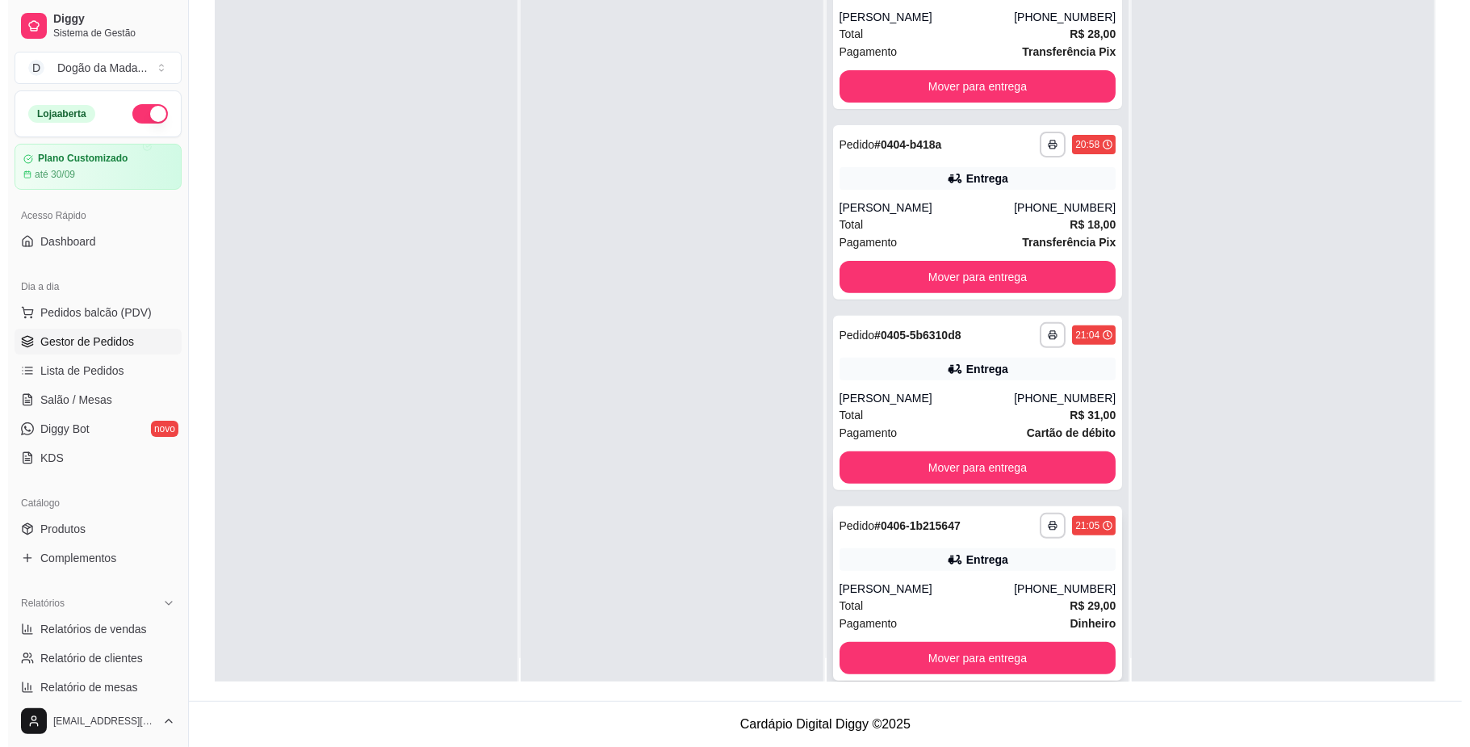
scroll to position [45, 0]
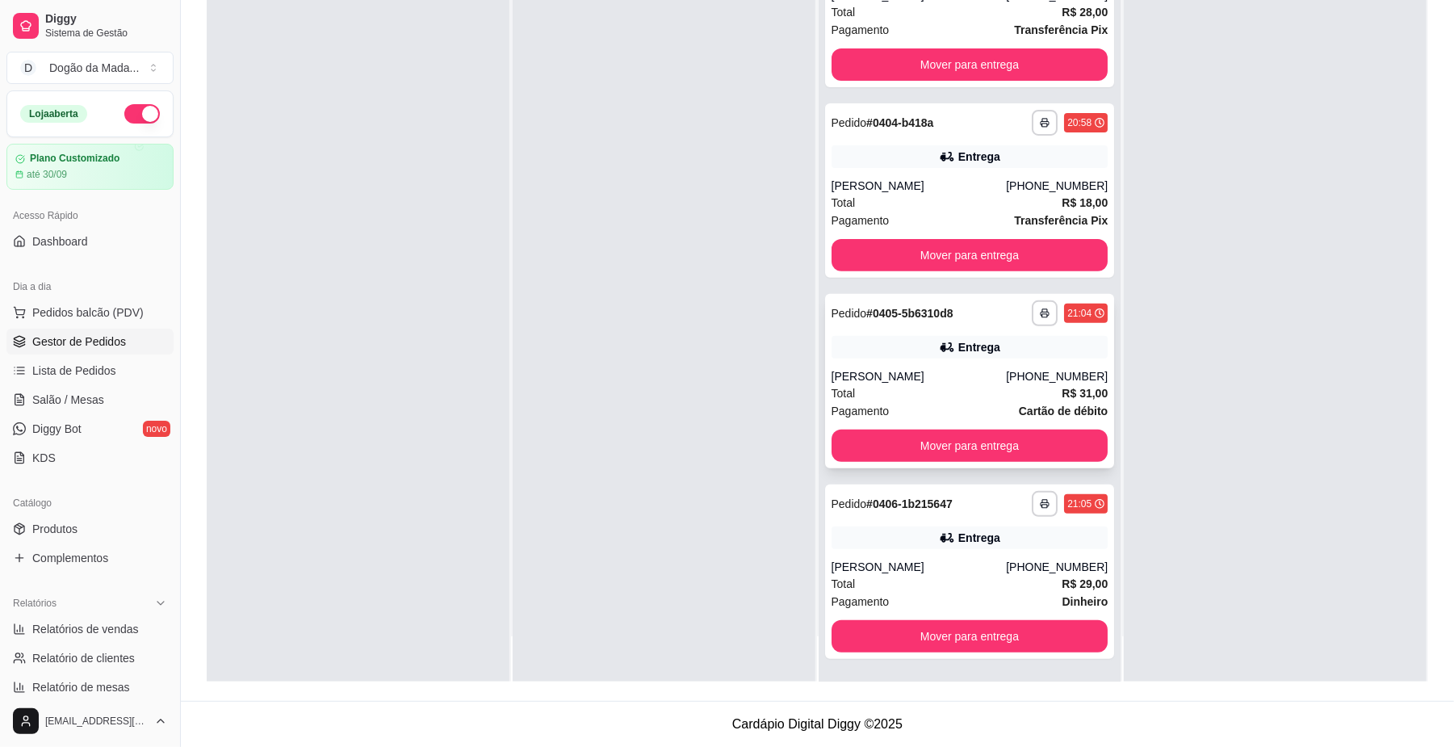
click at [928, 368] on div "[PERSON_NAME]" at bounding box center [918, 376] width 175 height 16
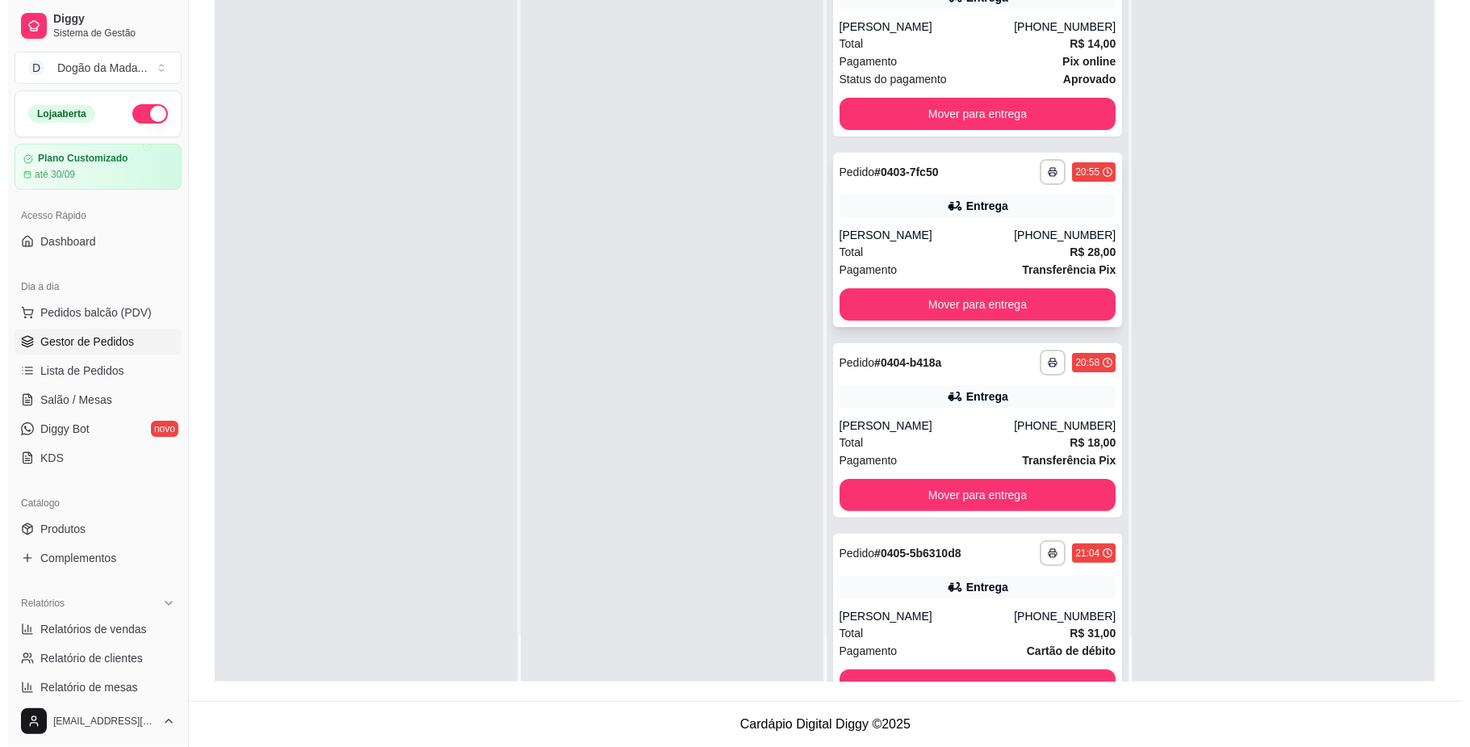
scroll to position [0, 0]
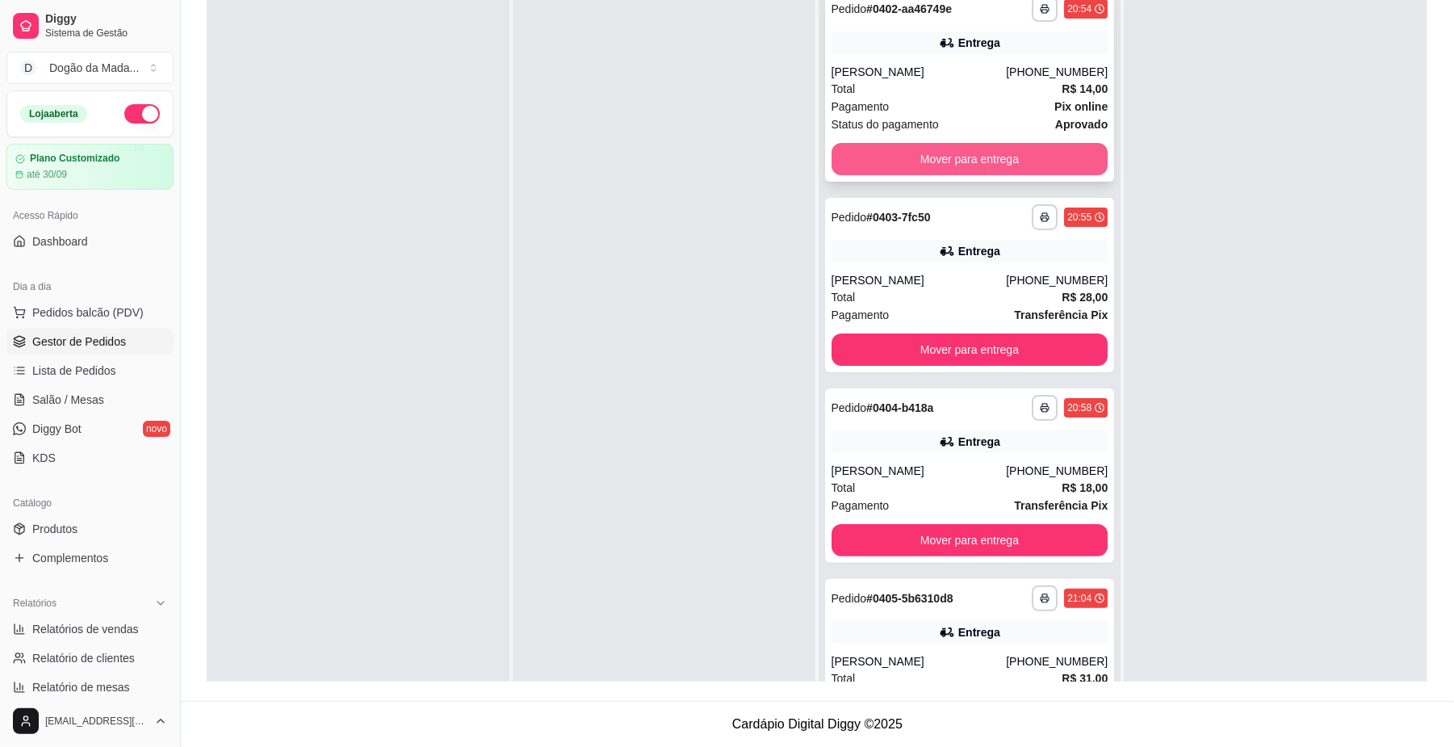
click at [947, 158] on button "Mover para entrega" at bounding box center [969, 159] width 277 height 32
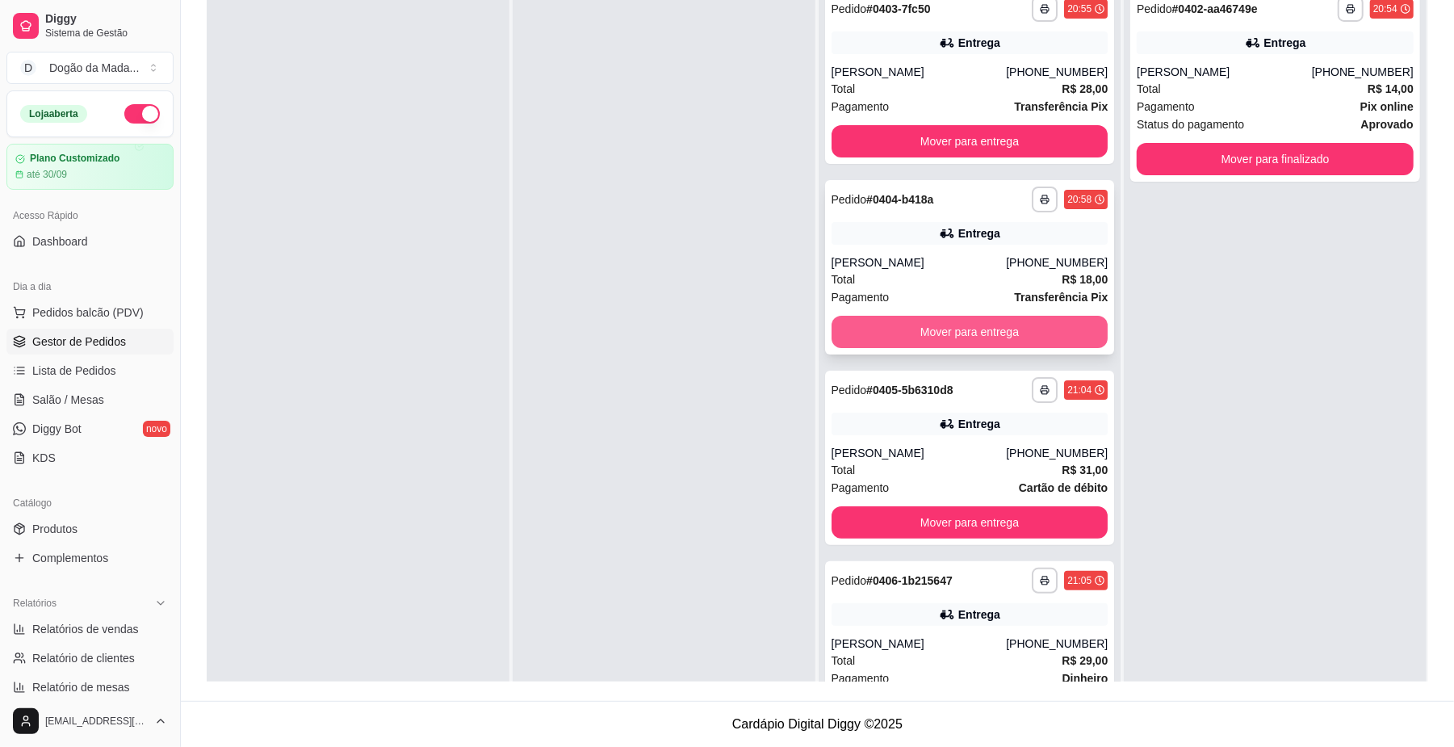
click at [952, 320] on button "Mover para entrega" at bounding box center [969, 332] width 277 height 32
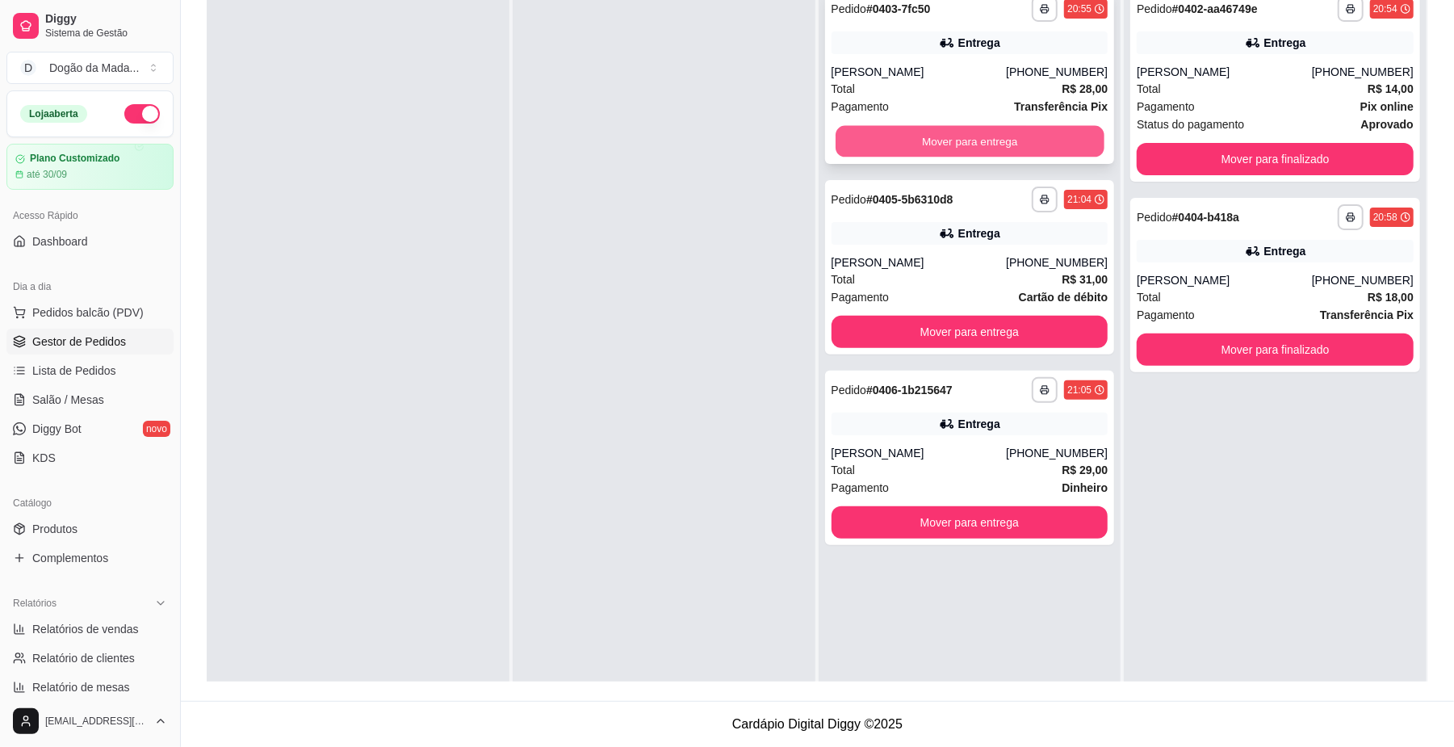
click at [934, 149] on button "Mover para entrega" at bounding box center [969, 141] width 268 height 31
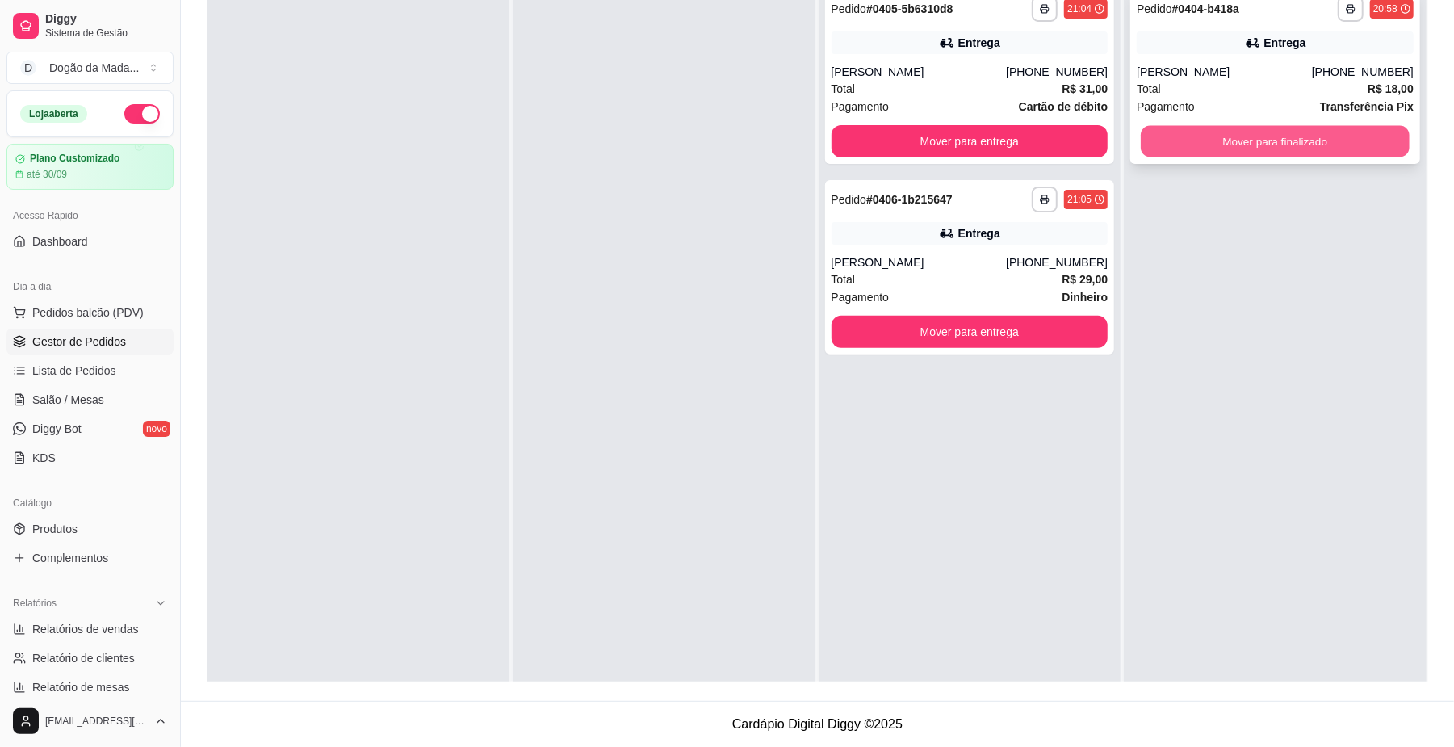
click at [1203, 144] on button "Mover para finalizado" at bounding box center [1275, 141] width 268 height 31
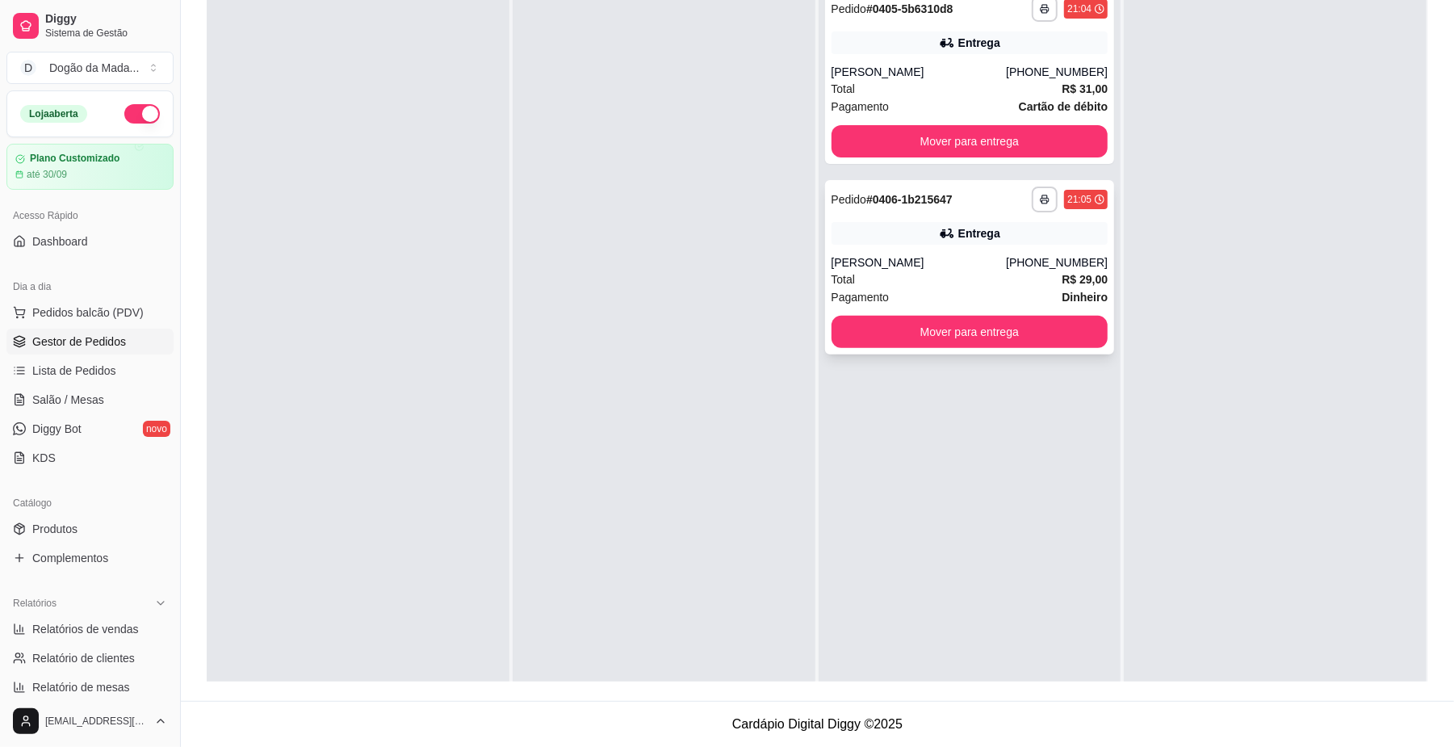
click at [947, 266] on div "[PERSON_NAME]" at bounding box center [918, 262] width 175 height 16
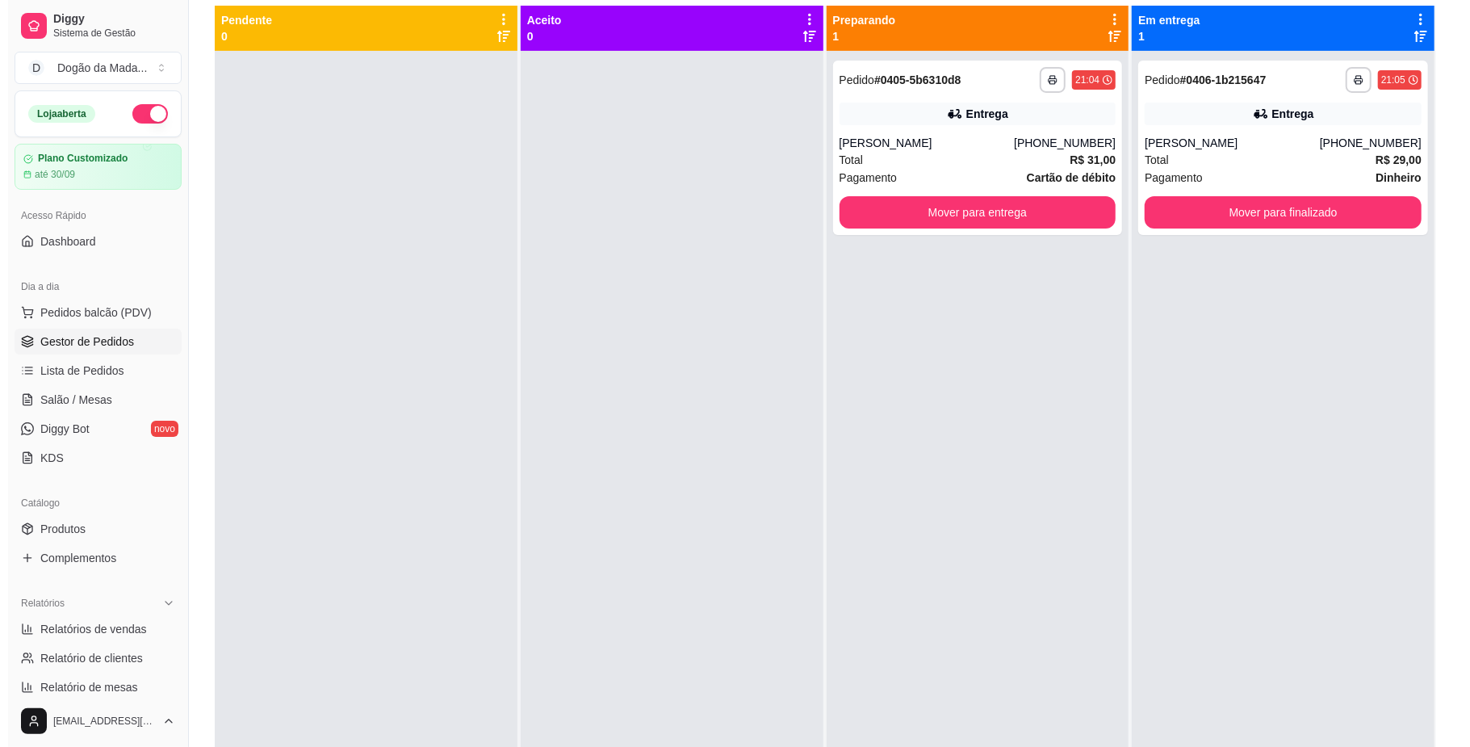
scroll to position [31, 0]
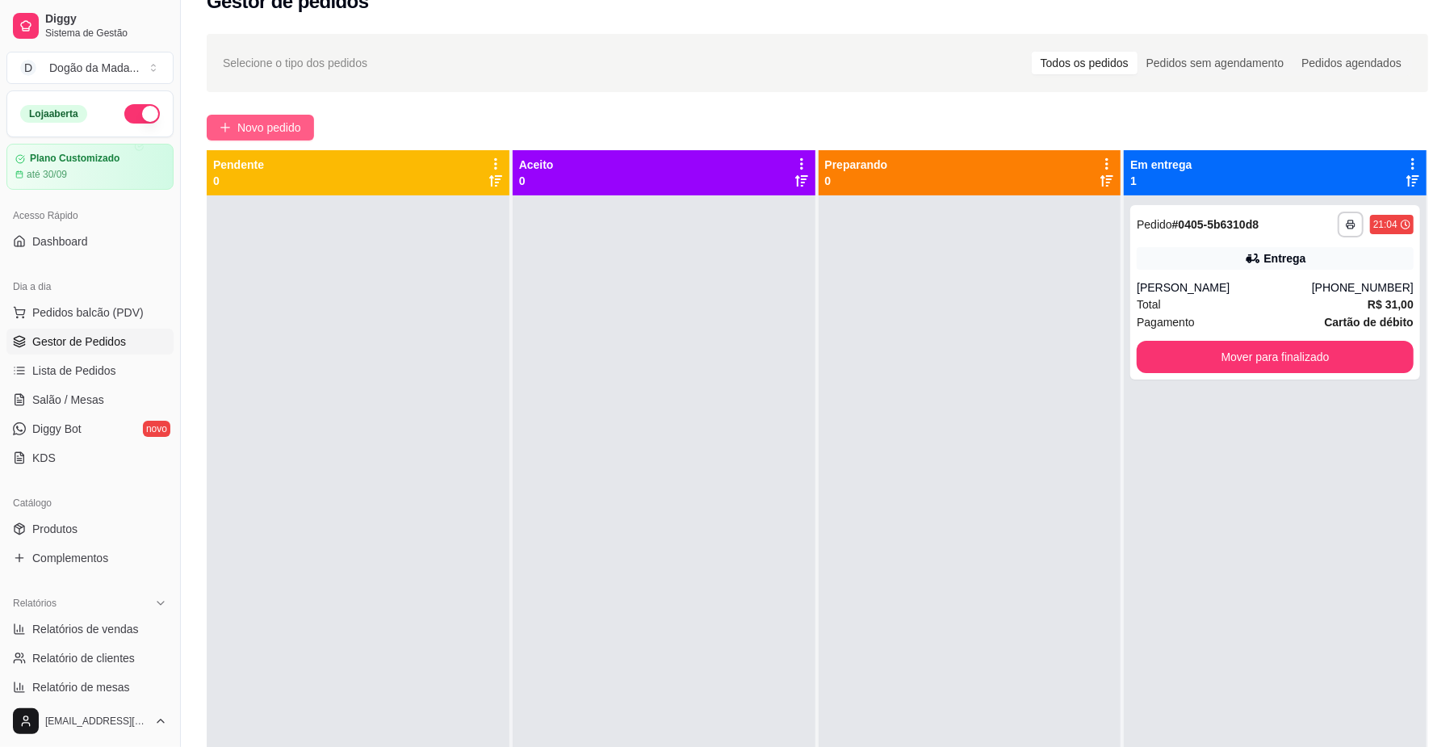
click at [268, 129] on span "Novo pedido" at bounding box center [269, 128] width 64 height 18
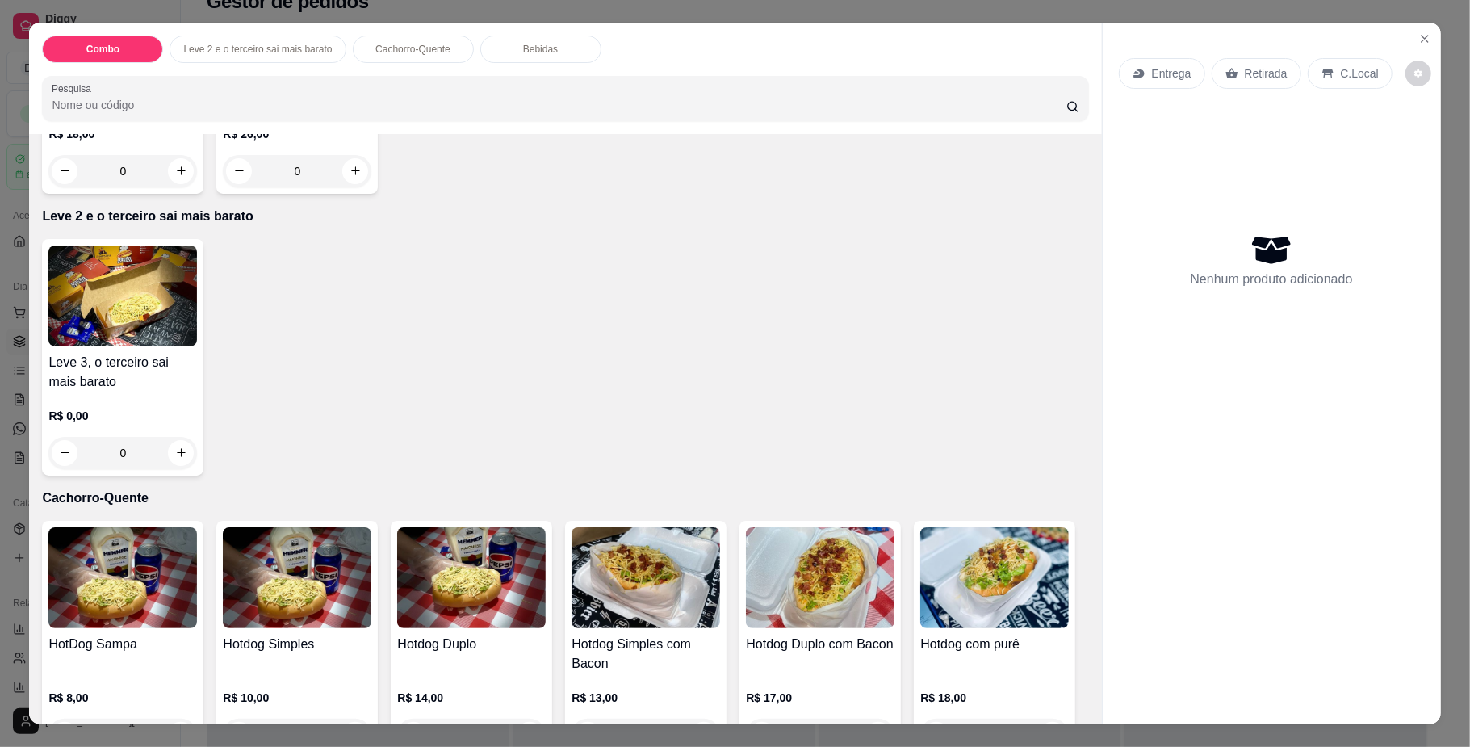
scroll to position [323, 0]
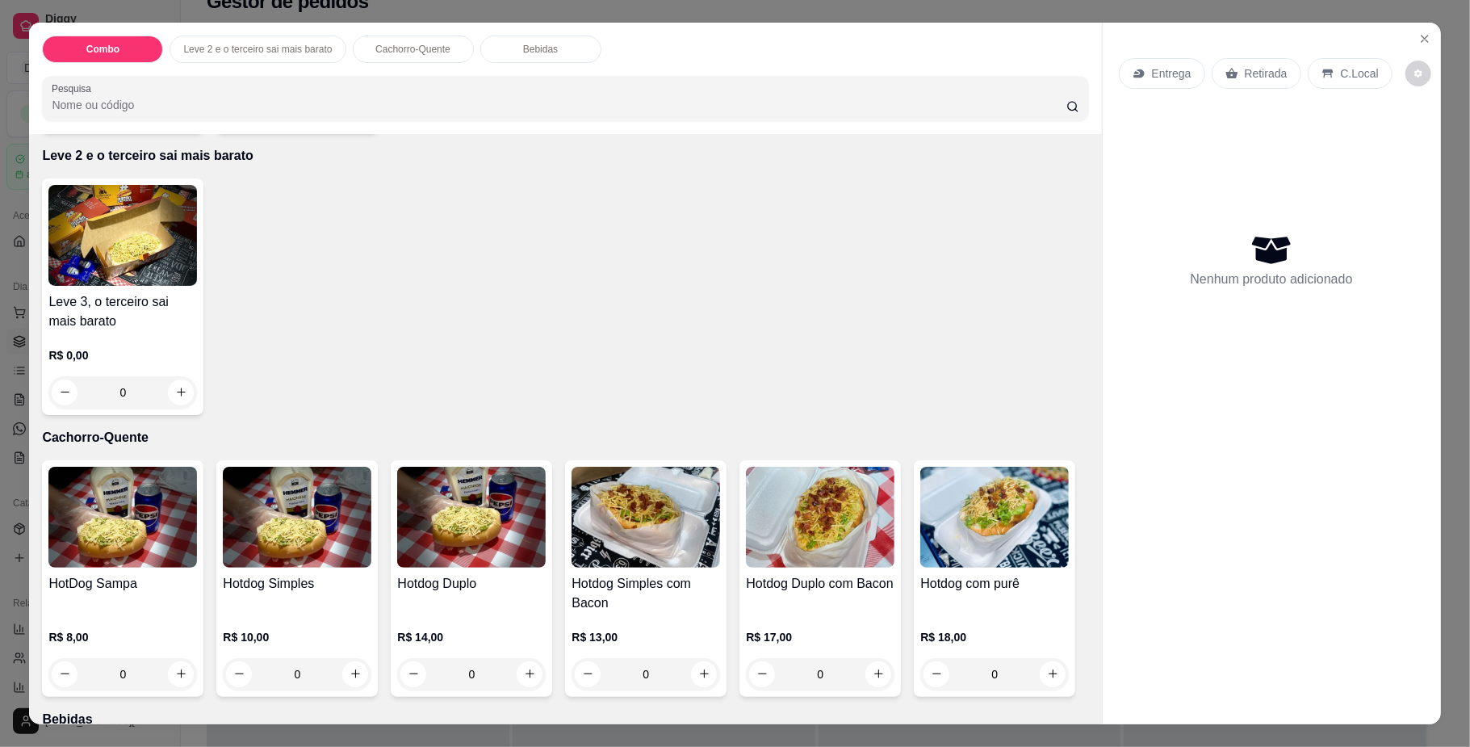
click at [343, 667] on div "0" at bounding box center [297, 674] width 149 height 32
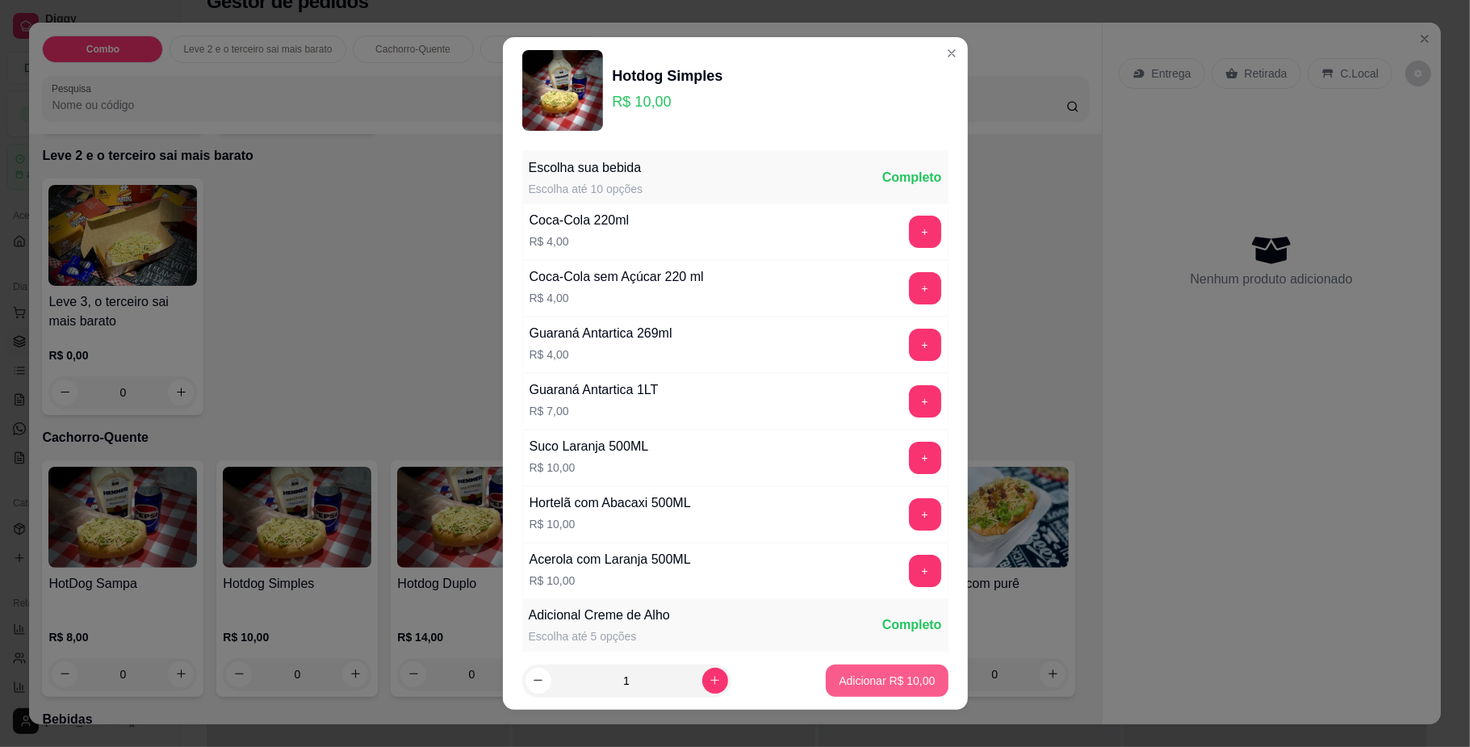
click at [891, 675] on p "Adicionar R$ 10,00" at bounding box center [887, 680] width 96 height 16
type input "1"
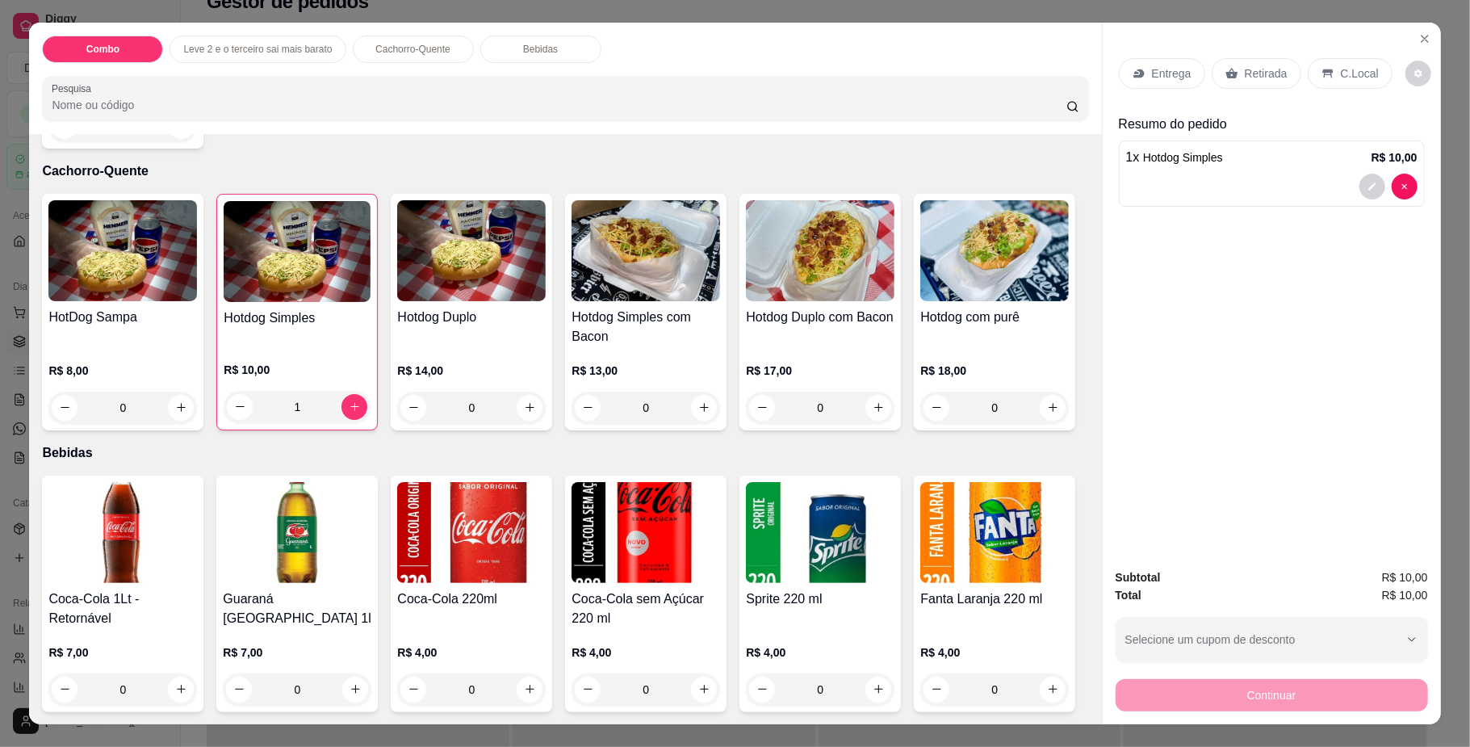
scroll to position [969, 0]
click at [920, 391] on div "0" at bounding box center [994, 407] width 149 height 32
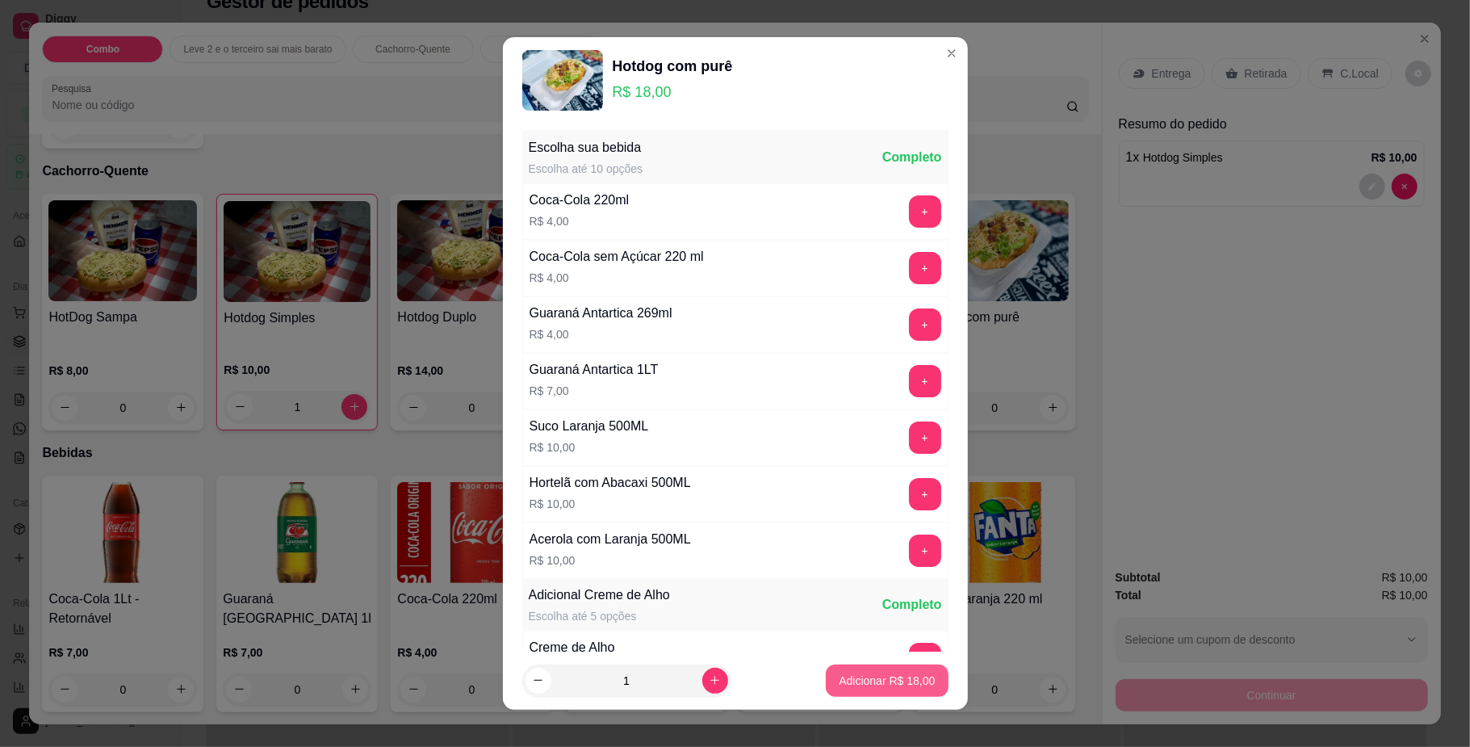
click at [892, 679] on p "Adicionar R$ 18,00" at bounding box center [887, 680] width 96 height 16
type input "1"
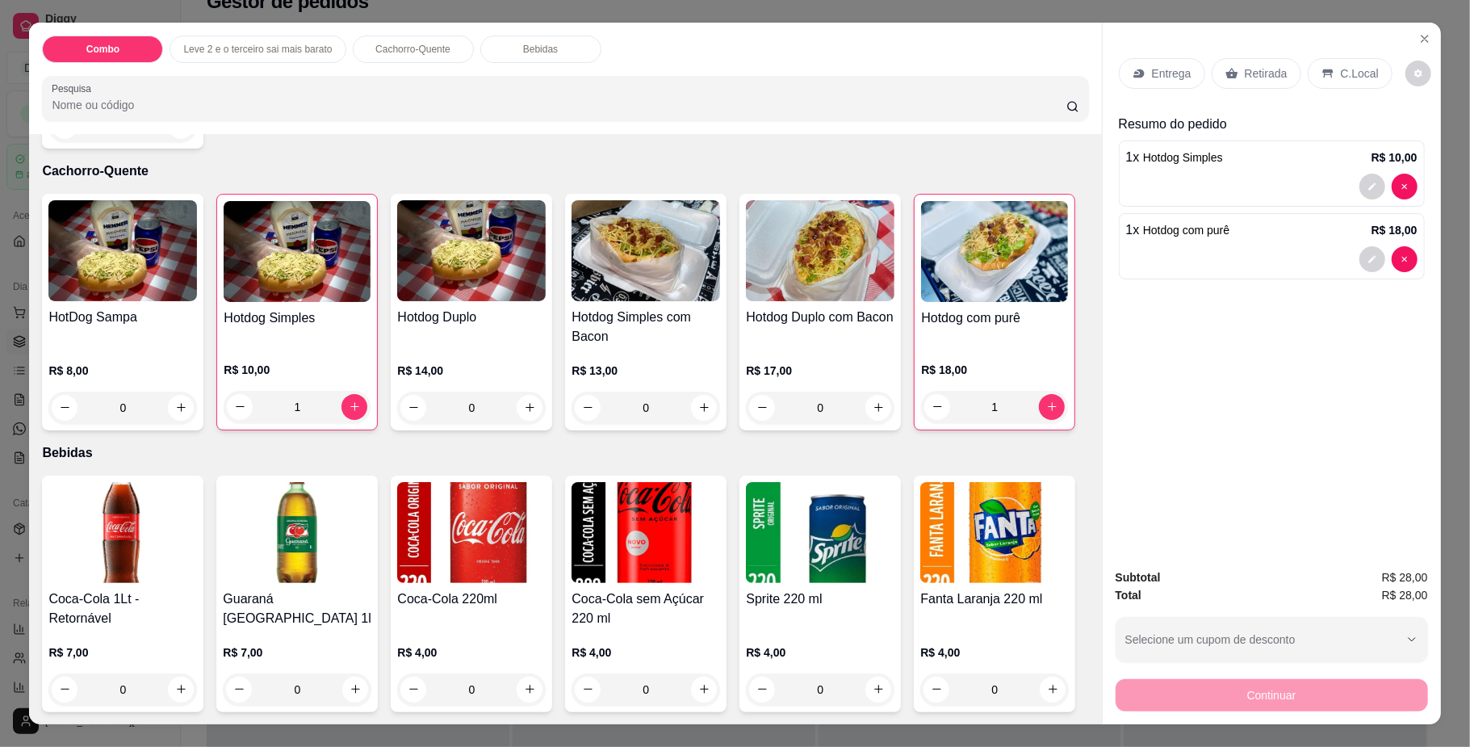
scroll to position [969, 0]
click at [1246, 59] on div "Retirada" at bounding box center [1257, 73] width 90 height 31
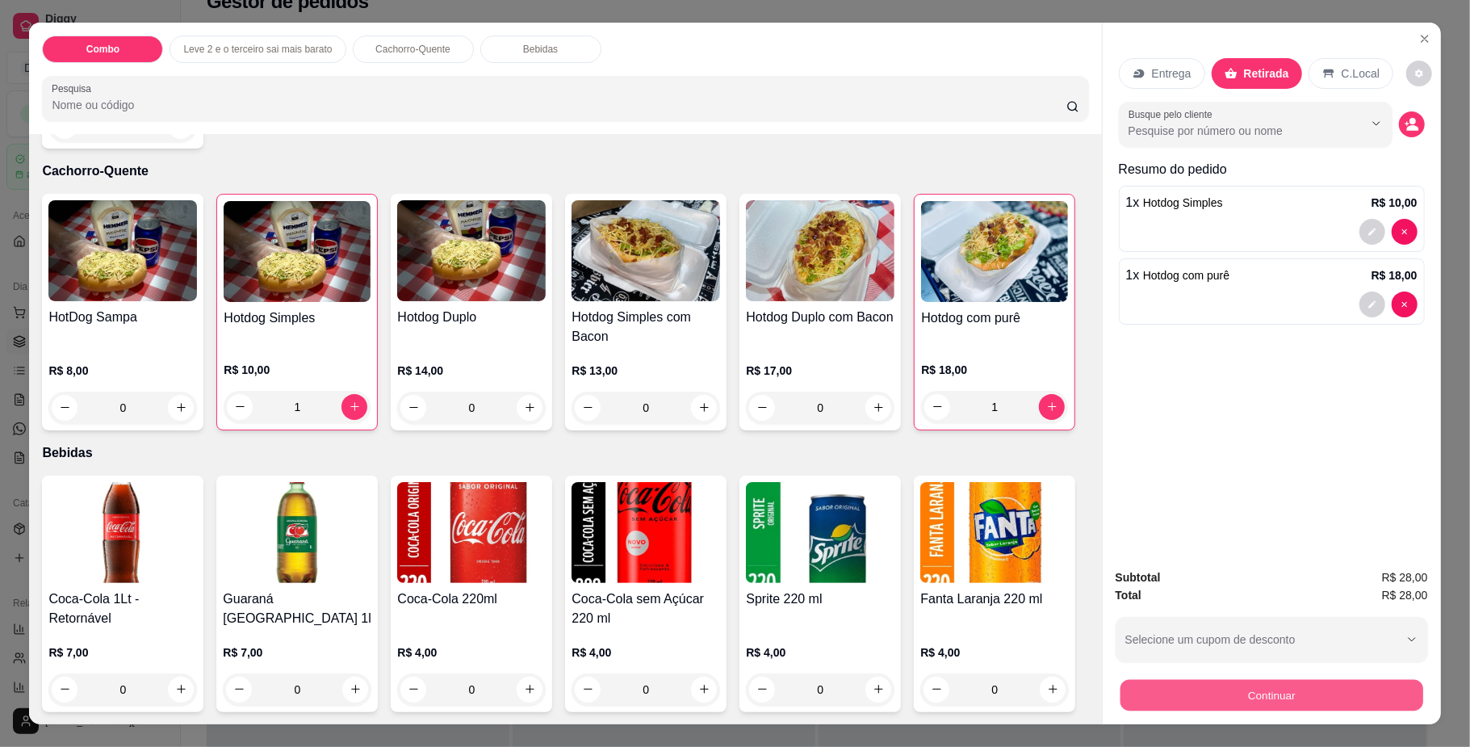
click at [1261, 689] on button "Continuar" at bounding box center [1271, 695] width 303 height 31
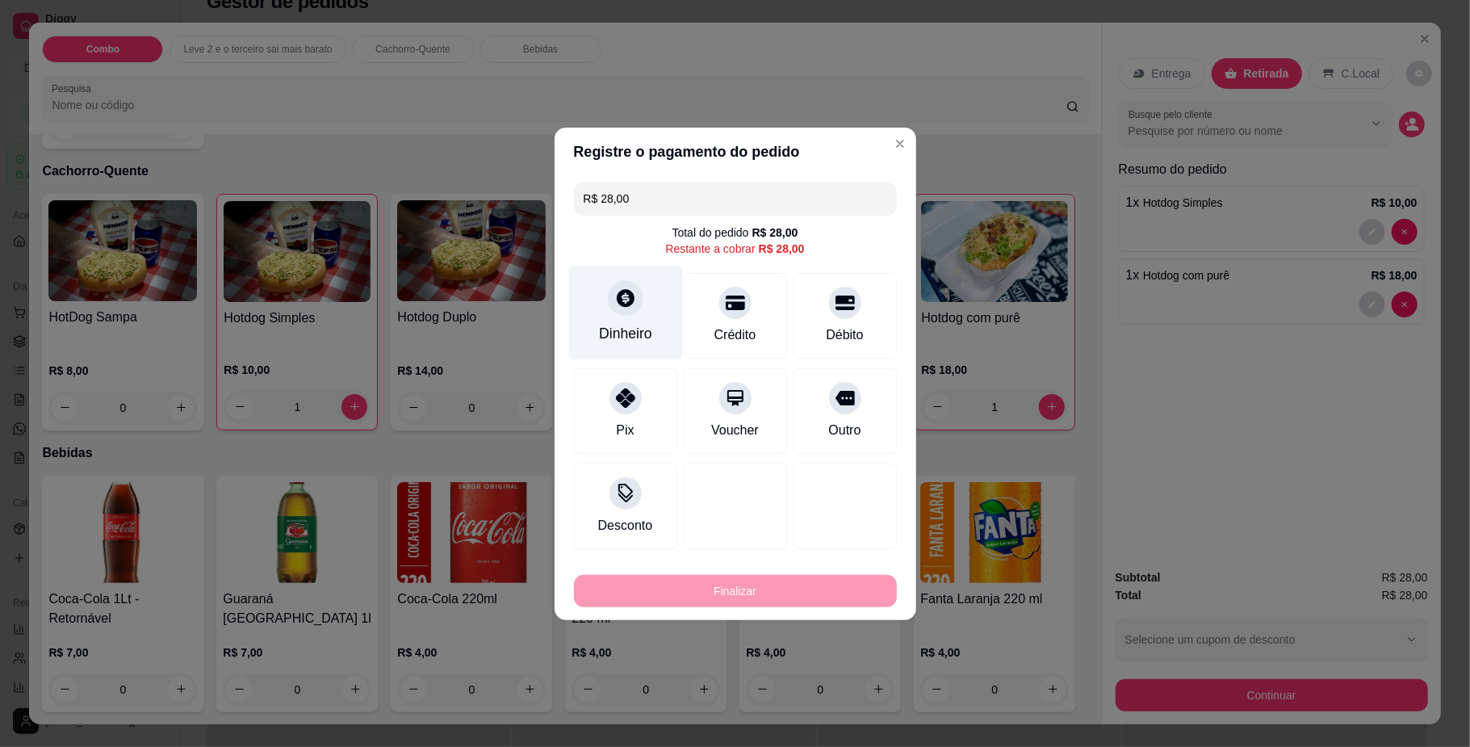
click at [614, 294] on icon at bounding box center [624, 297] width 21 height 21
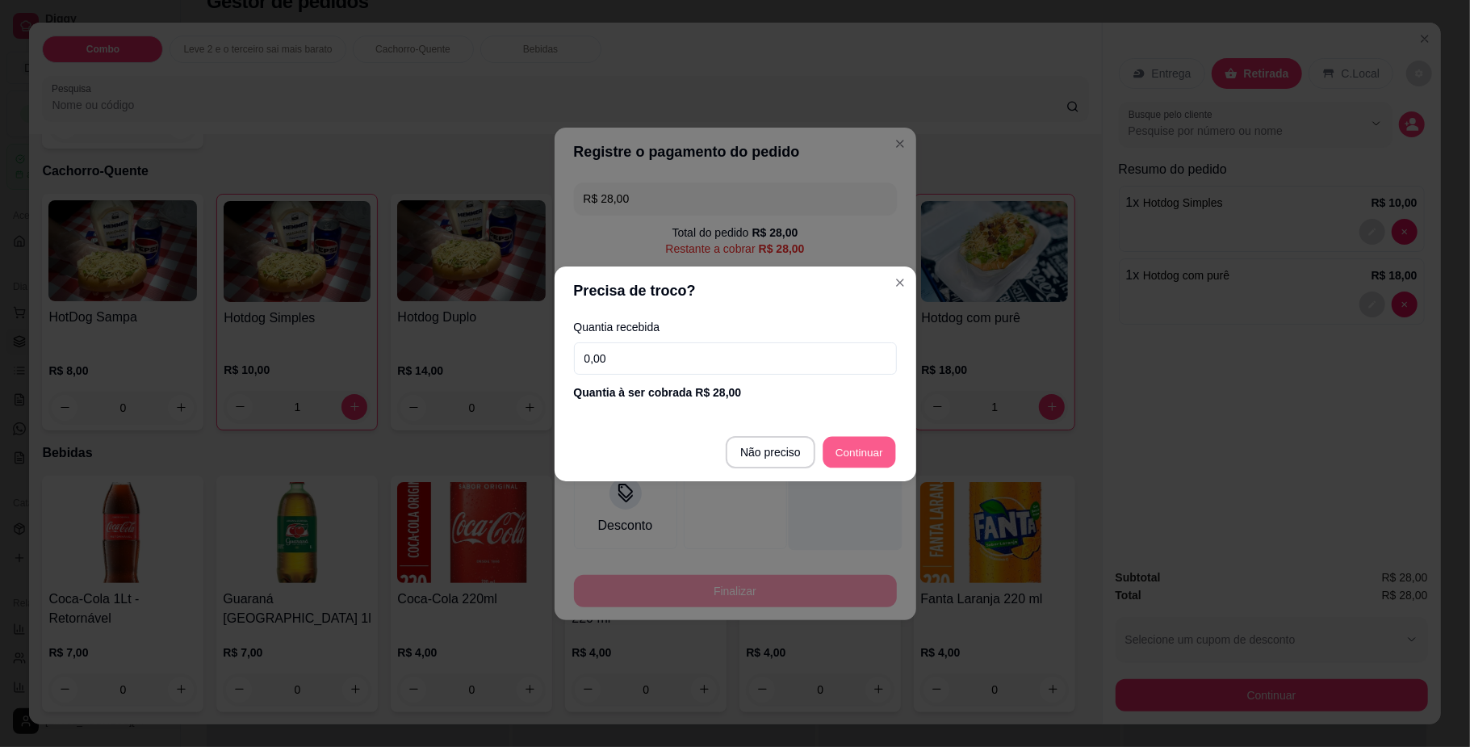
type input "R$ 0,00"
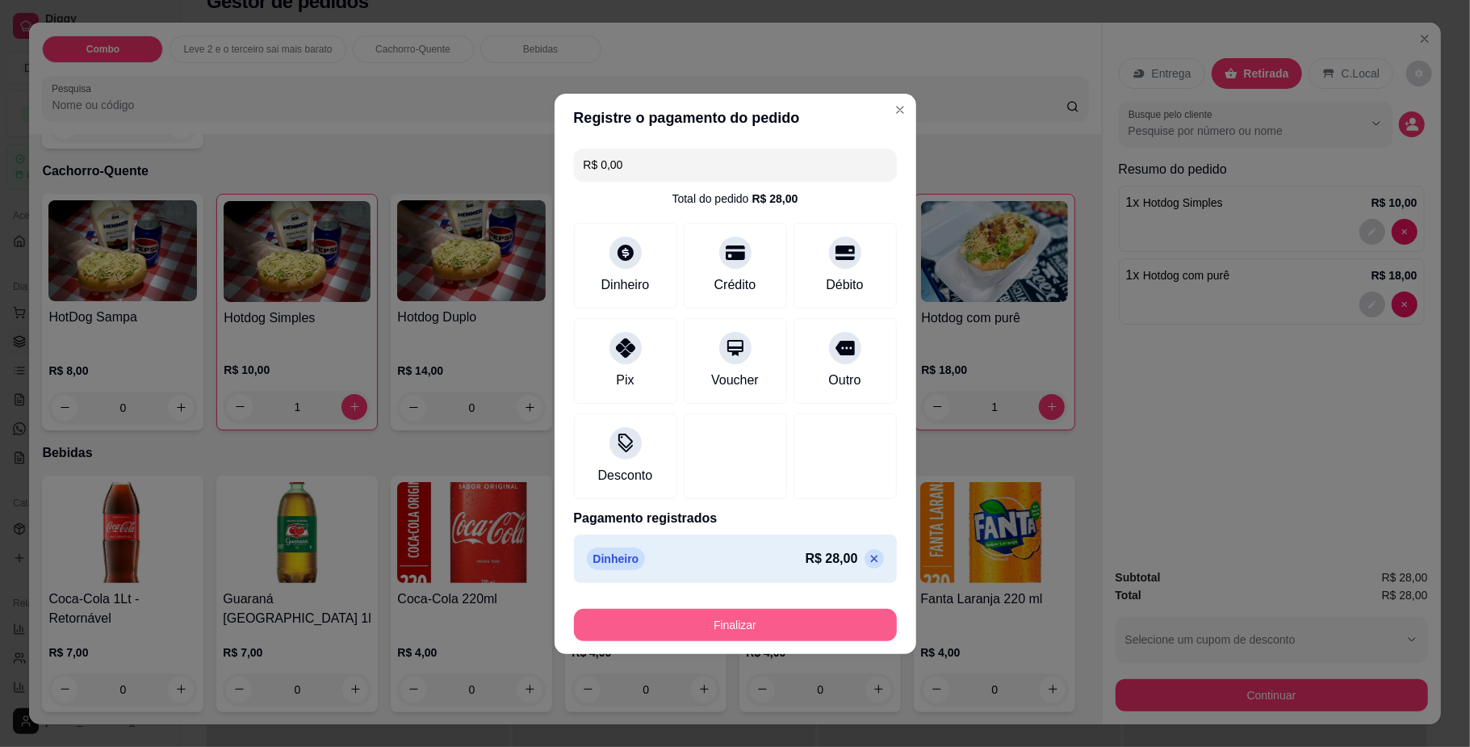
click at [735, 627] on button "Finalizar" at bounding box center [735, 625] width 323 height 32
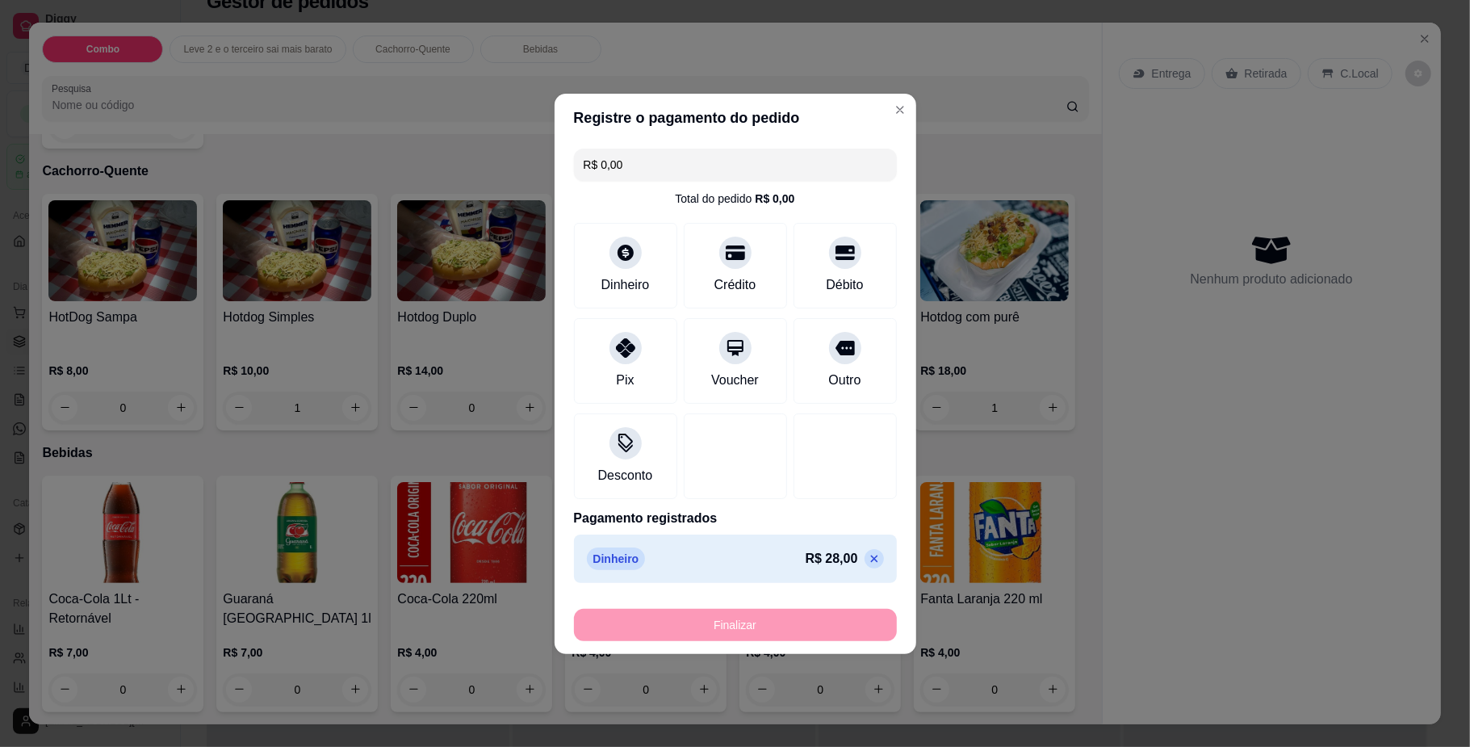
type input "0"
type input "-R$ 28,00"
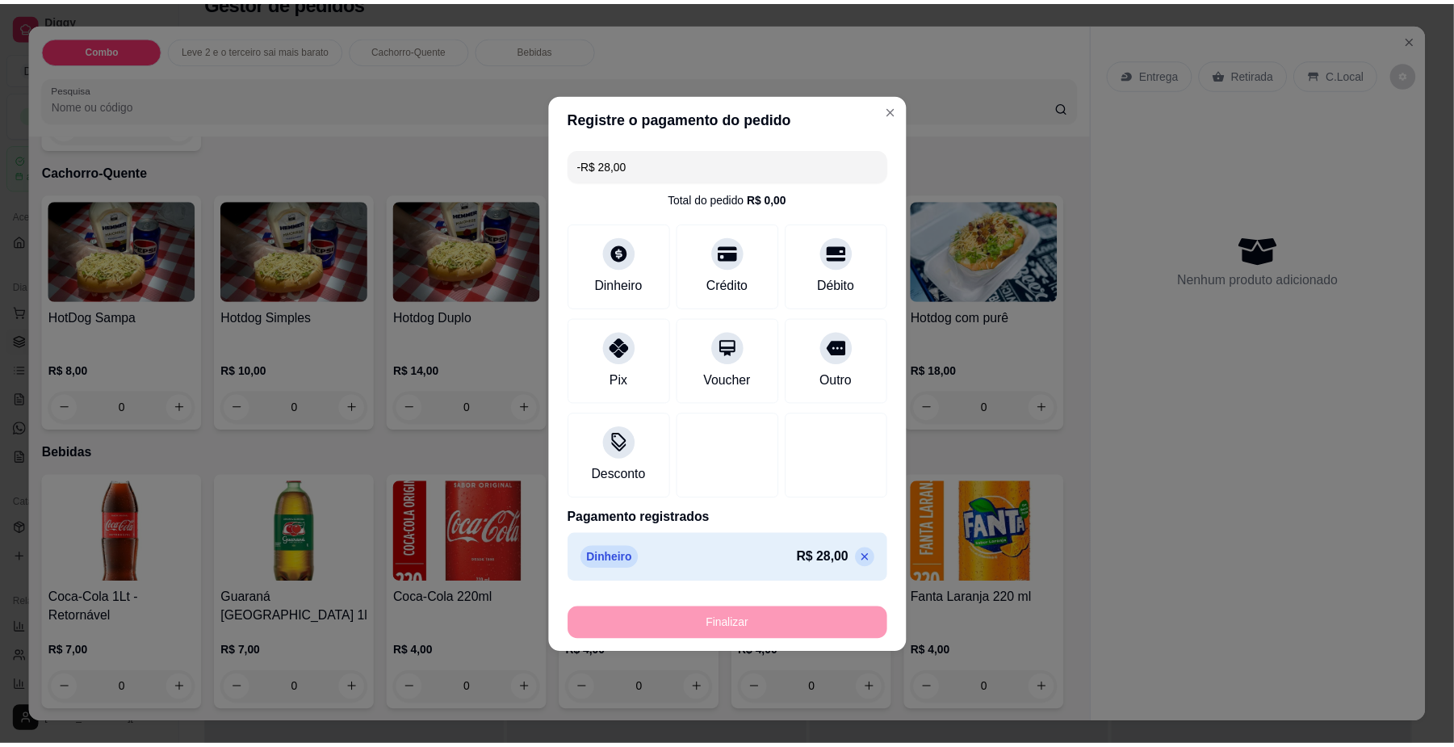
scroll to position [969, 0]
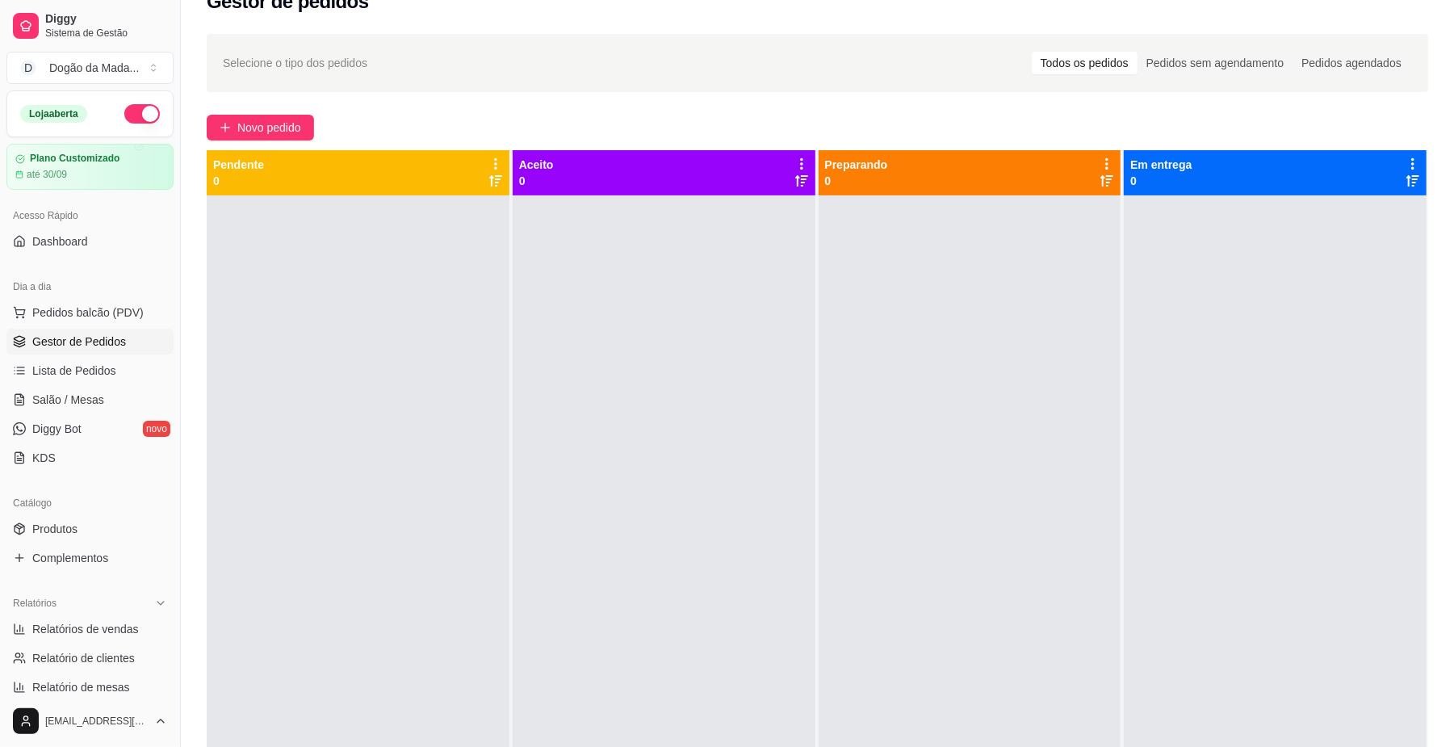
click at [126, 108] on button "button" at bounding box center [142, 113] width 36 height 19
click at [276, 123] on span "Novo pedido" at bounding box center [269, 128] width 64 height 18
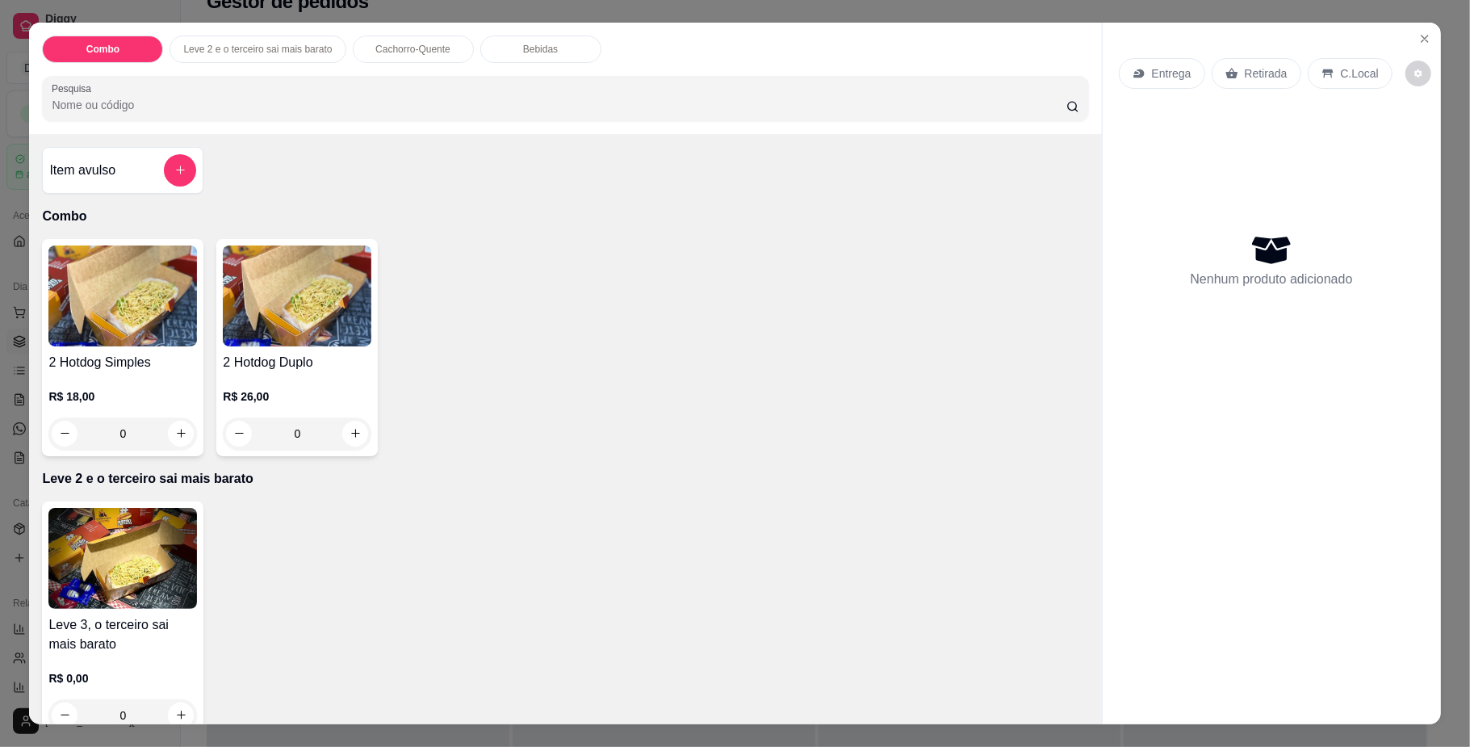
click at [350, 430] on div "0" at bounding box center [297, 433] width 149 height 32
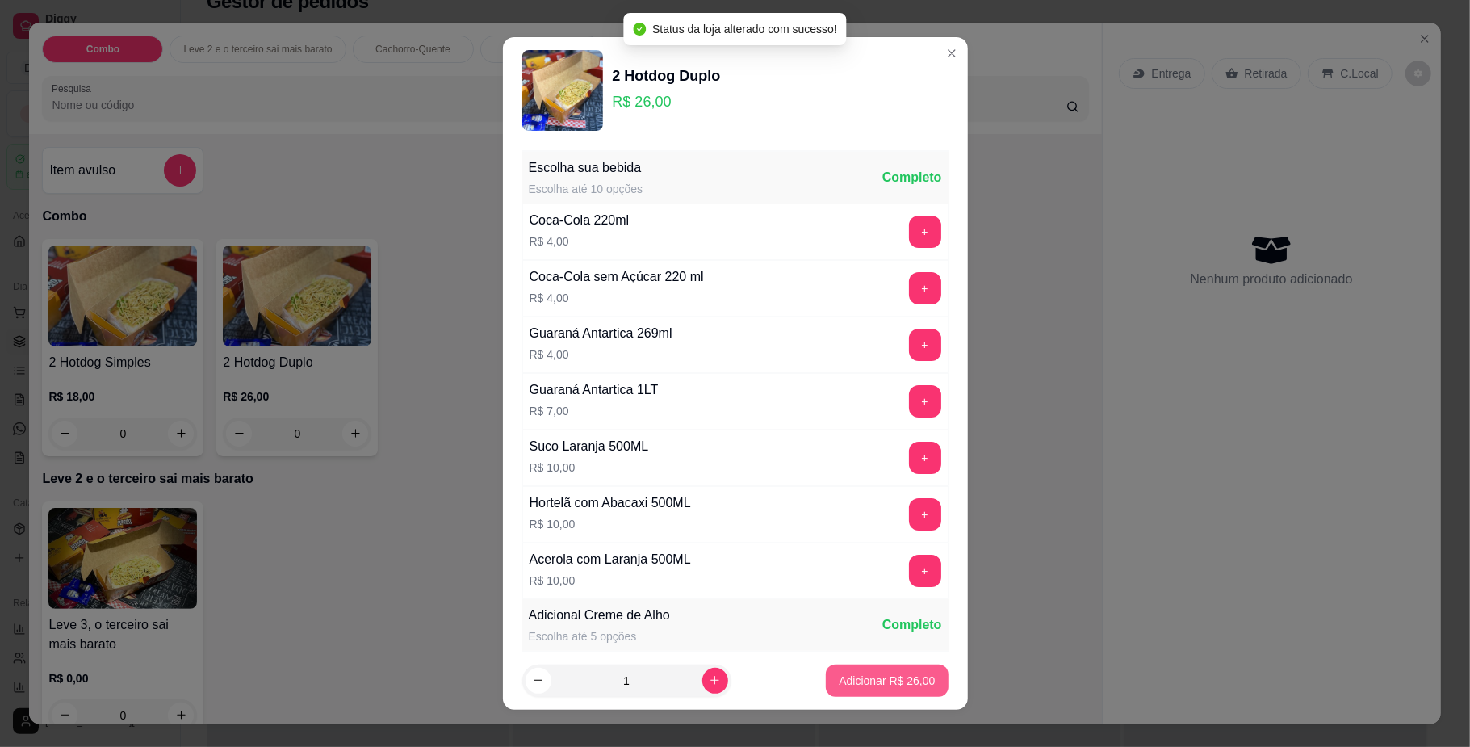
click at [875, 678] on p "Adicionar R$ 26,00" at bounding box center [887, 680] width 96 height 16
type input "1"
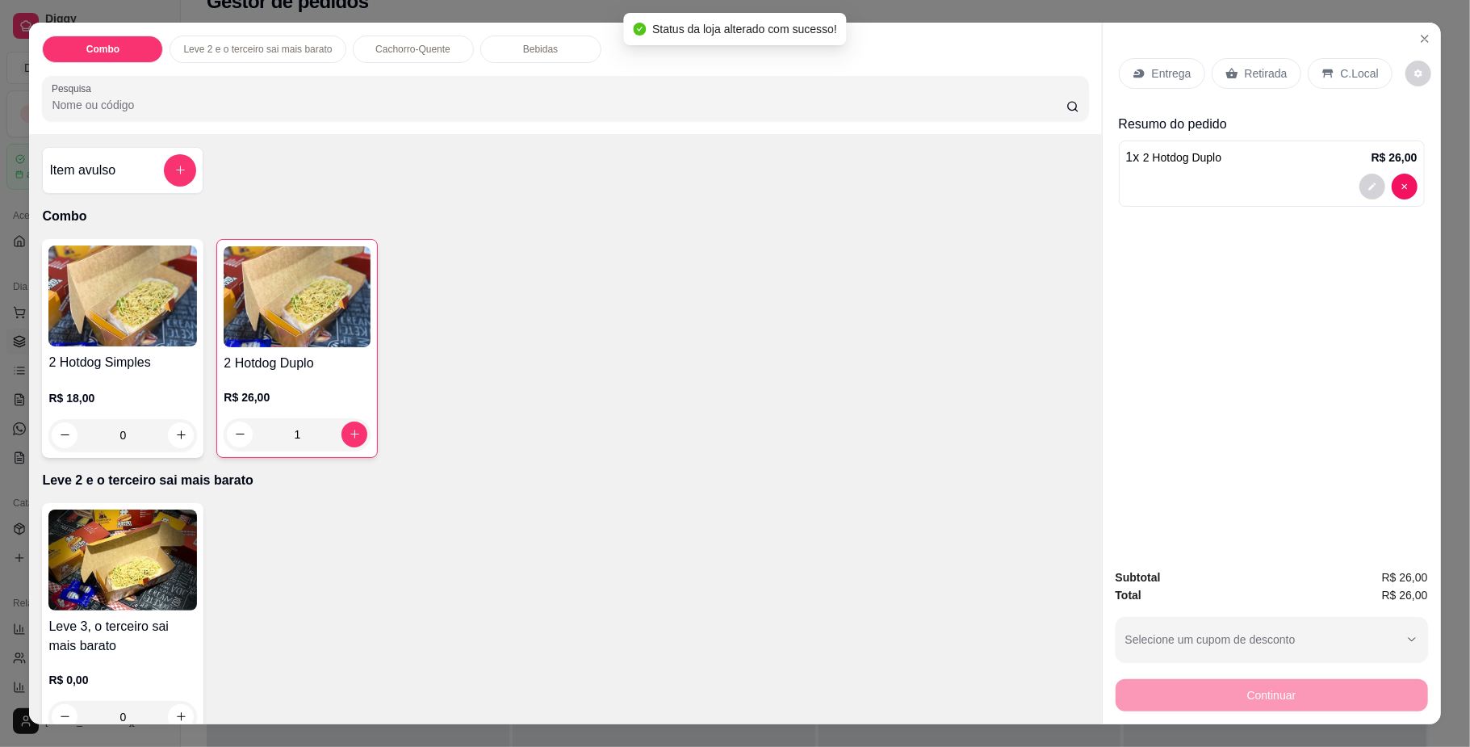
click at [1134, 69] on icon at bounding box center [1138, 73] width 10 height 9
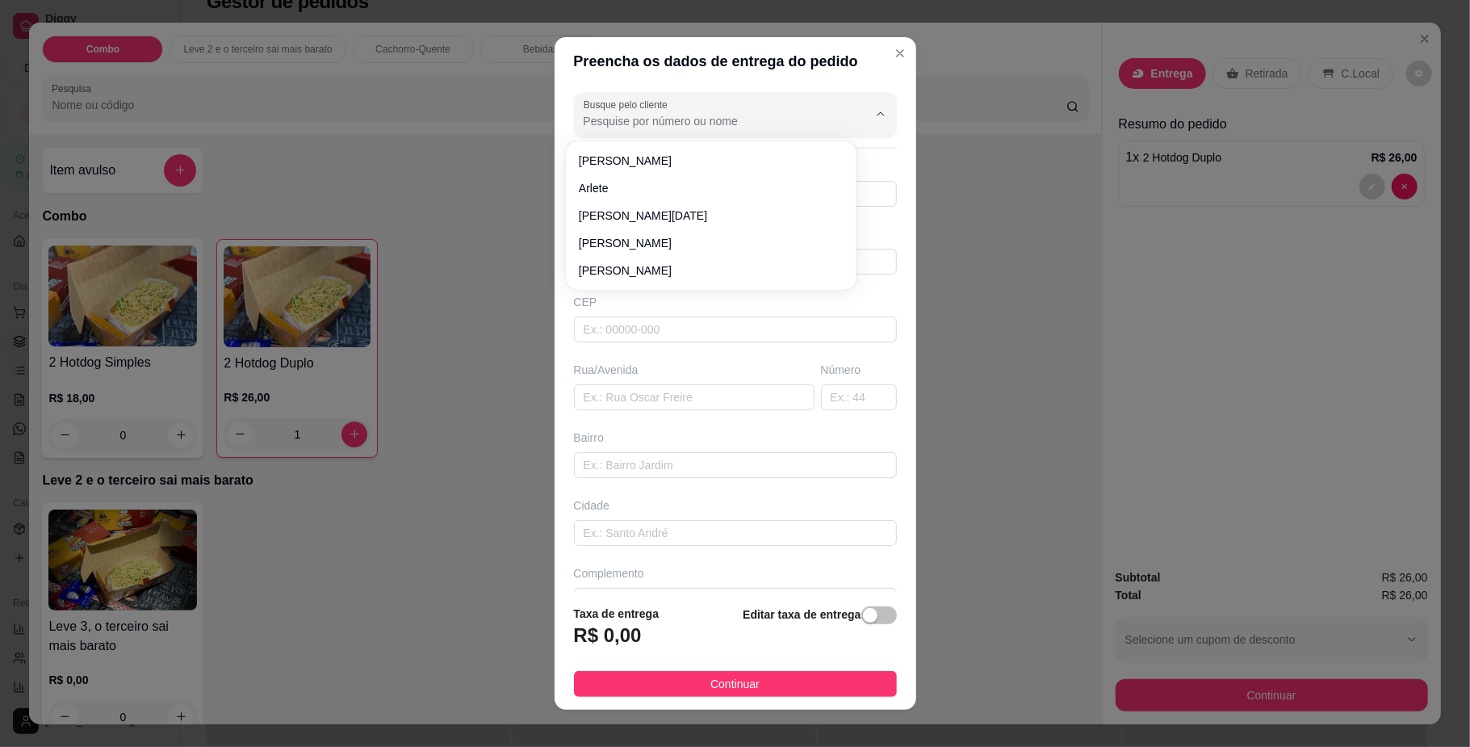
click at [609, 126] on input "Busque pelo cliente" at bounding box center [713, 121] width 258 height 16
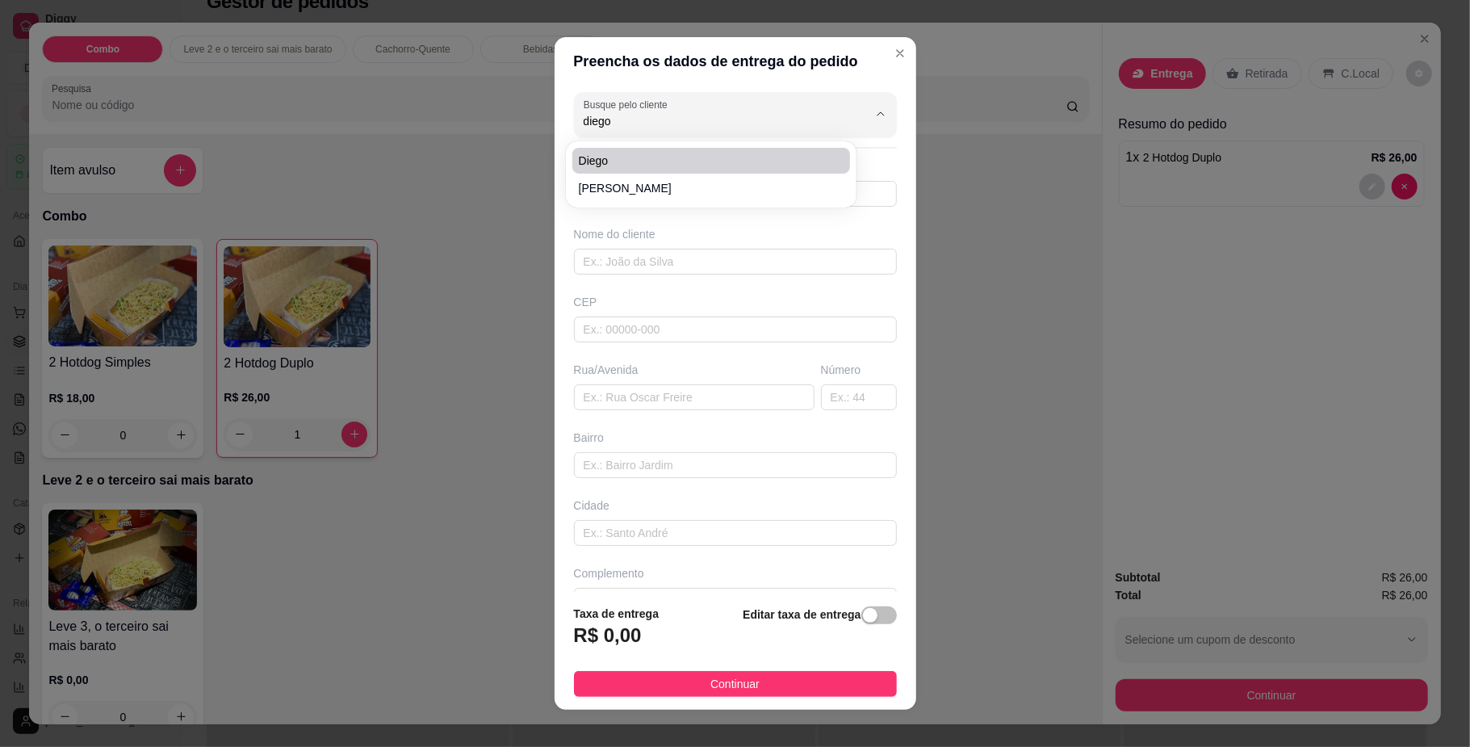
click at [599, 165] on span "Diego" at bounding box center [703, 161] width 249 height 16
type input "Diego"
type input "67992616461"
type input "Diego"
type input "79094560"
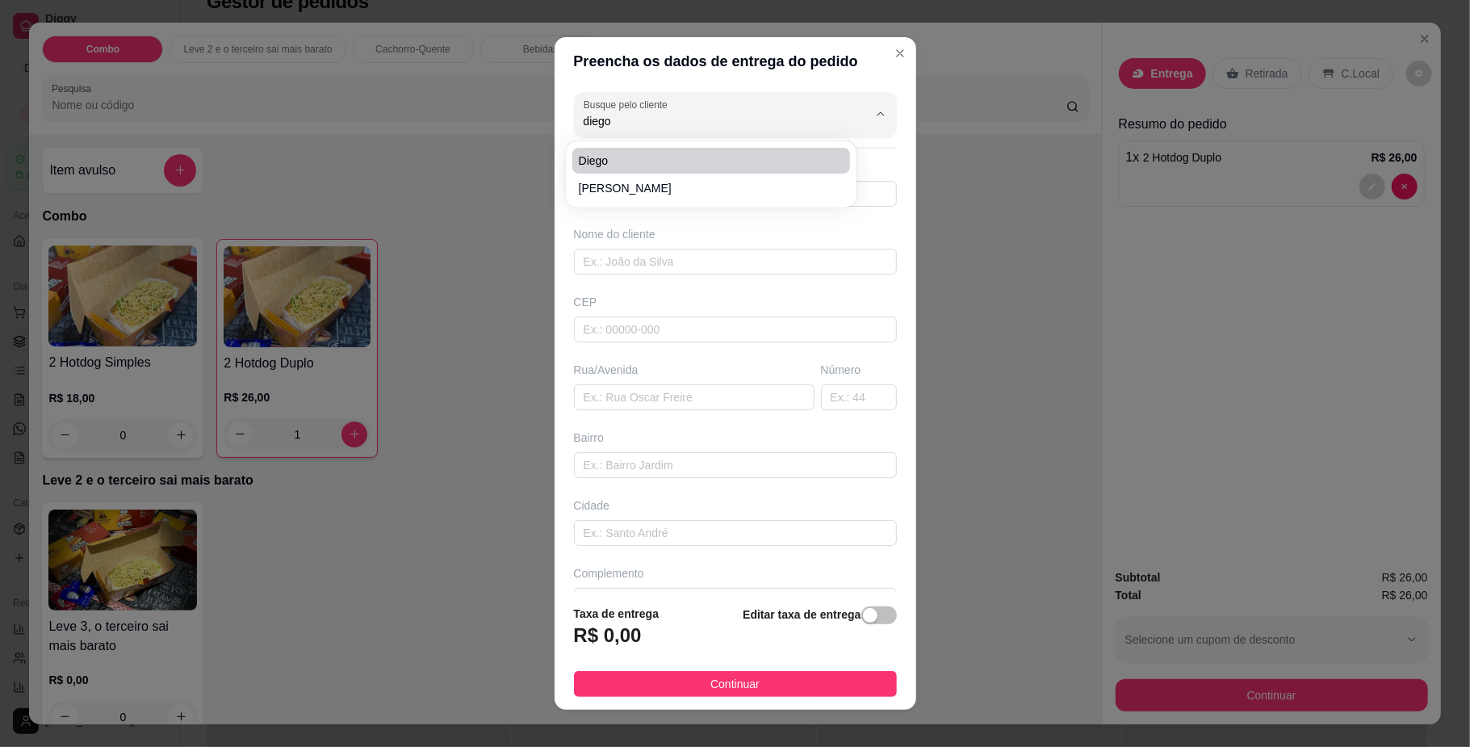
type input "Rua [PERSON_NAME]"
type input "330"
type input "Tijuca"
type input "[GEOGRAPHIC_DATA]"
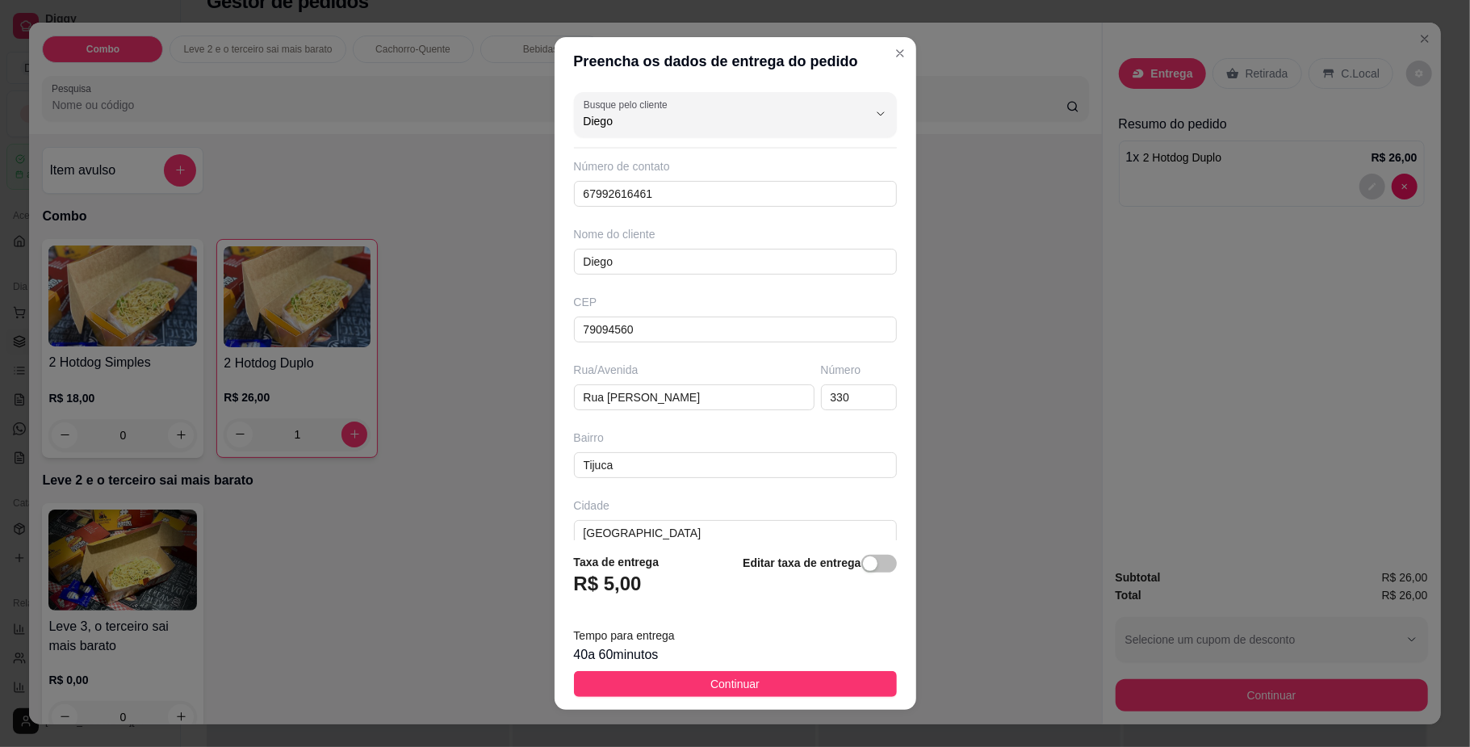
click at [649, 127] on input "Diego" at bounding box center [713, 121] width 258 height 16
click at [642, 194] on span "[PERSON_NAME]" at bounding box center [703, 188] width 249 height 16
type input "[PERSON_NAME]"
type input "67981556969"
type input "[PERSON_NAME]"
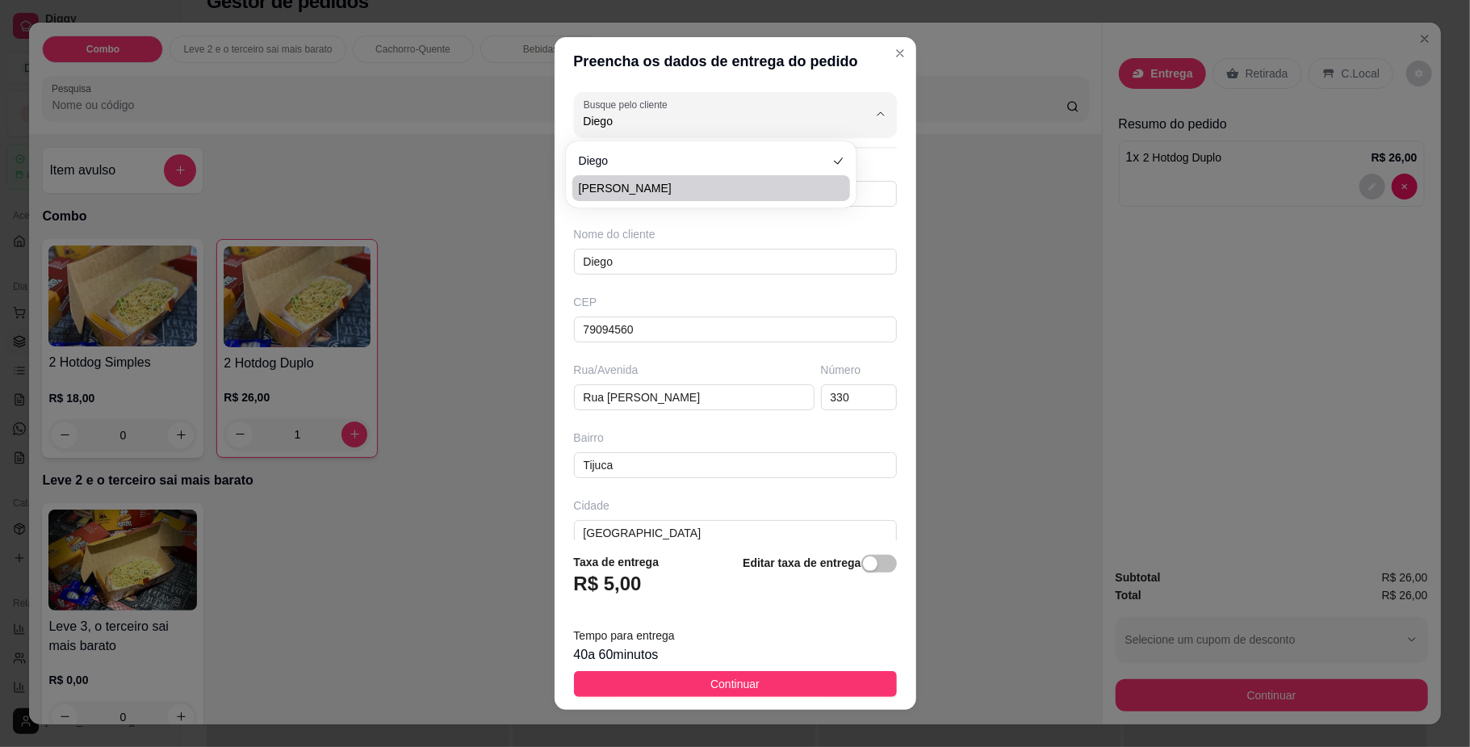
type input "79083536"
type input "[GEOGRAPHIC_DATA]"
type input "972"
type input "[GEOGRAPHIC_DATA]"
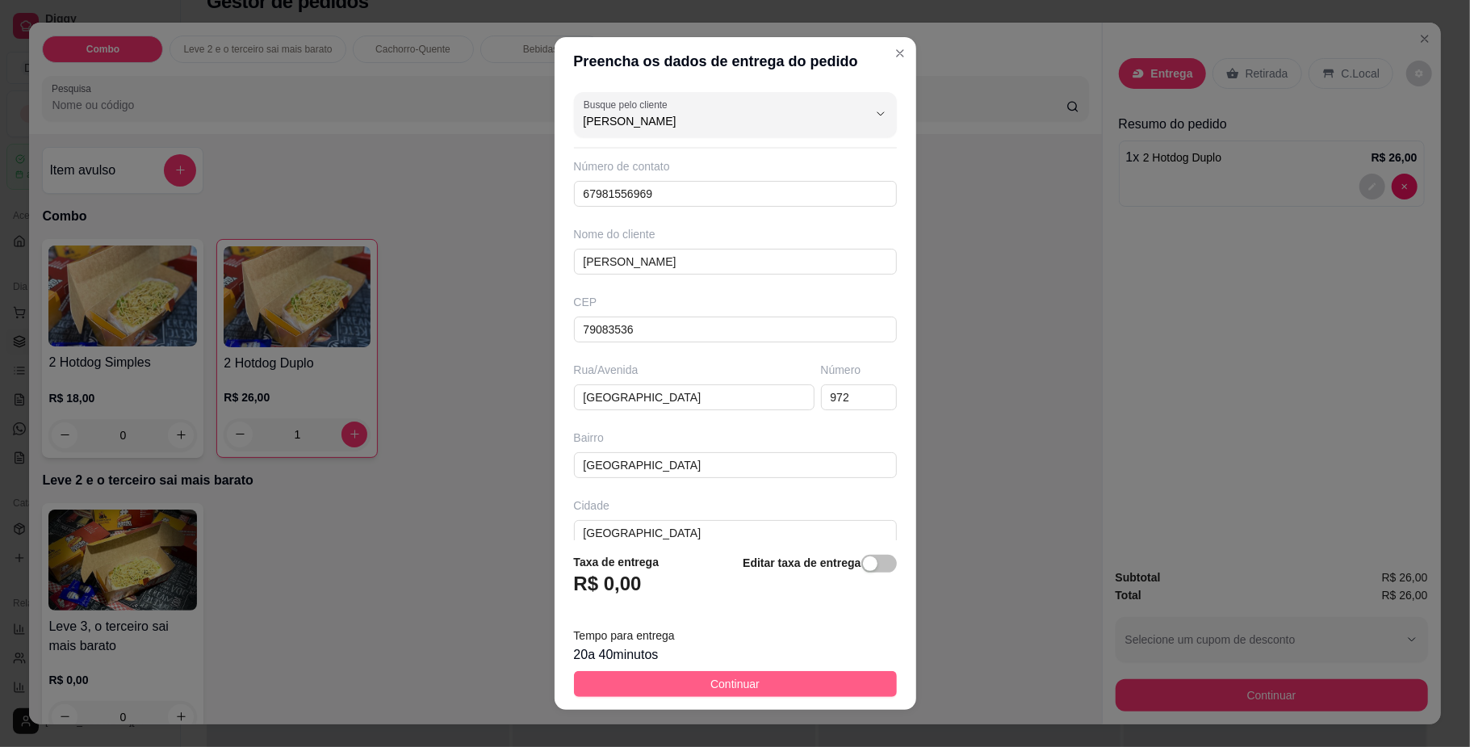
click at [667, 676] on button "Continuar" at bounding box center [735, 684] width 323 height 26
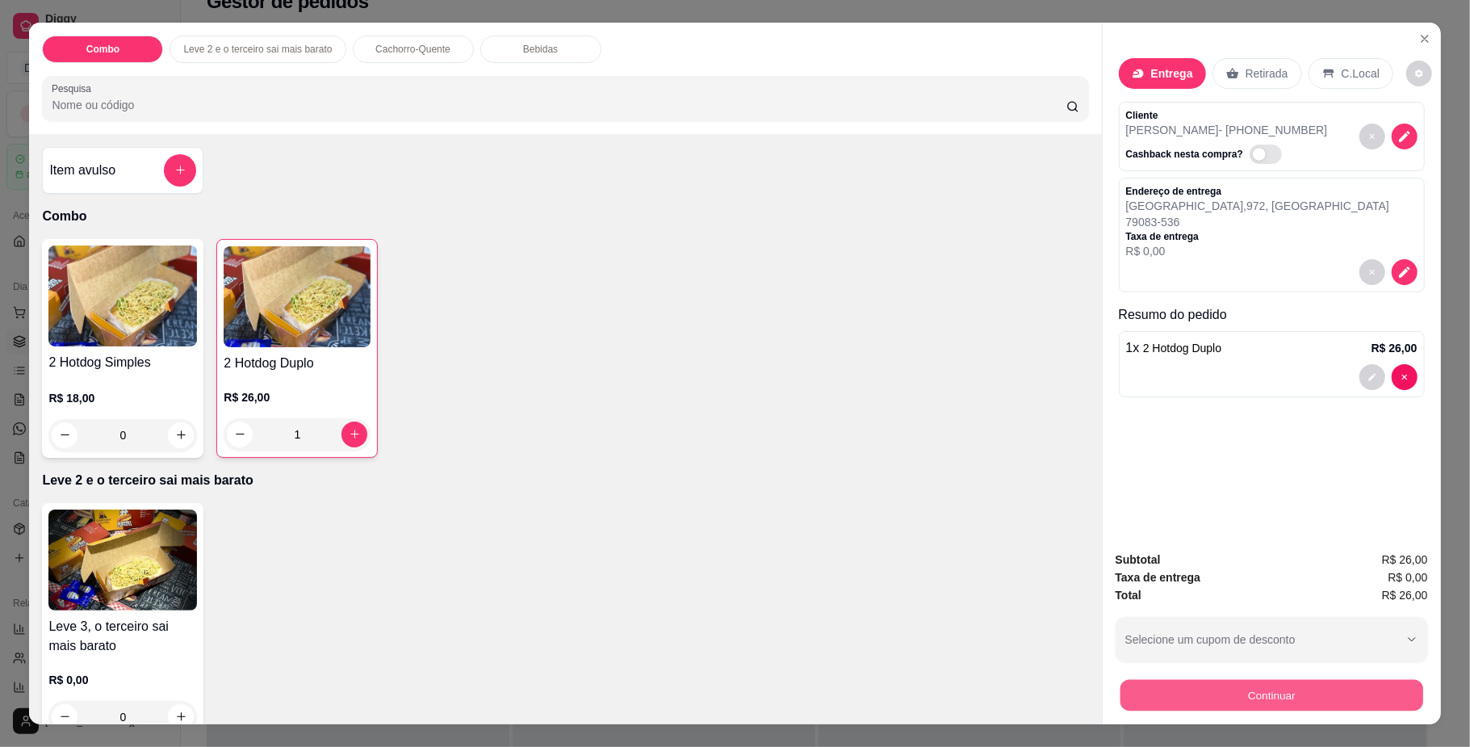
click at [1191, 680] on button "Continuar" at bounding box center [1271, 695] width 303 height 31
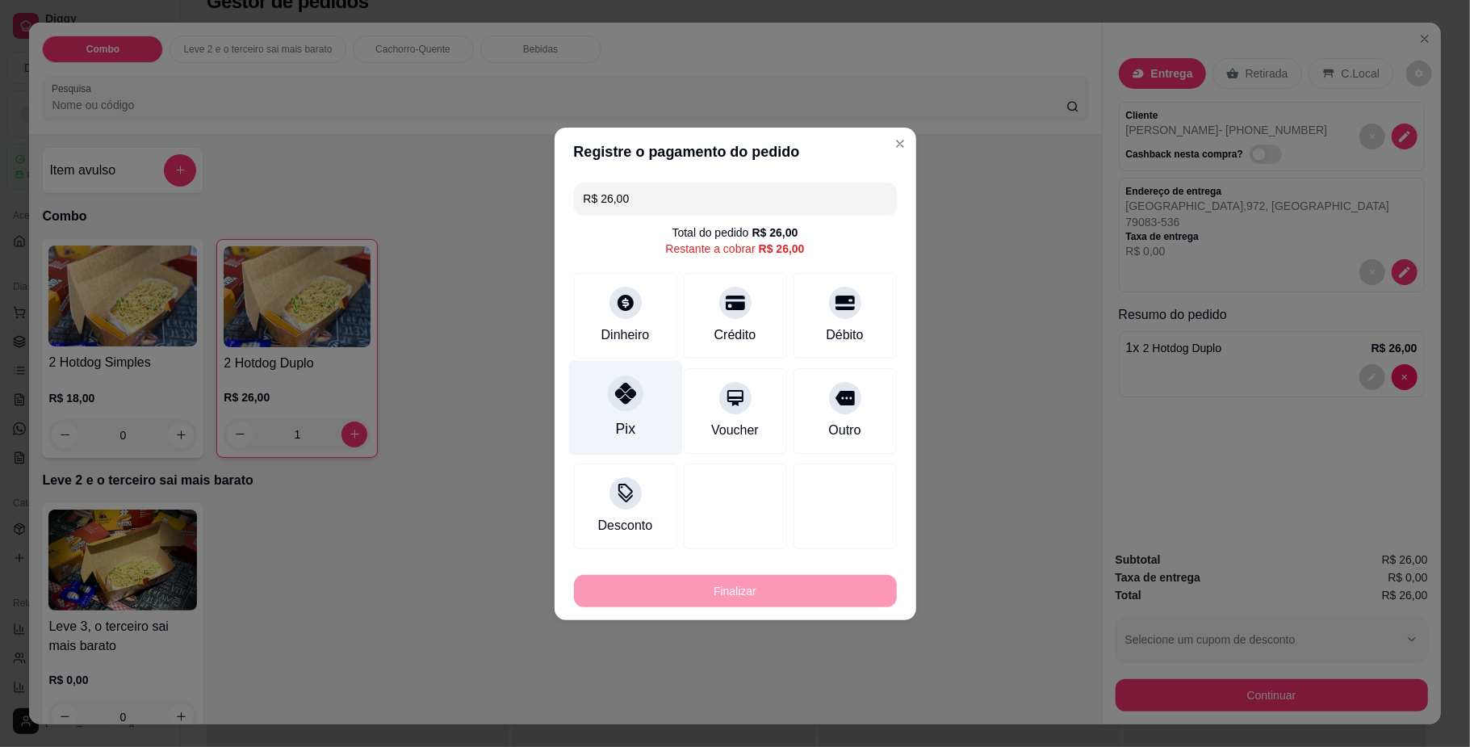
click at [638, 404] on div "Pix" at bounding box center [625, 407] width 114 height 94
type input "R$ 0,00"
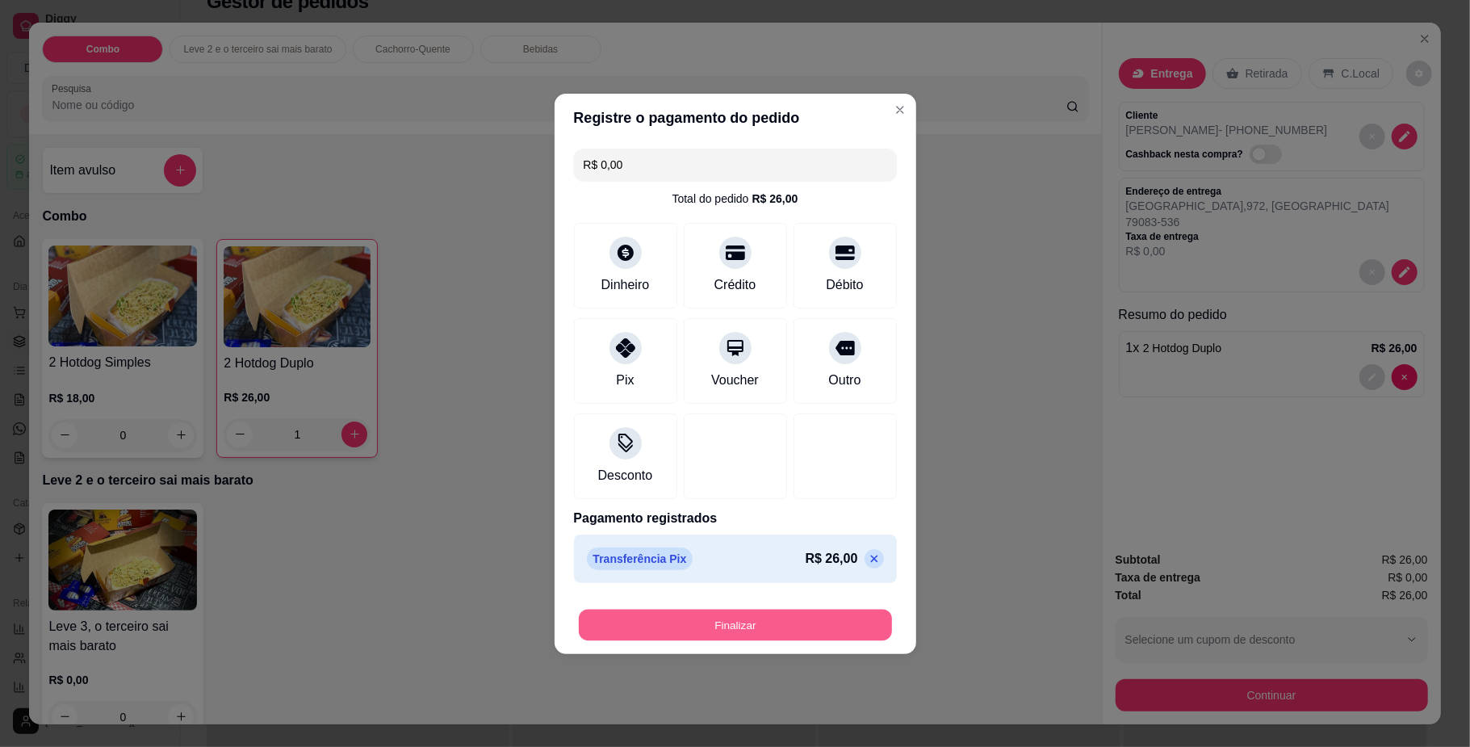
click at [812, 628] on button "Finalizar" at bounding box center [735, 624] width 313 height 31
type input "0"
type input "-R$ 26,00"
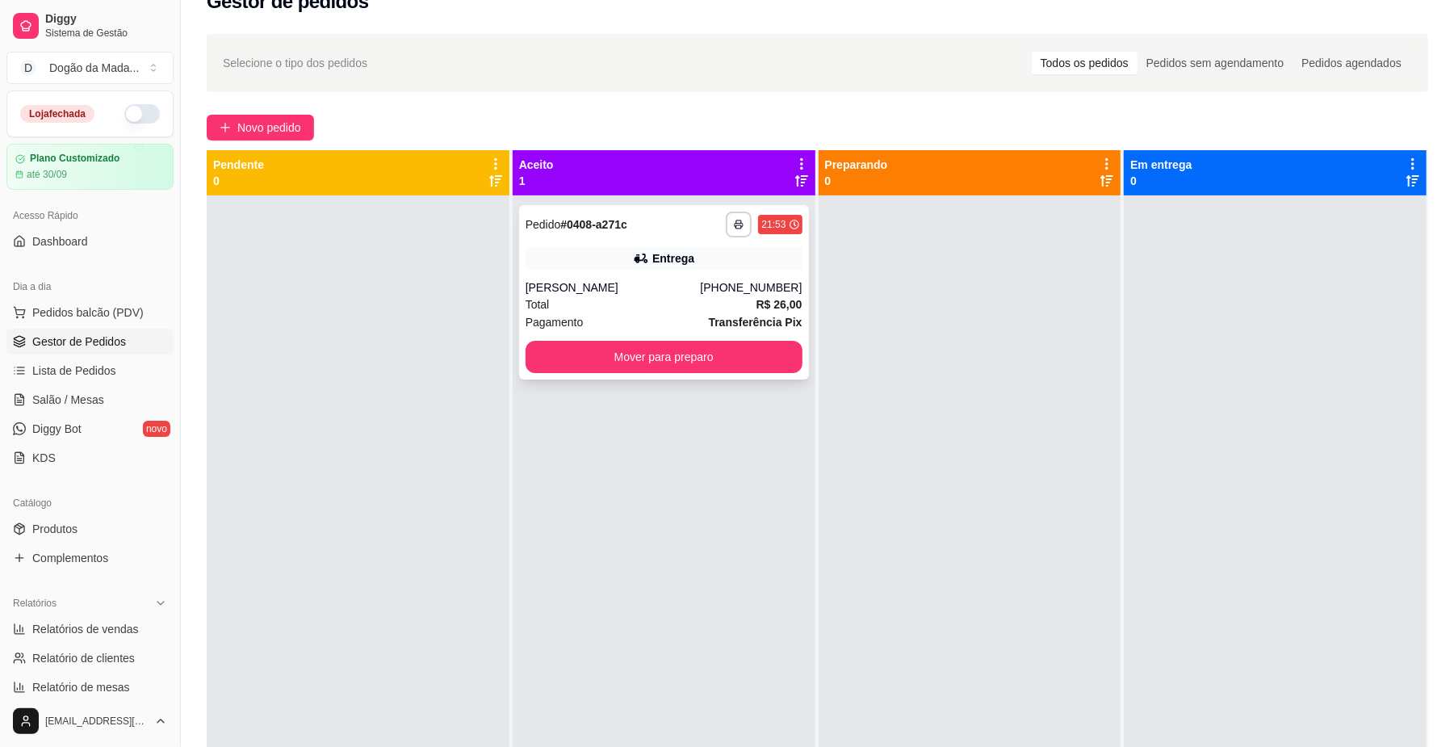
click at [711, 272] on div "**********" at bounding box center [664, 292] width 290 height 174
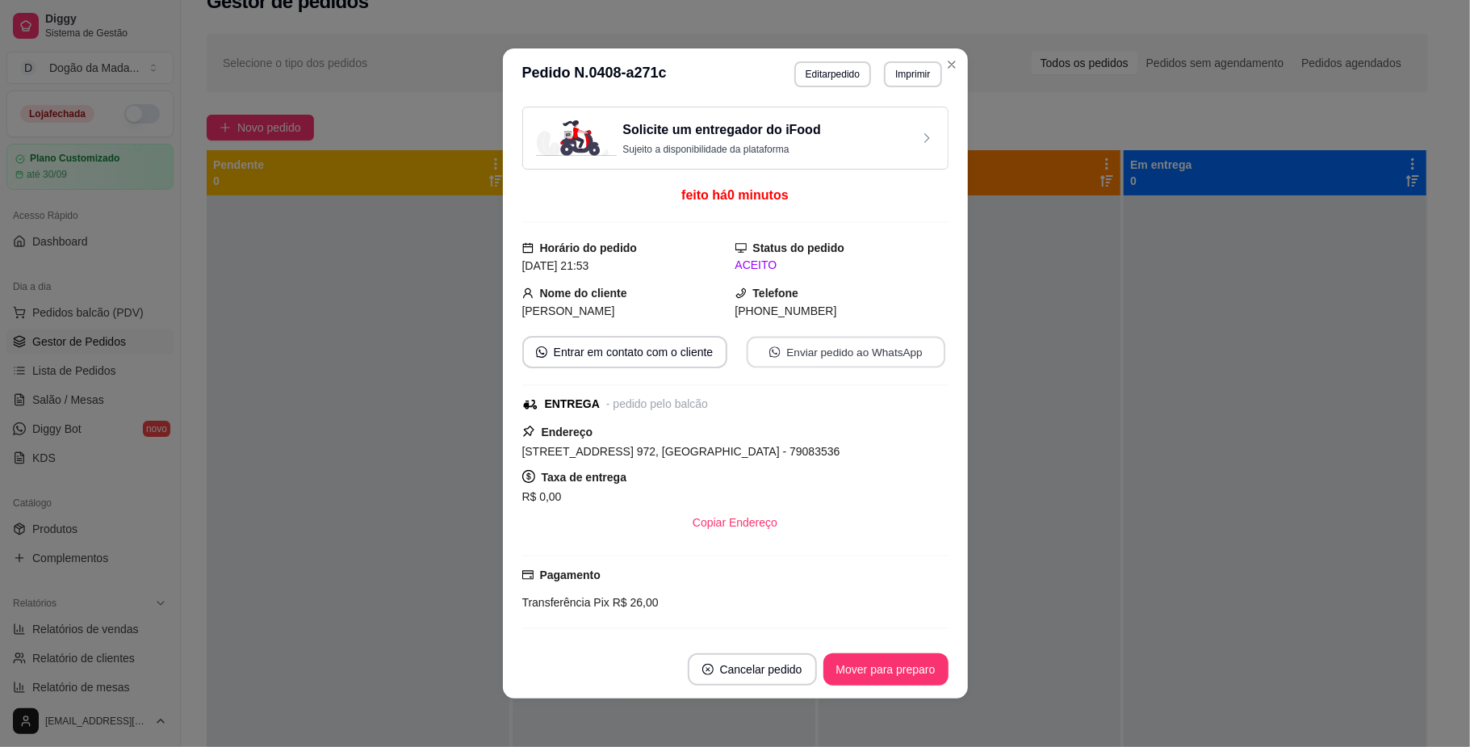
click at [856, 354] on button "Enviar pedido ao WhatsApp" at bounding box center [845, 352] width 199 height 31
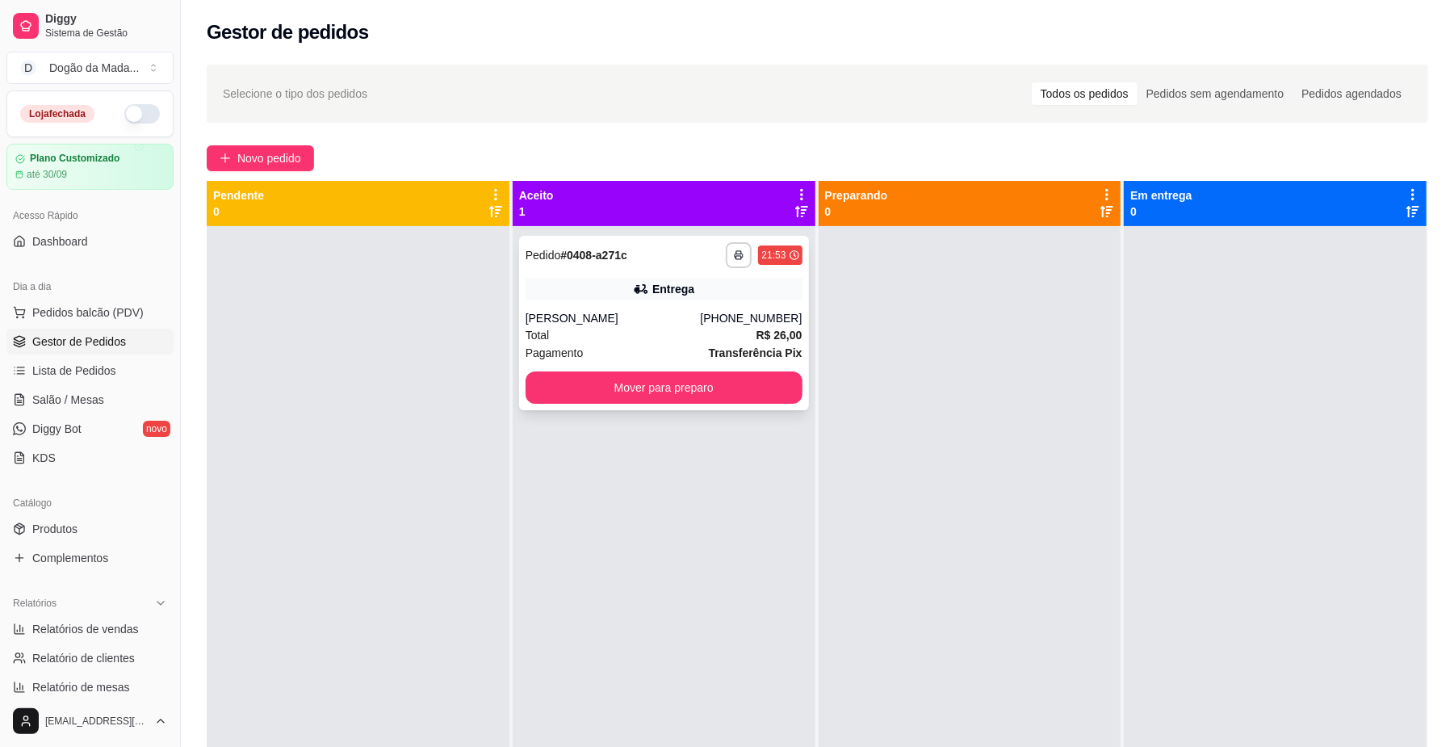
click at [667, 404] on div "**********" at bounding box center [664, 323] width 290 height 174
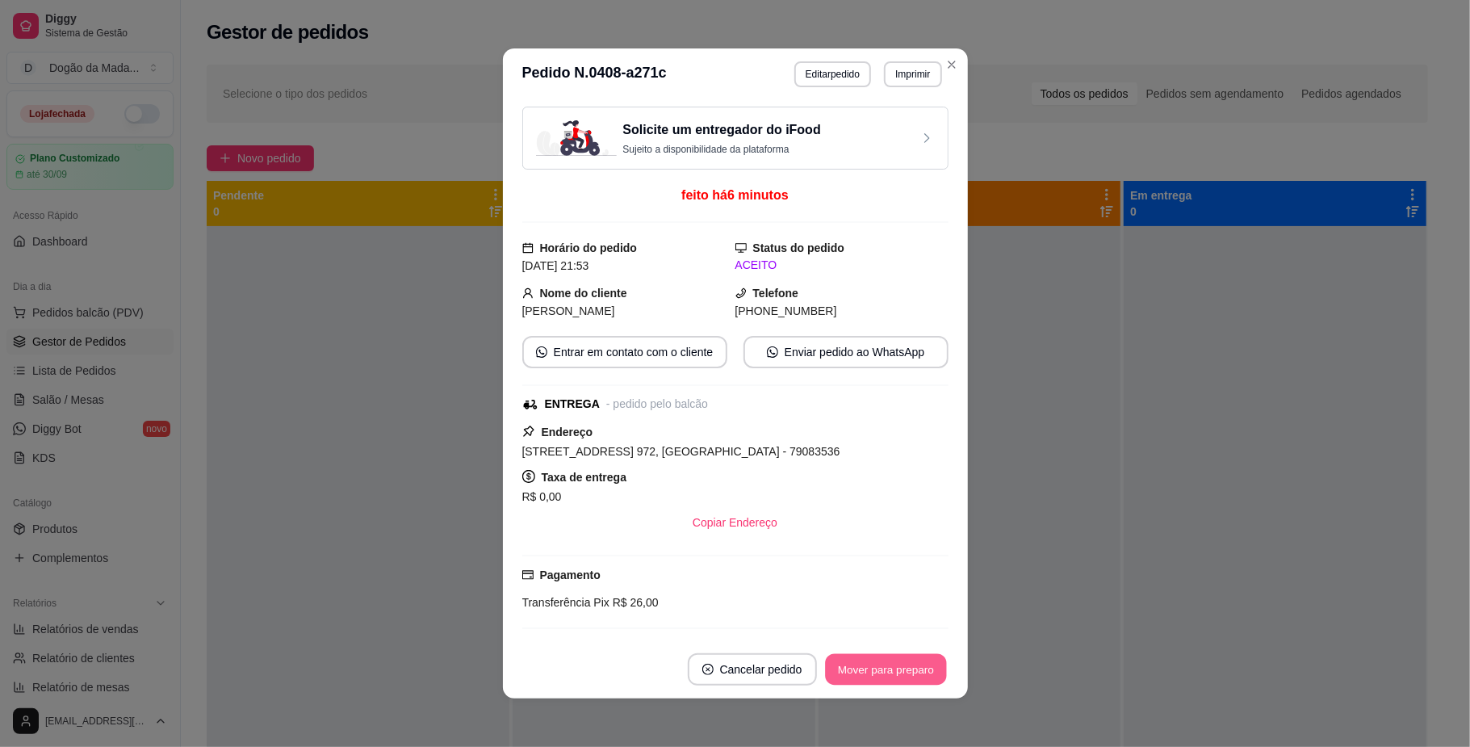
click at [860, 672] on button "Mover para preparo" at bounding box center [885, 669] width 121 height 31
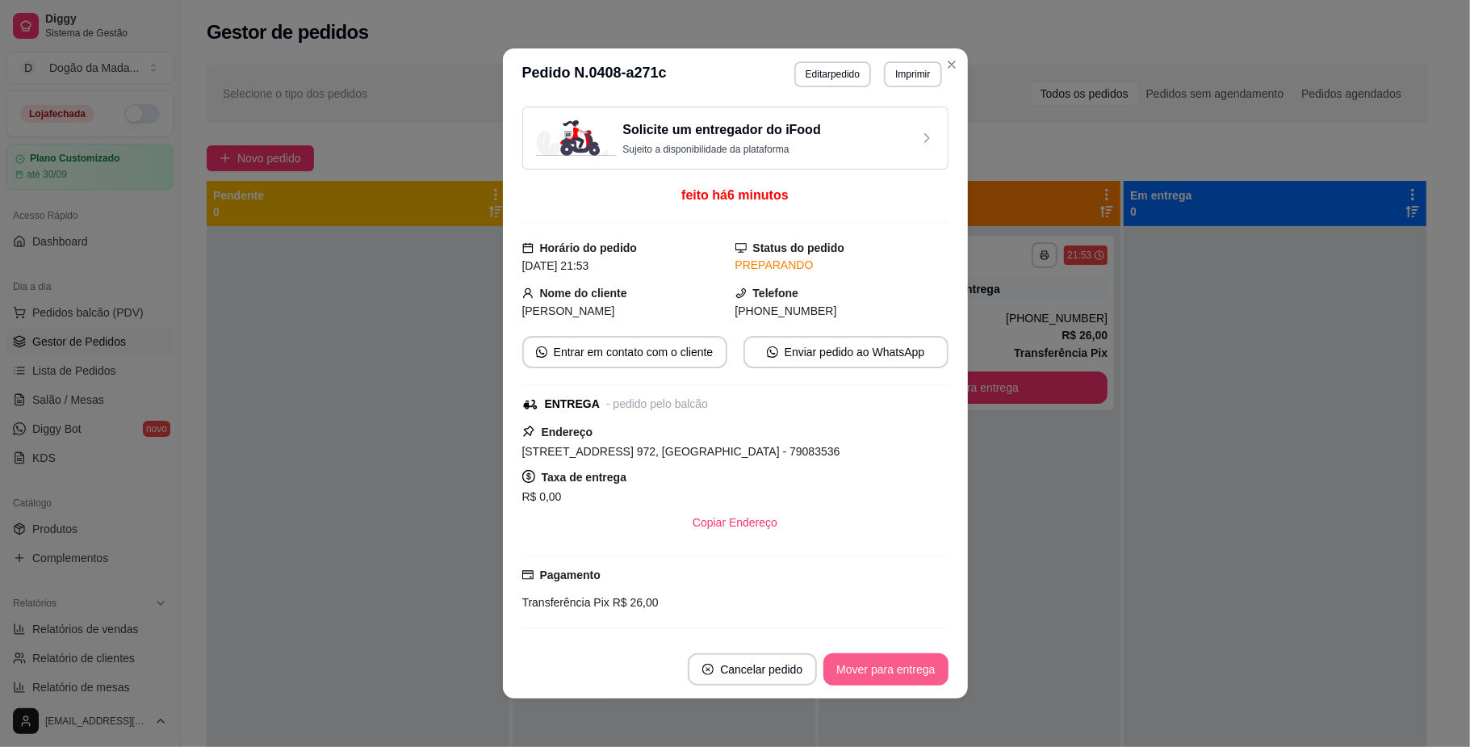
click at [878, 667] on button "Mover para entrega" at bounding box center [885, 669] width 124 height 32
